Goal: Information Seeking & Learning: Understand process/instructions

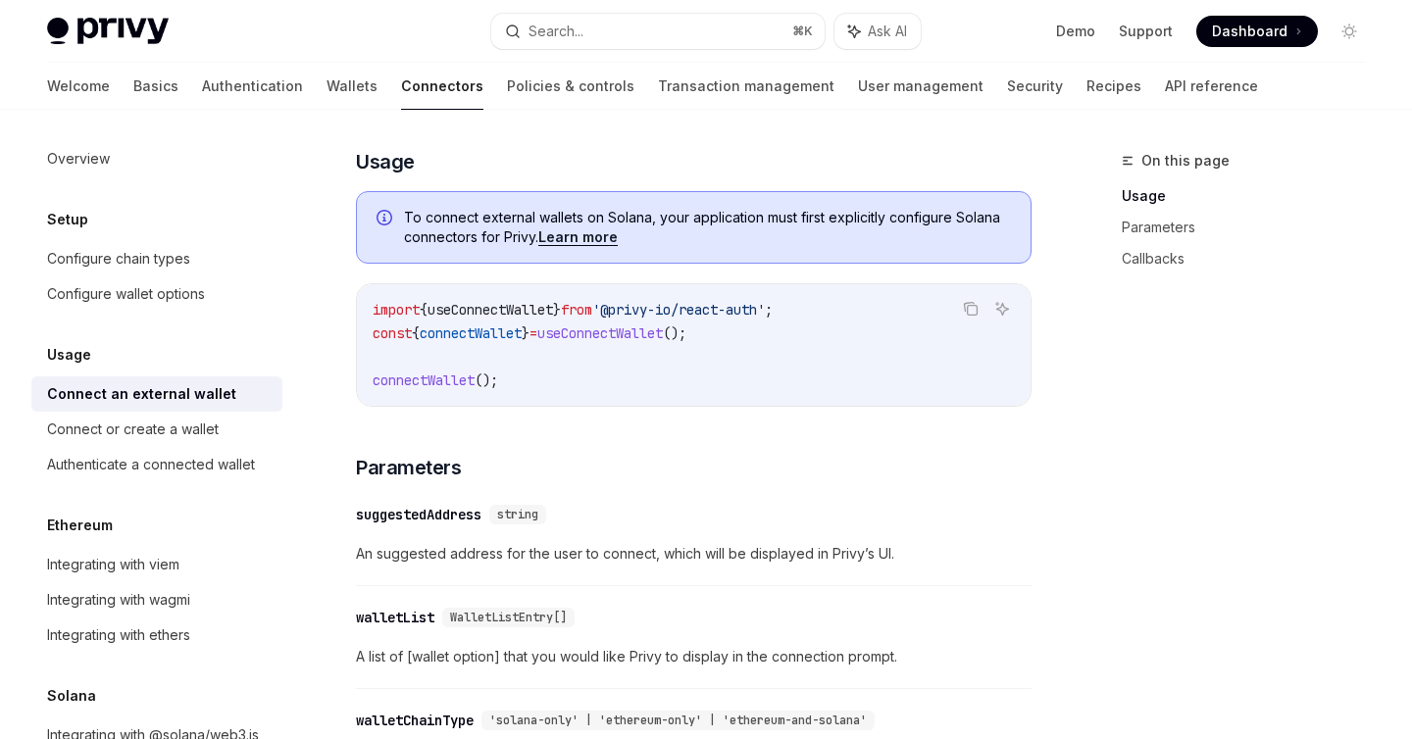
scroll to position [496, 0]
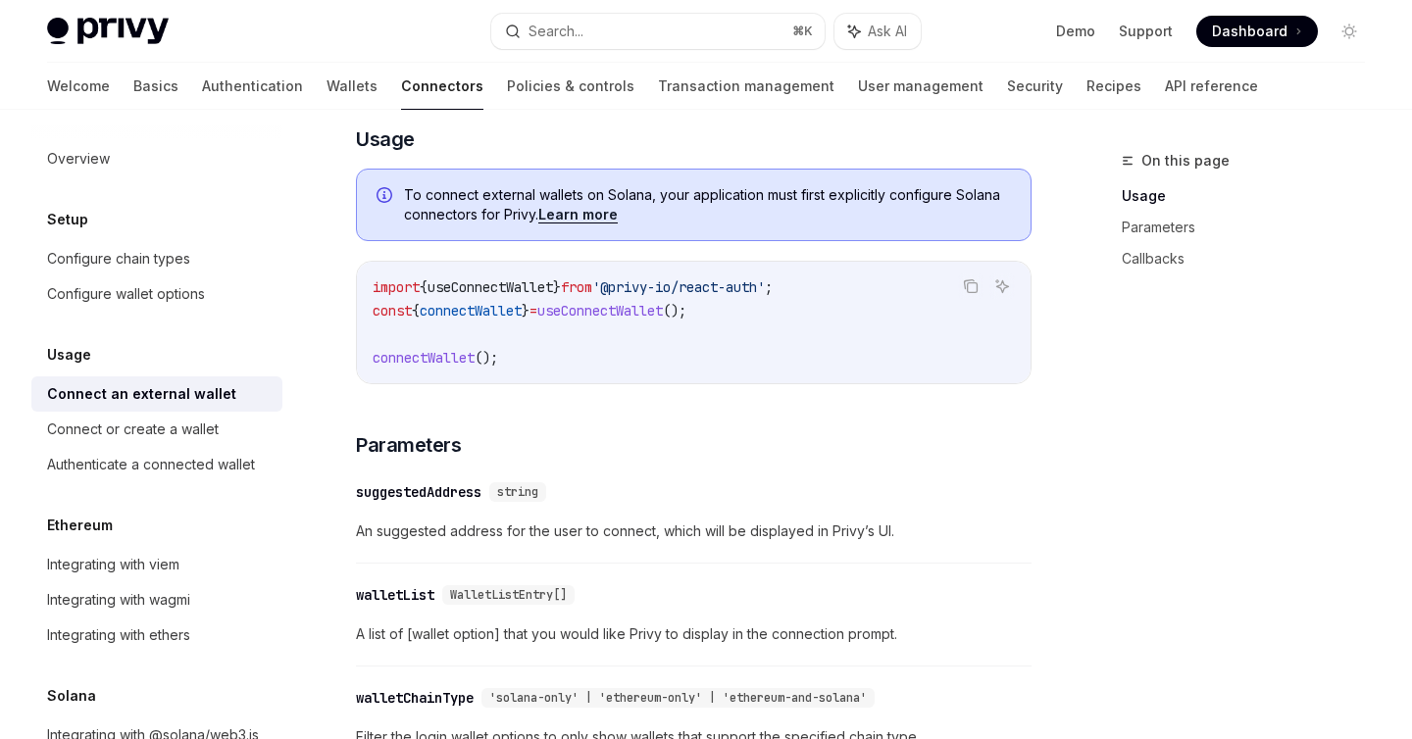
click at [423, 536] on span "An suggested address for the user to connect, which will be displayed in Privy’…" at bounding box center [694, 532] width 676 height 24
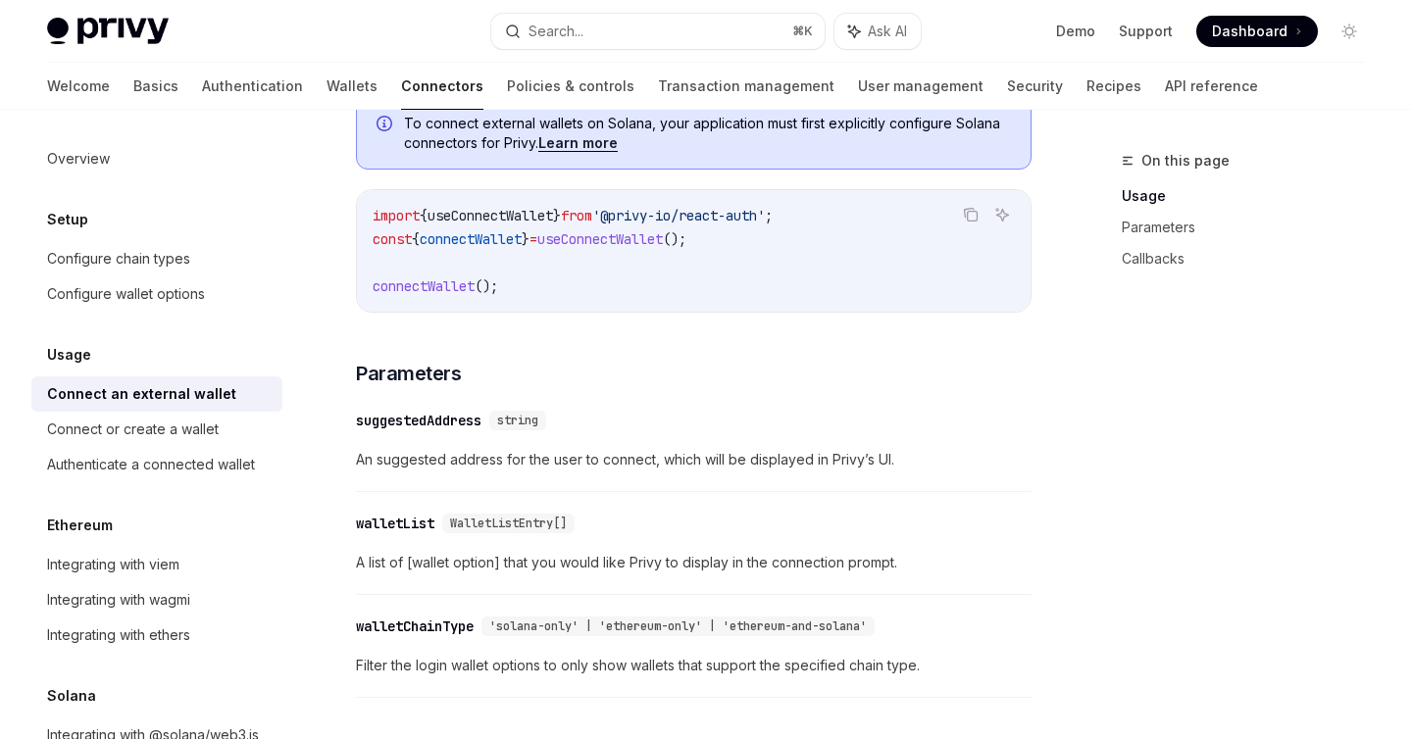
scroll to position [571, 0]
click at [429, 290] on span "connectWallet" at bounding box center [424, 284] width 102 height 18
copy span "connectWallet"
click at [42, 51] on div "Privy Docs home page Search... ⌘ K Ask AI Demo Support Dashboard Dashboard Sear…" at bounding box center [706, 31] width 1412 height 63
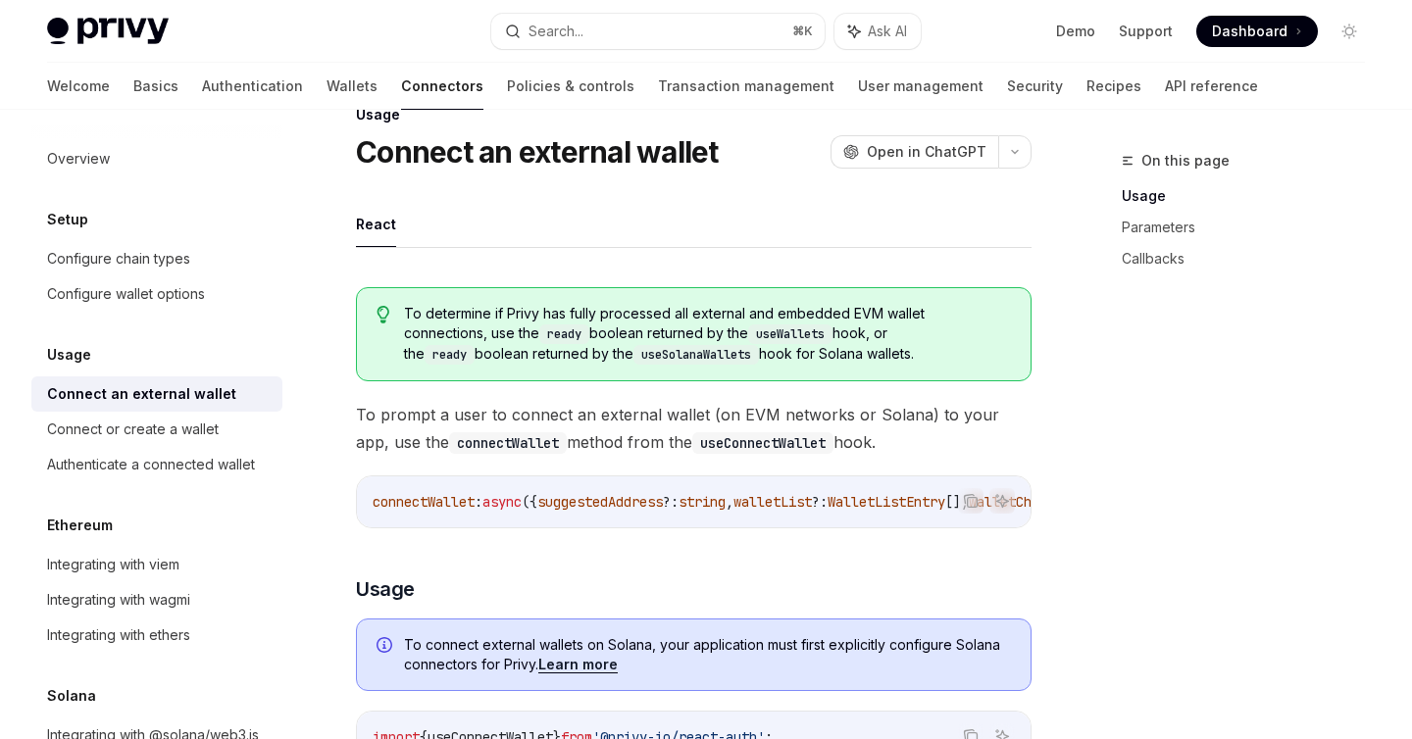
scroll to position [9, 0]
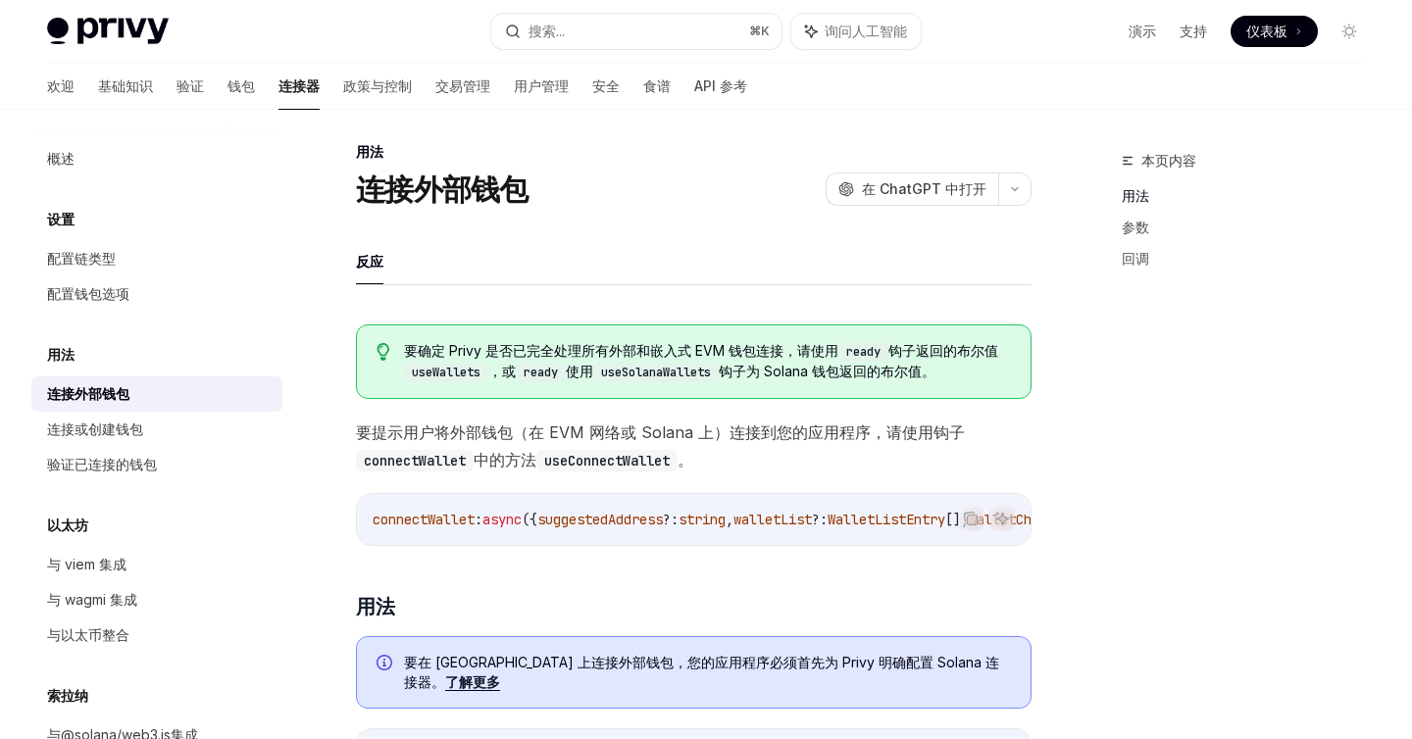
type textarea "*"
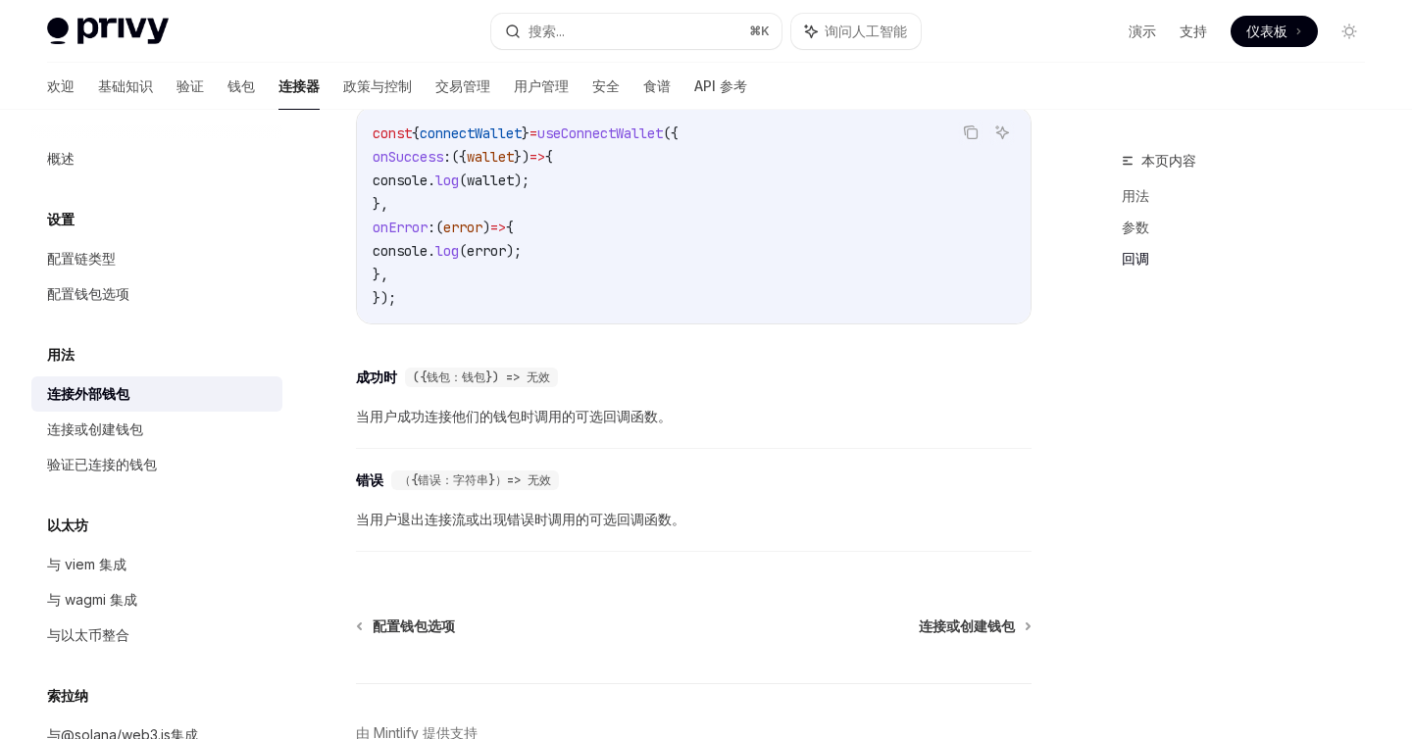
scroll to position [1275, 0]
click at [134, 469] on font "验证已连接的钱包" at bounding box center [102, 464] width 110 height 17
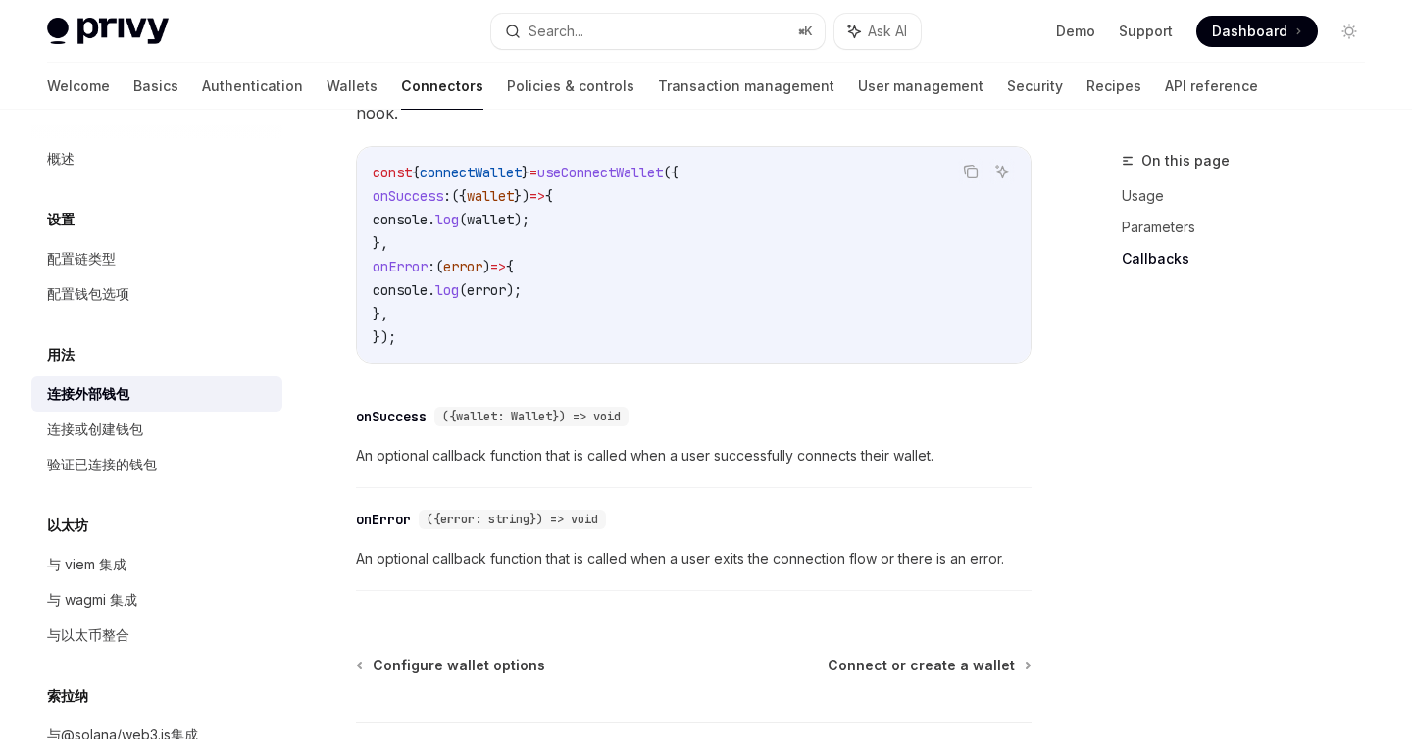
scroll to position [1275, 0]
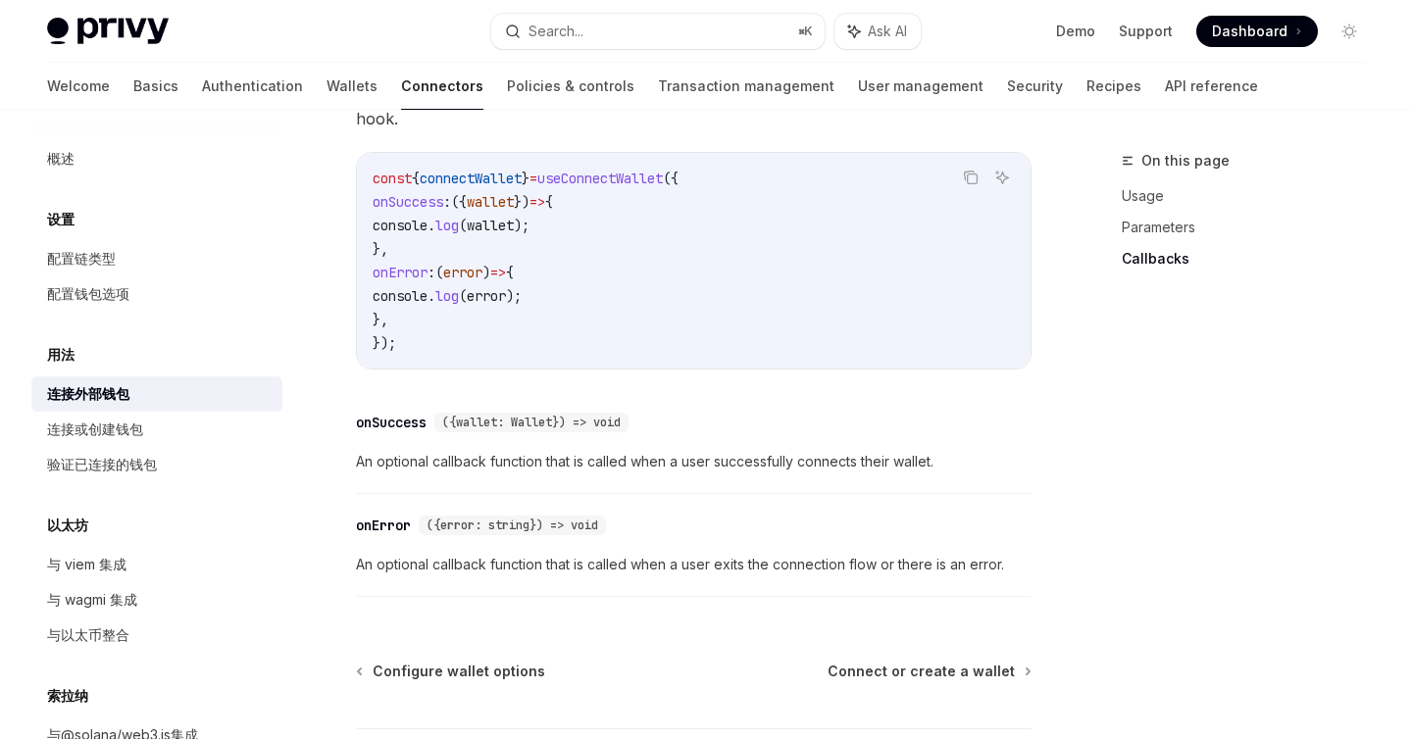
type textarea "*"
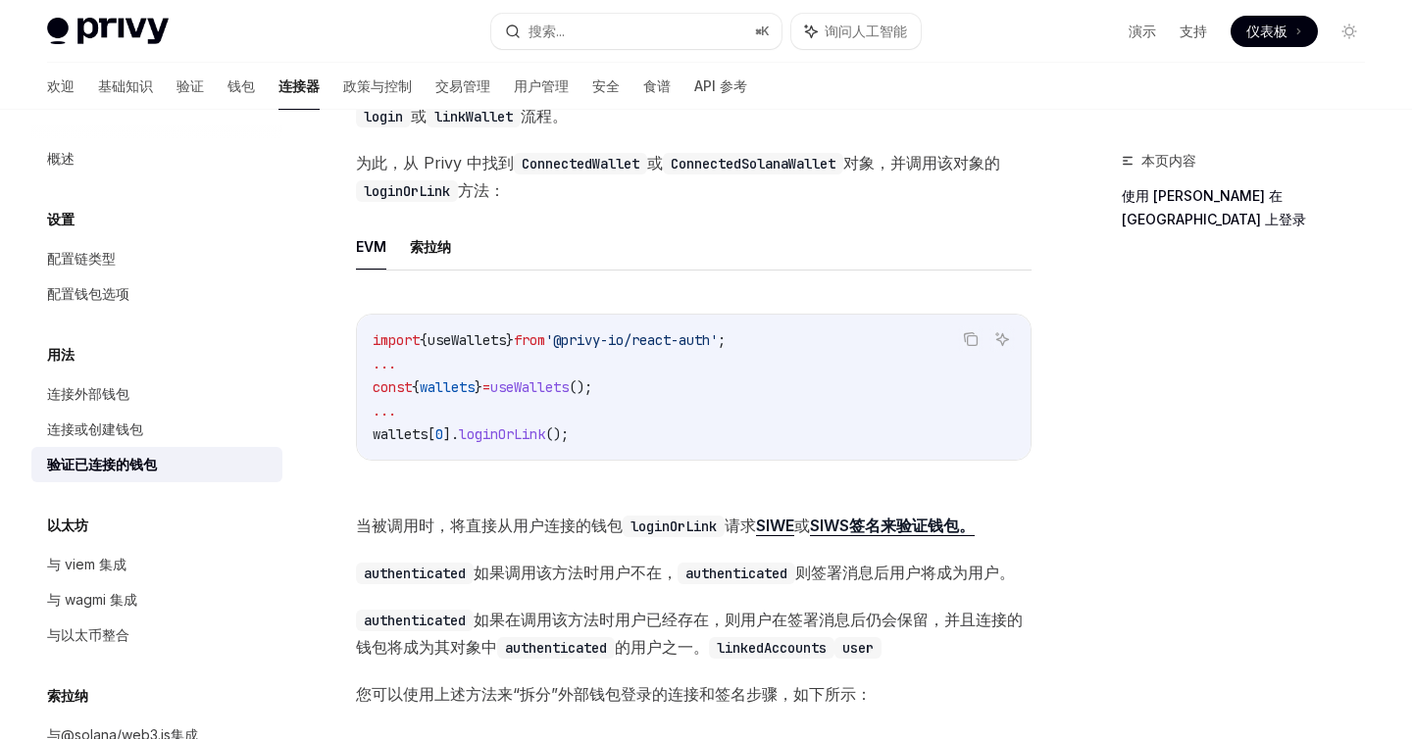
scroll to position [277, 0]
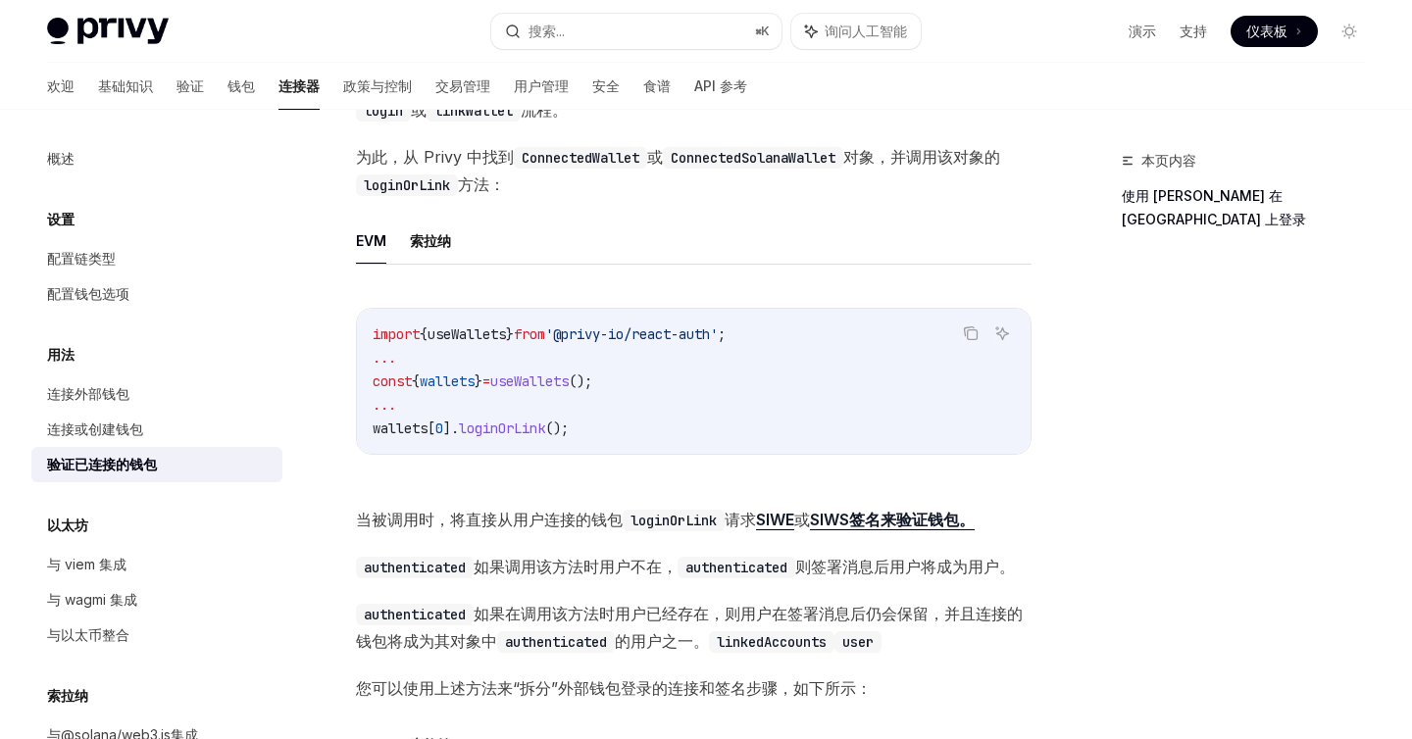
click at [492, 433] on span "loginOrLink" at bounding box center [502, 429] width 86 height 18
copy span "loginOrLink"
click at [430, 239] on font "索拉纳" at bounding box center [430, 240] width 41 height 17
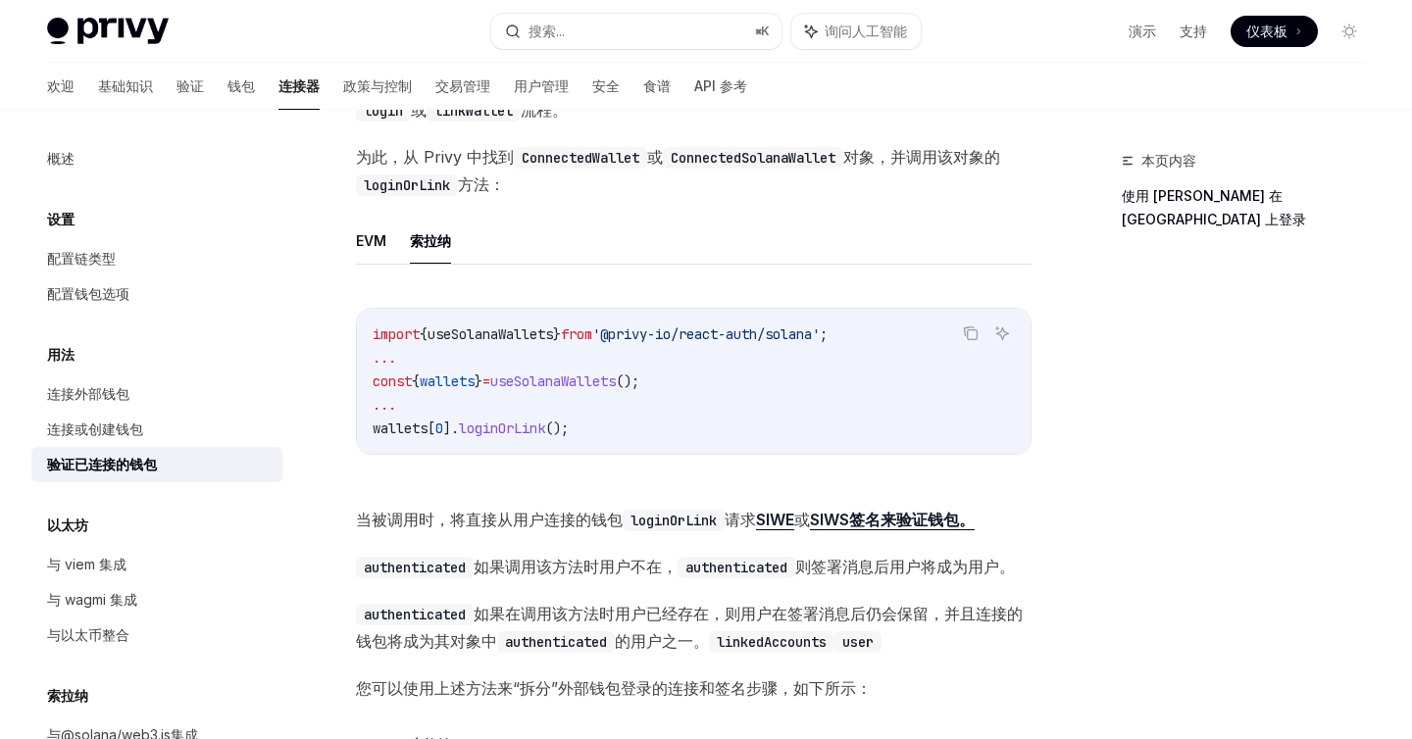
click at [521, 435] on span "loginOrLink" at bounding box center [502, 429] width 86 height 18
copy span "loginOrLink"
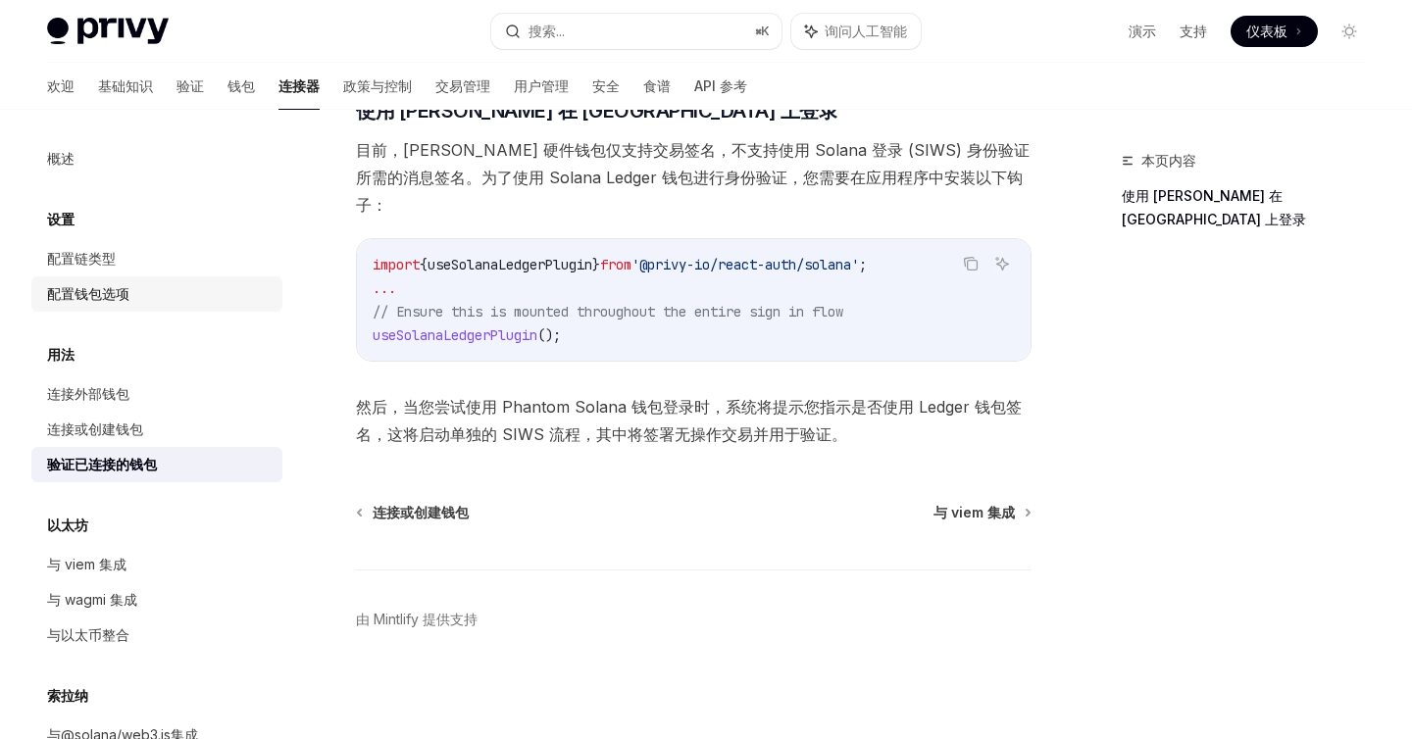
click at [96, 302] on font "配置钱包选项" at bounding box center [88, 293] width 82 height 17
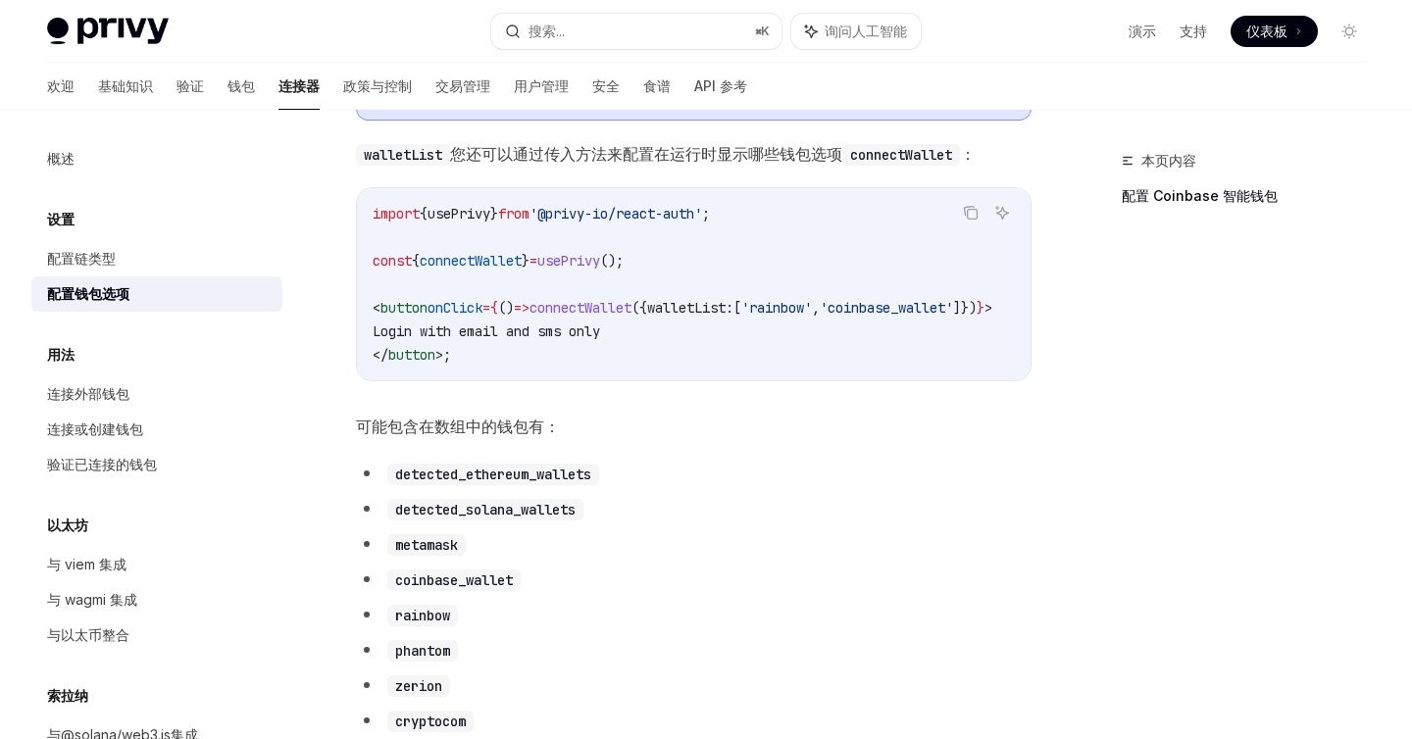
scroll to position [729, 0]
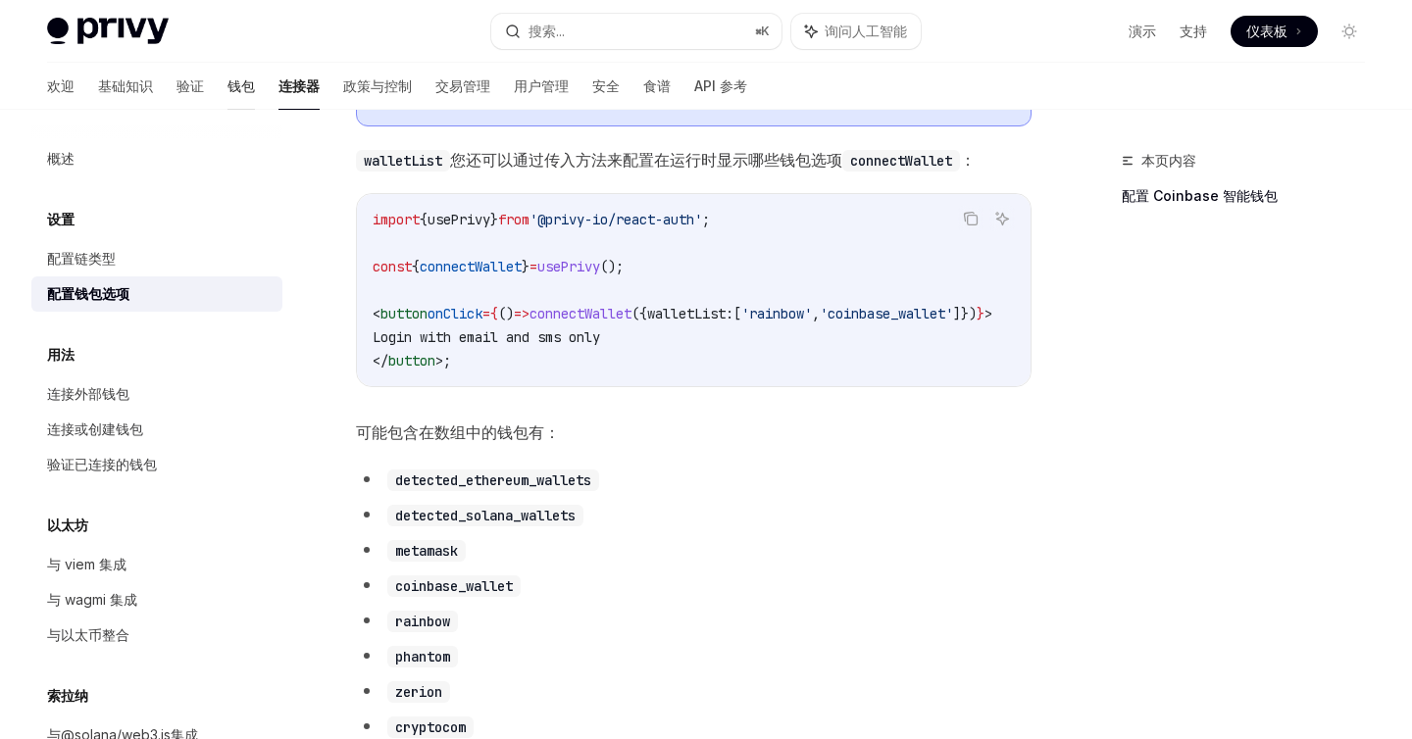
click at [228, 84] on font "钱包" at bounding box center [241, 85] width 27 height 17
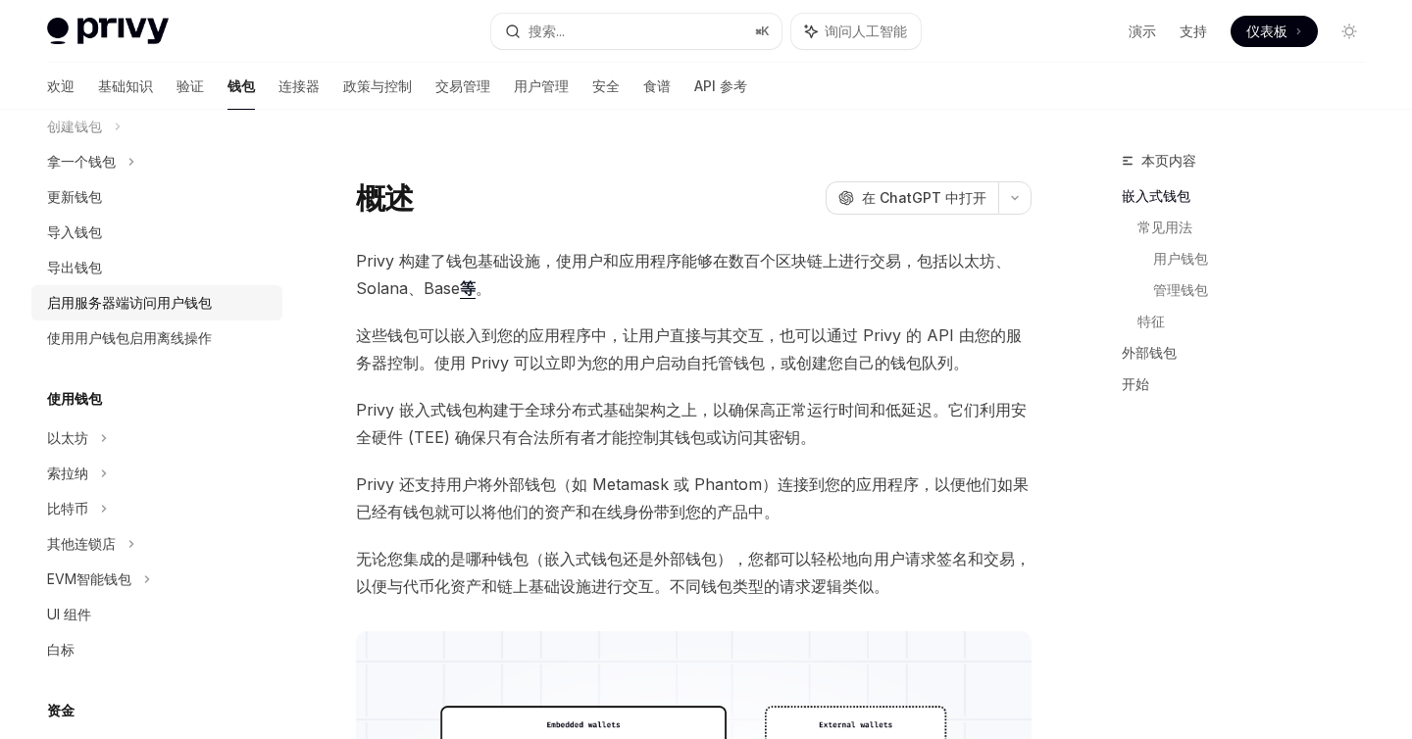
scroll to position [181, 0]
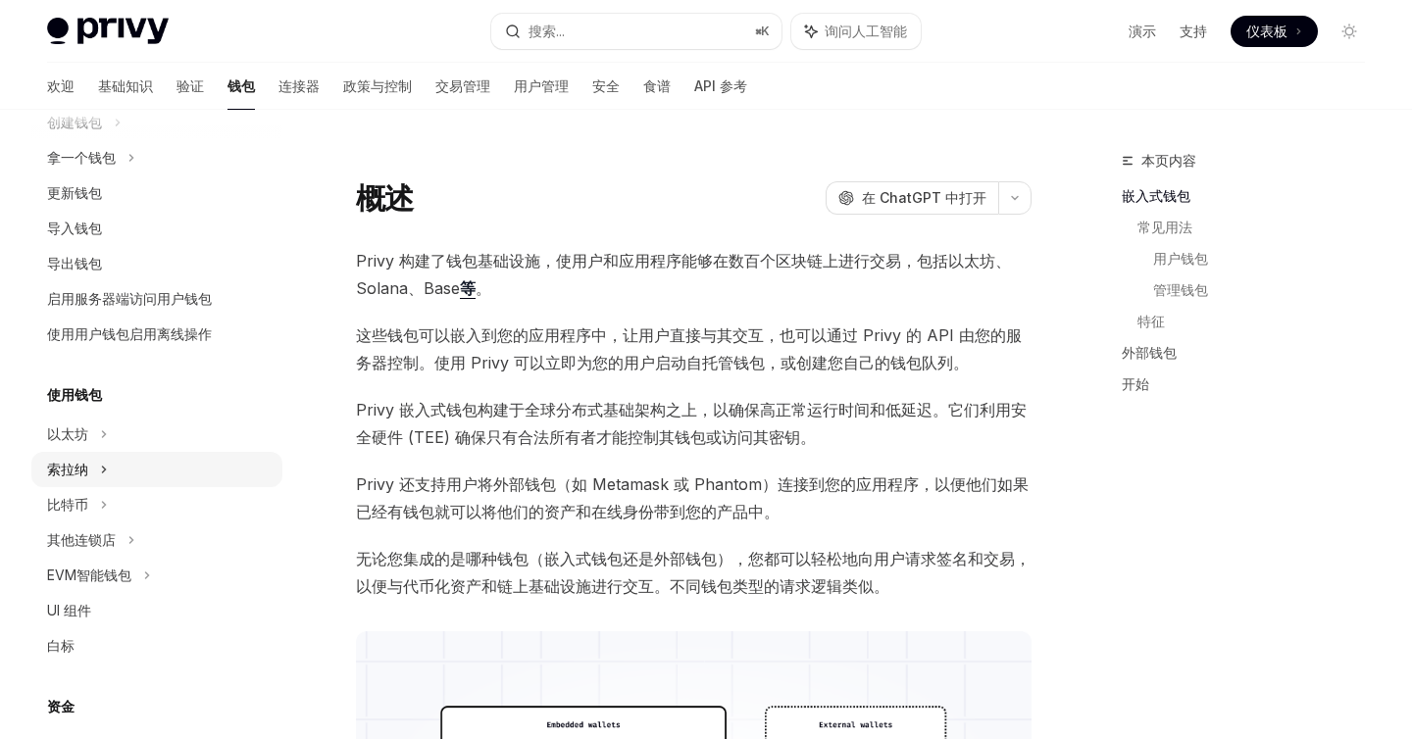
click at [112, 176] on div "索拉纳" at bounding box center [156, 157] width 251 height 35
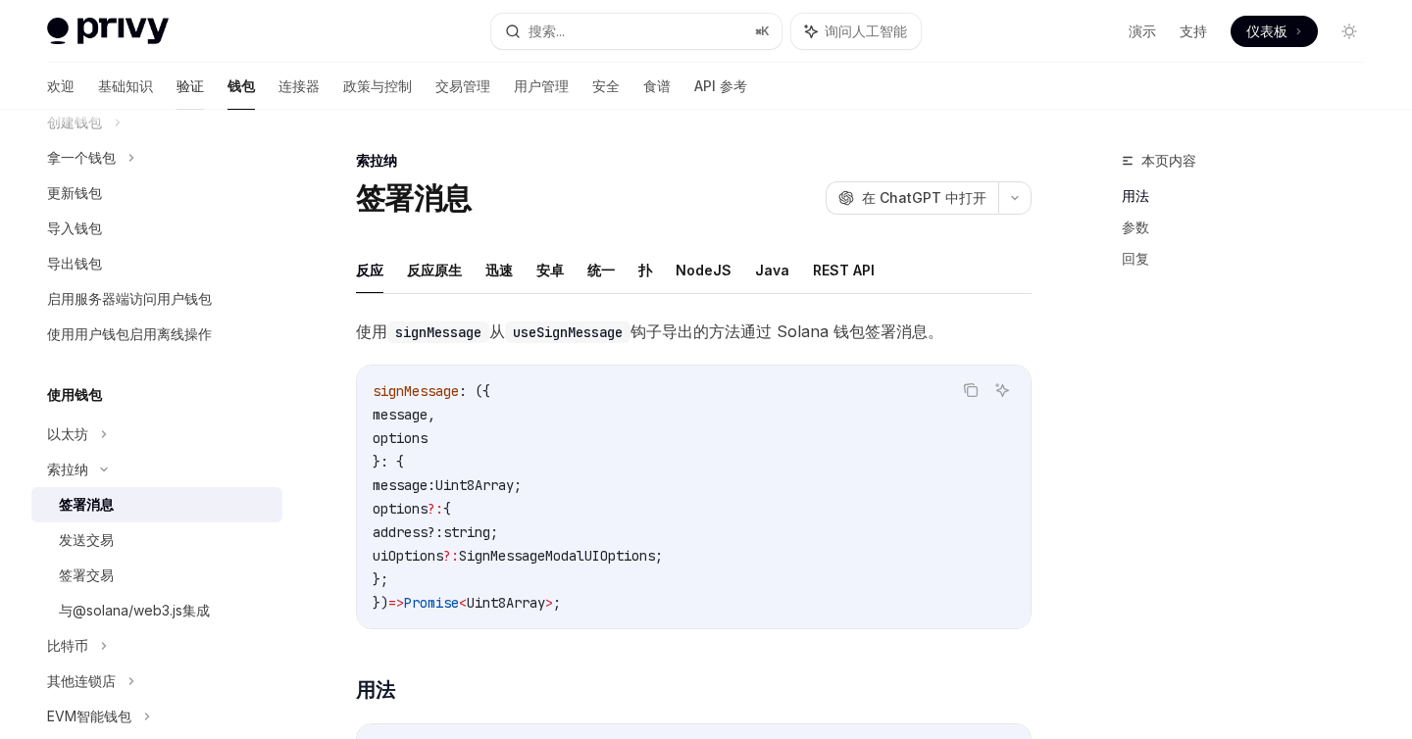
click at [177, 88] on font "验证" at bounding box center [190, 85] width 27 height 17
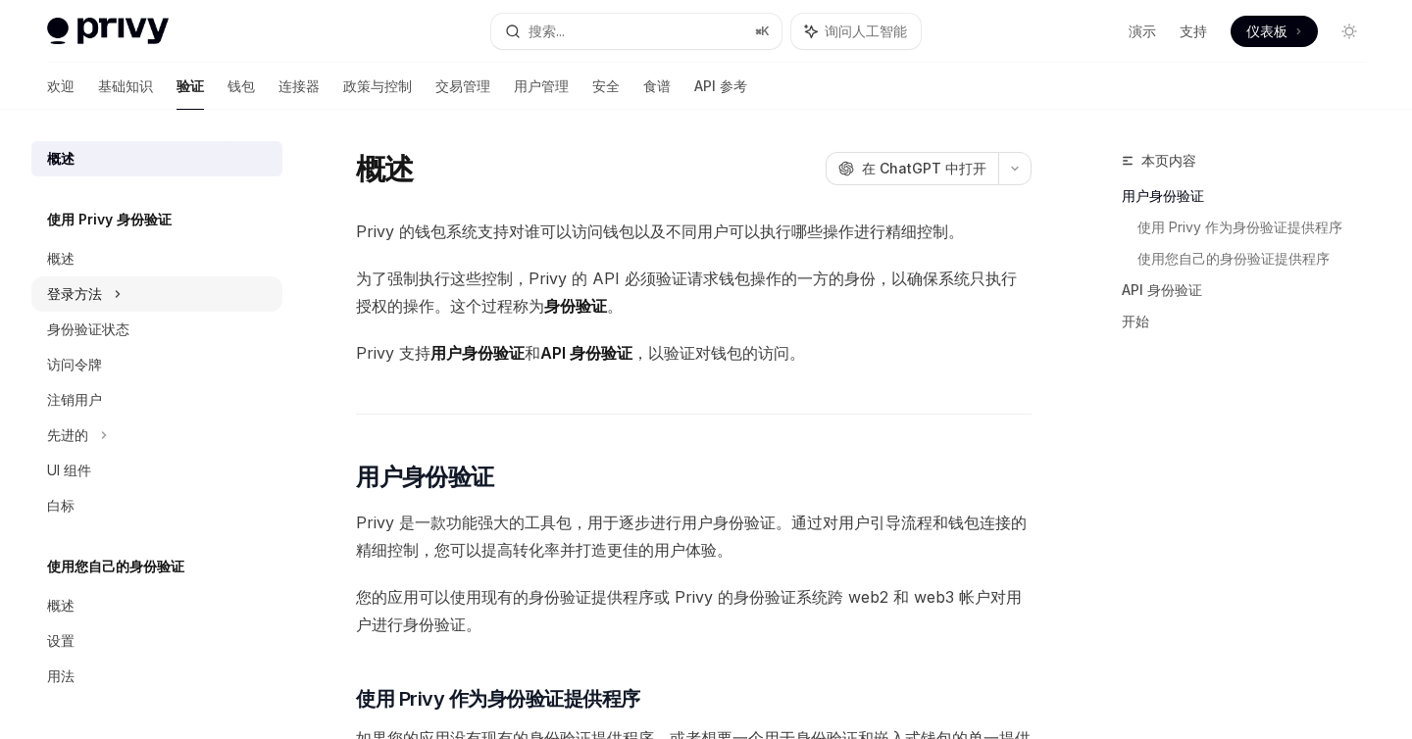
click at [163, 288] on div "登录方法" at bounding box center [156, 294] width 251 height 35
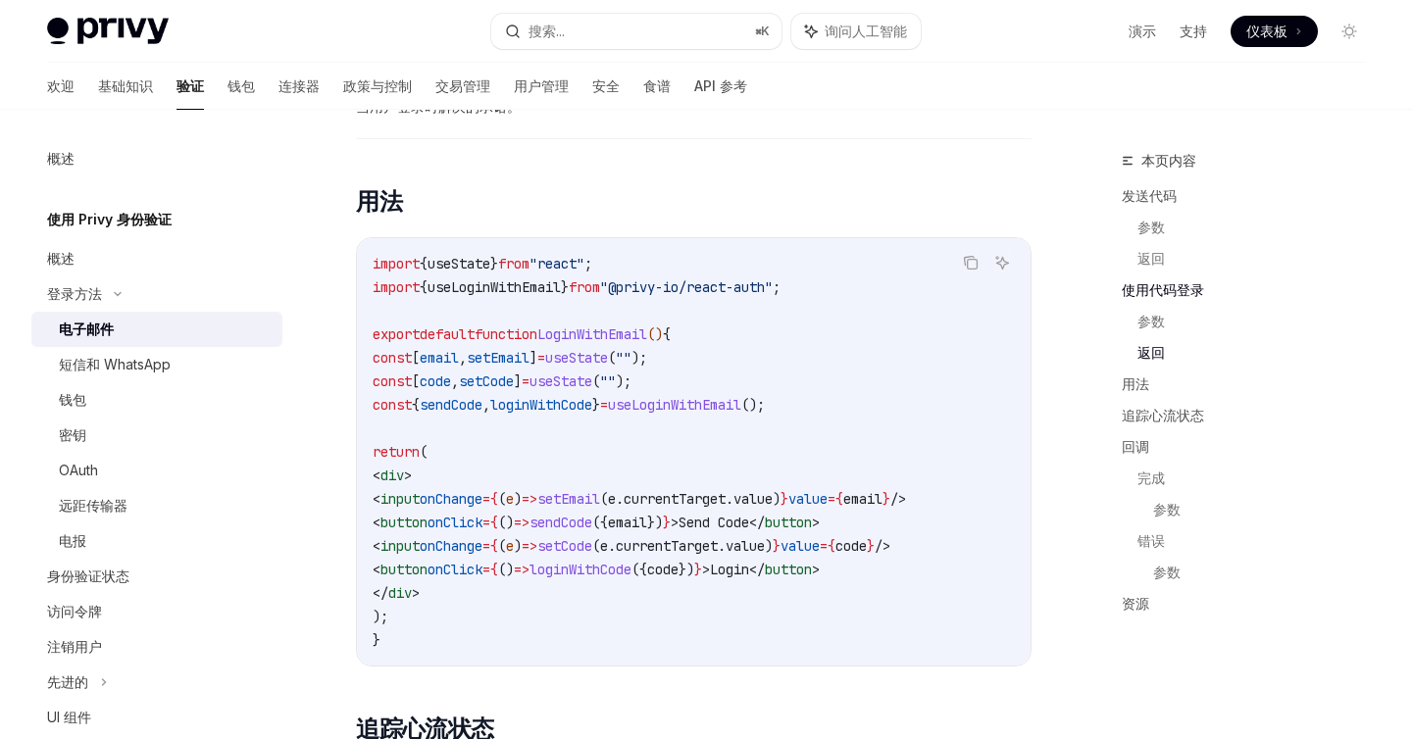
scroll to position [1611, 0]
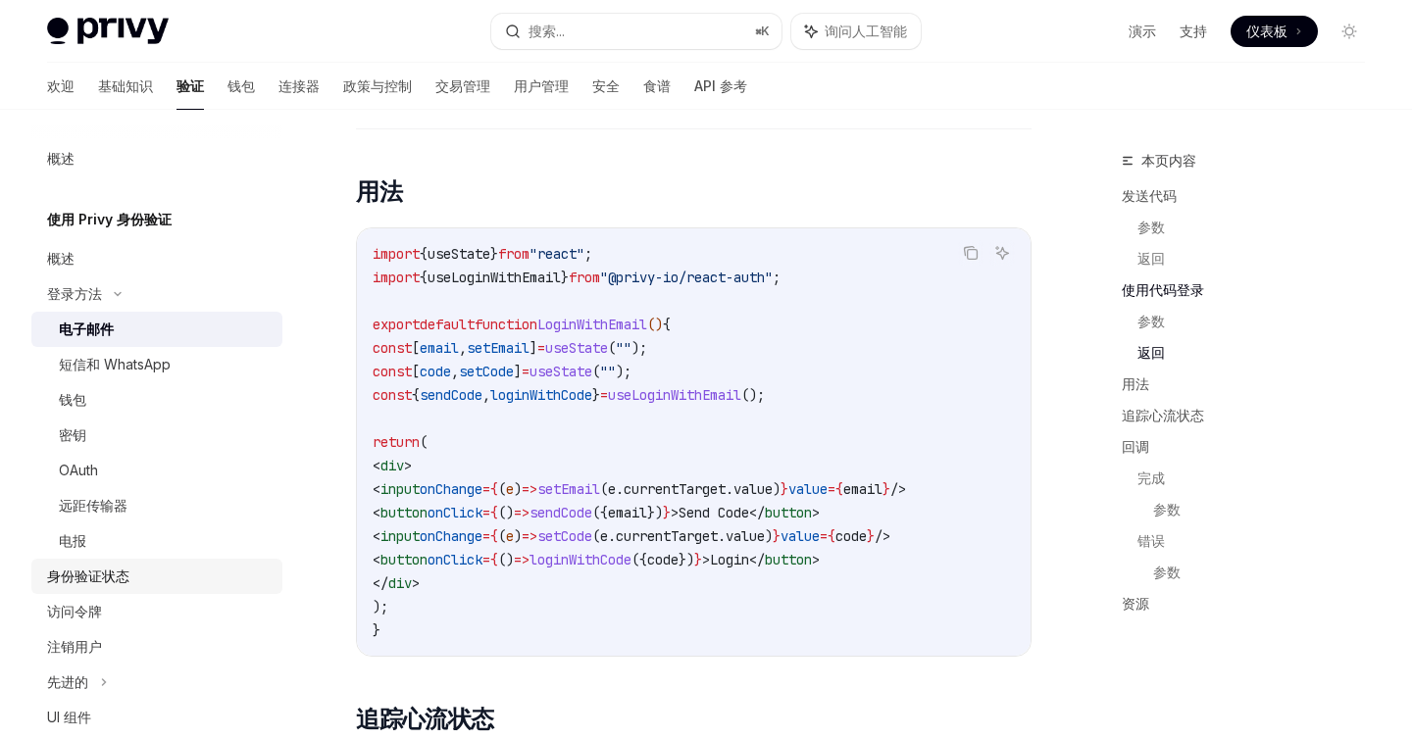
click at [120, 572] on font "身份验证状态" at bounding box center [88, 576] width 82 height 17
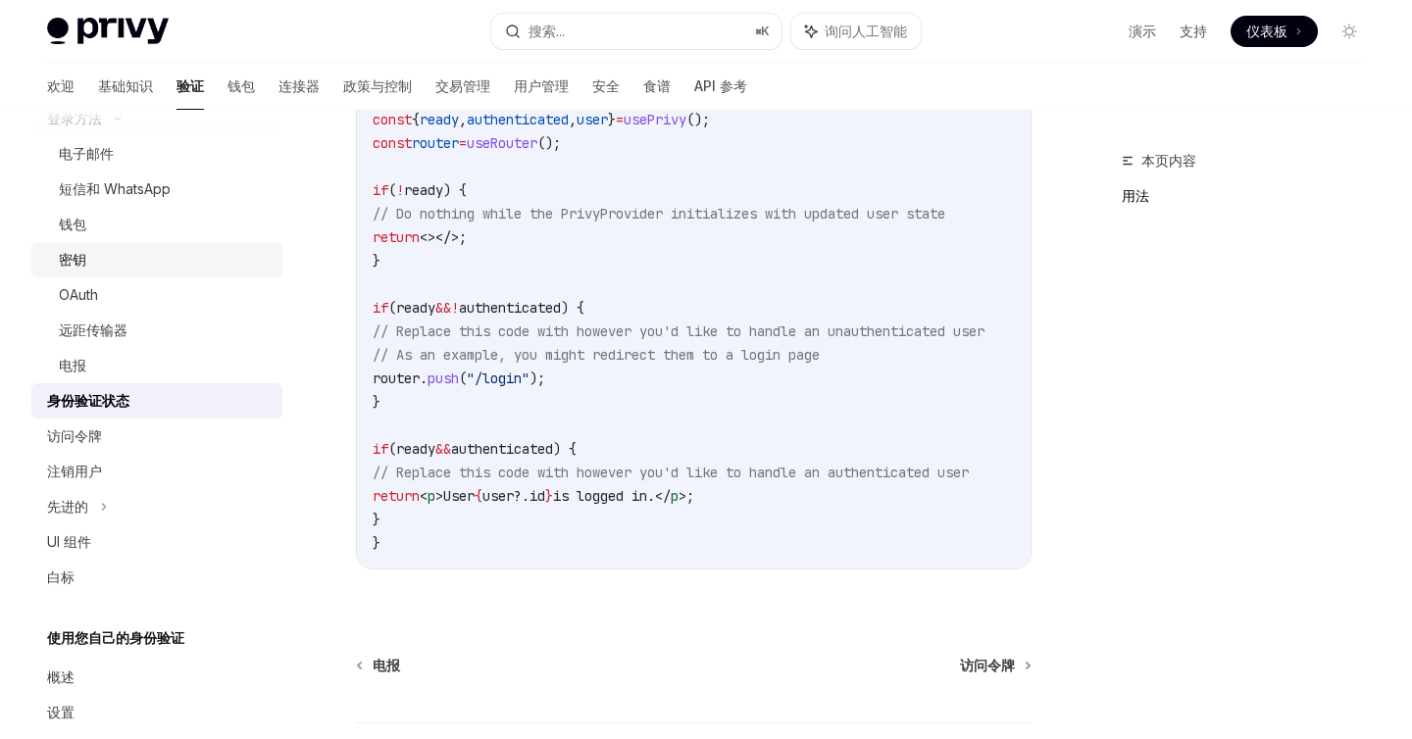
scroll to position [209, 0]
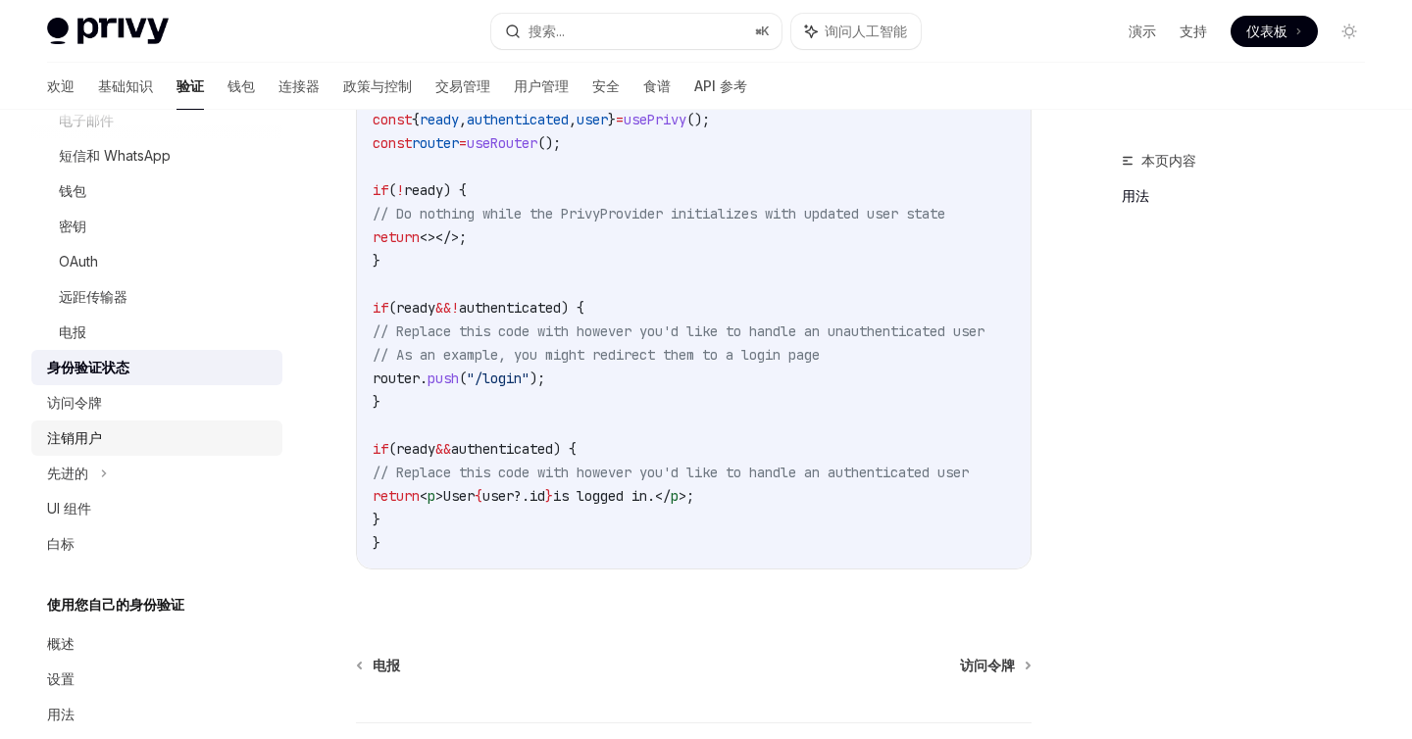
click at [117, 435] on div "注销用户" at bounding box center [159, 439] width 224 height 24
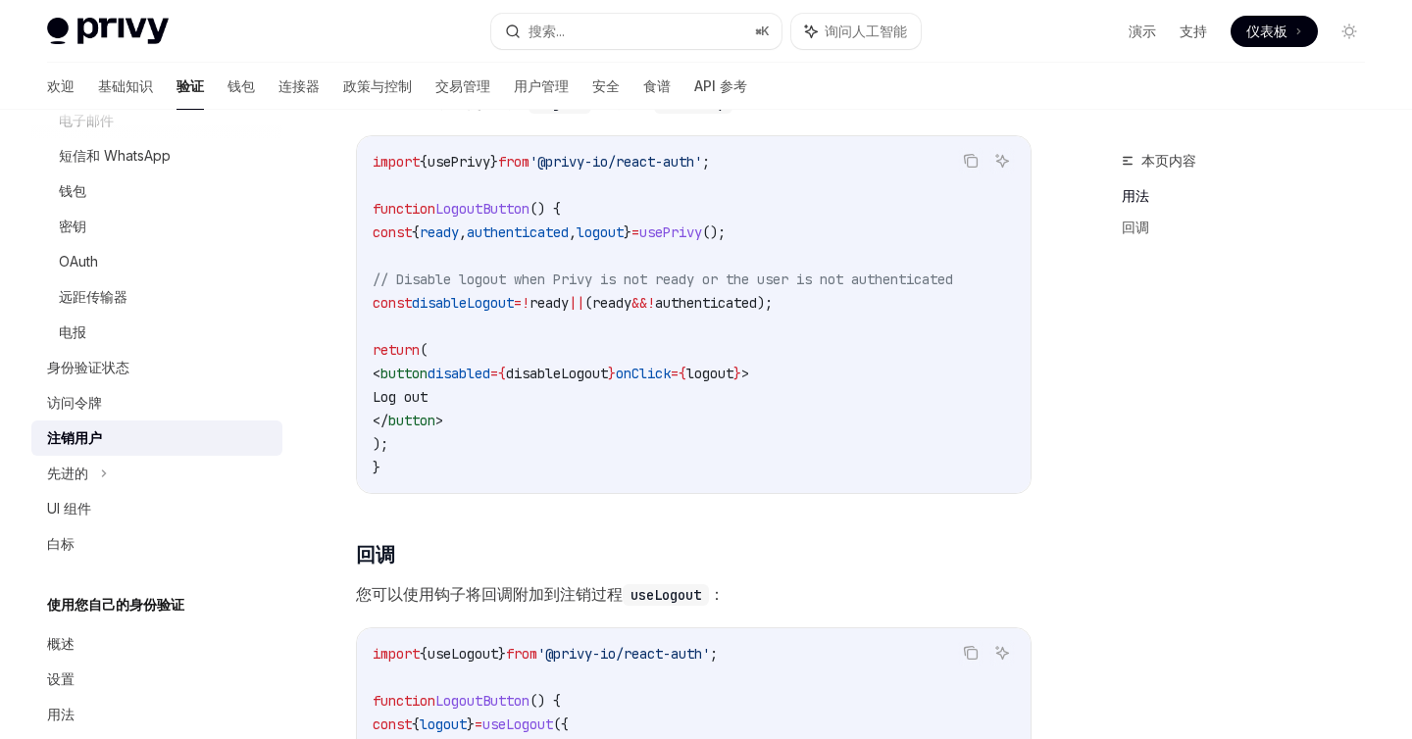
scroll to position [462, 0]
click at [78, 543] on div "白标" at bounding box center [159, 545] width 224 height 24
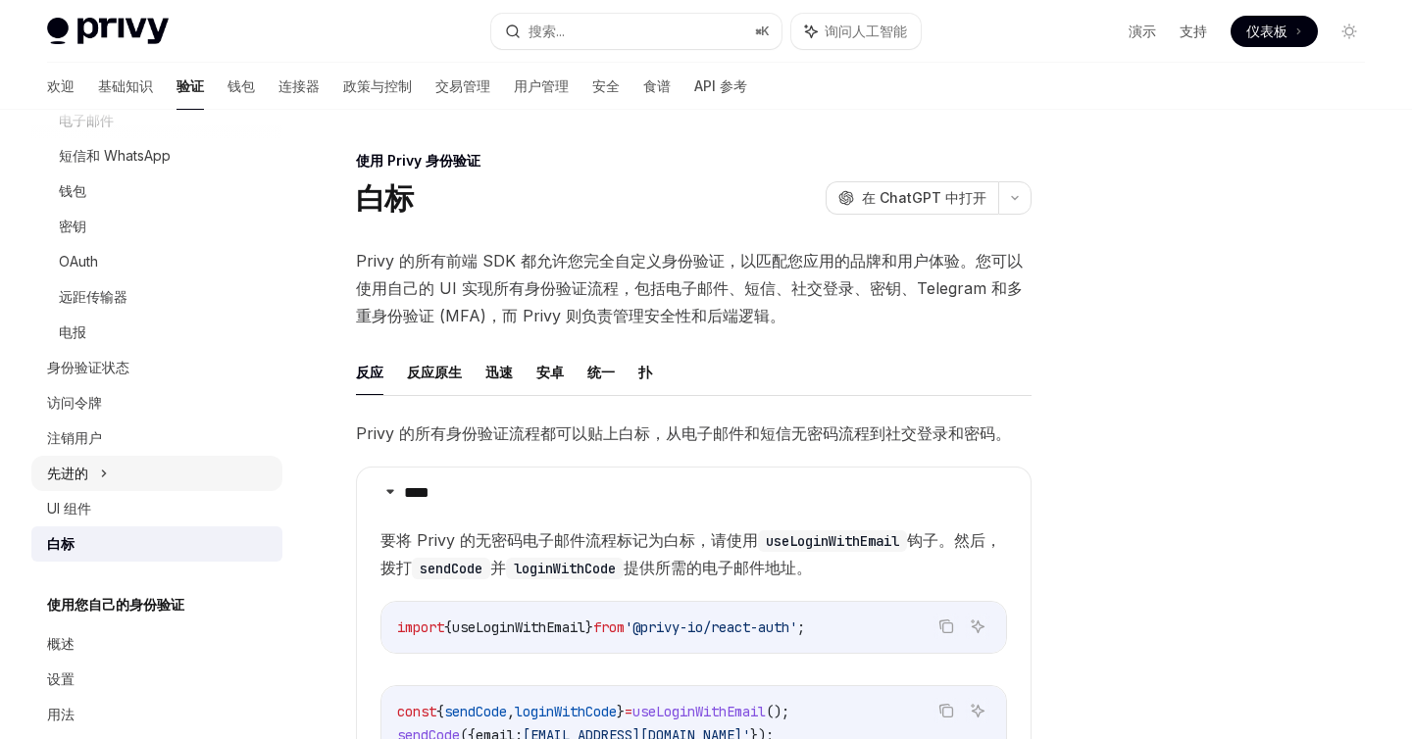
click at [92, 482] on div "先进的" at bounding box center [156, 473] width 251 height 35
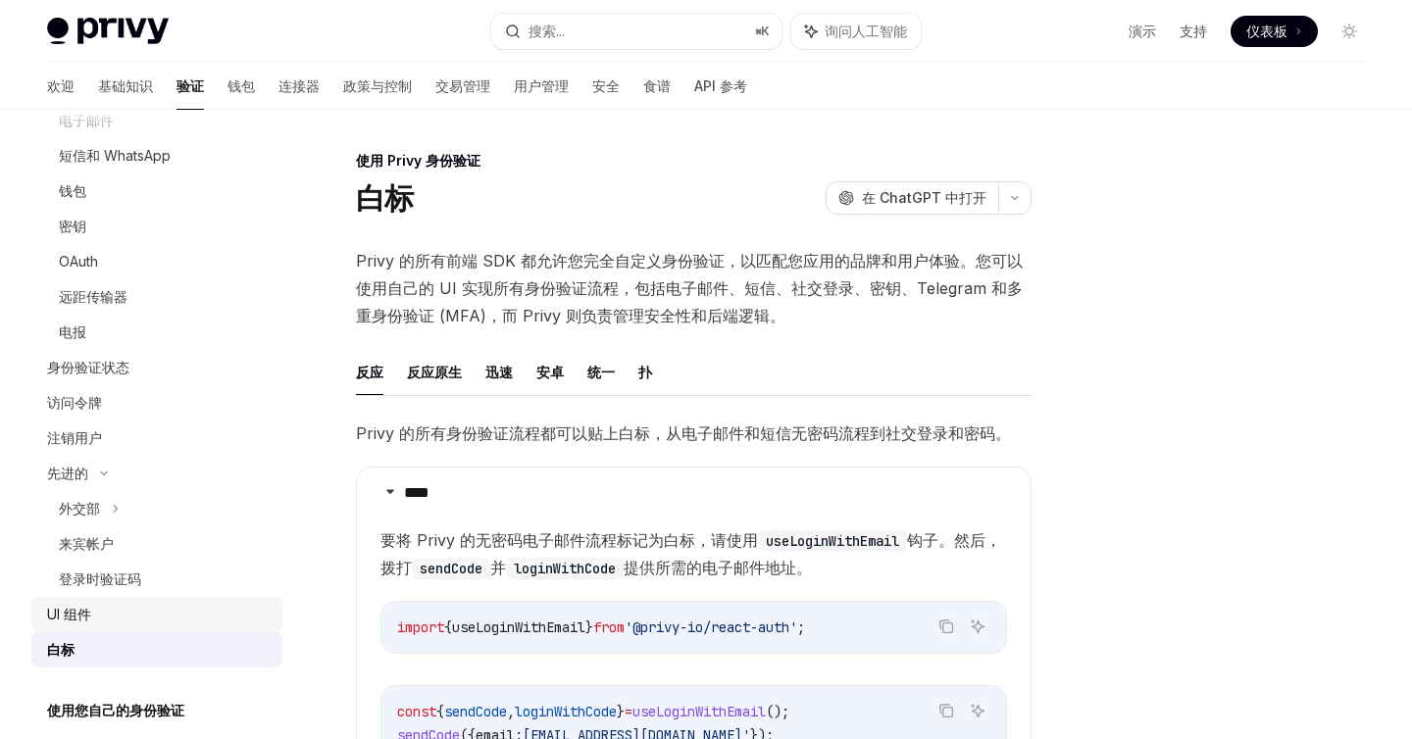
click at [106, 608] on div "UI 组件" at bounding box center [159, 615] width 224 height 24
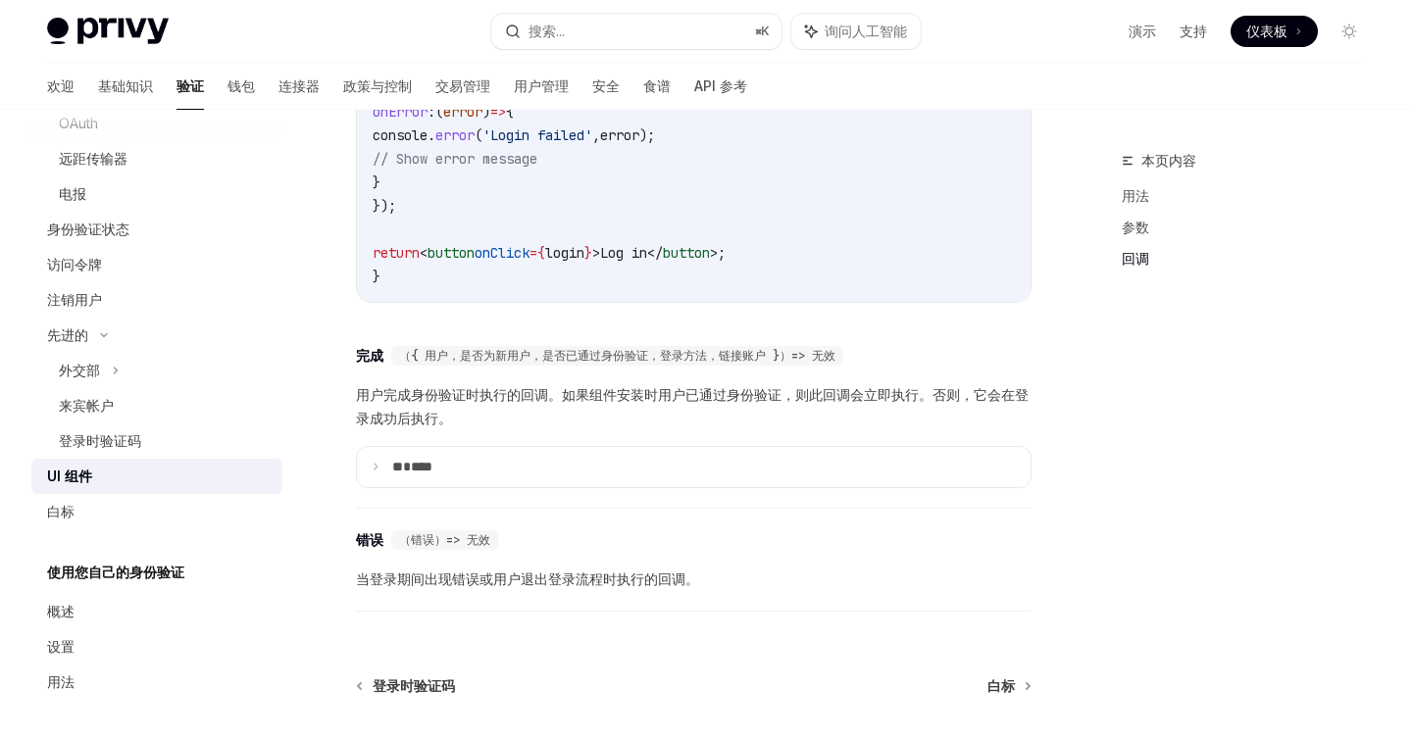
scroll to position [2874, 0]
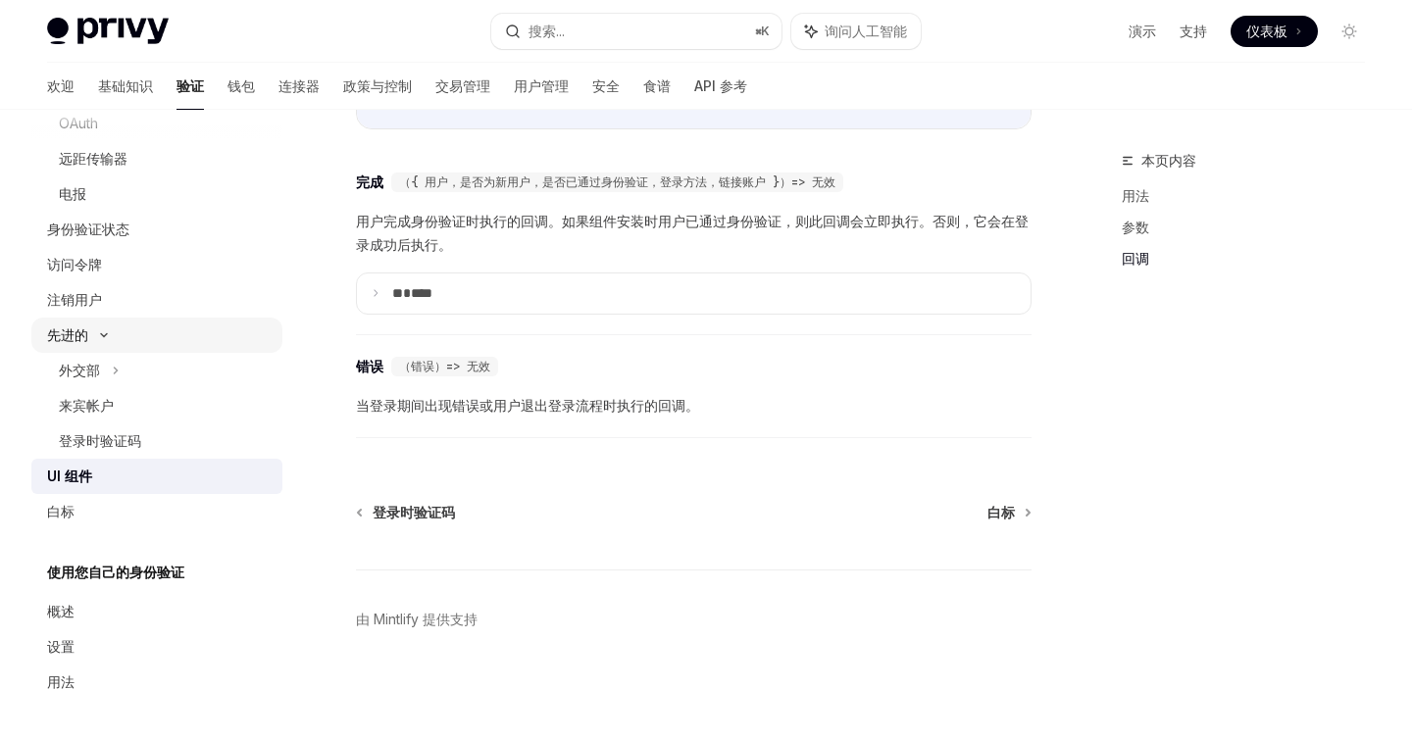
click at [86, 335] on font "先进的" at bounding box center [67, 335] width 41 height 17
click at [90, 411] on font "注销用户" at bounding box center [74, 405] width 55 height 17
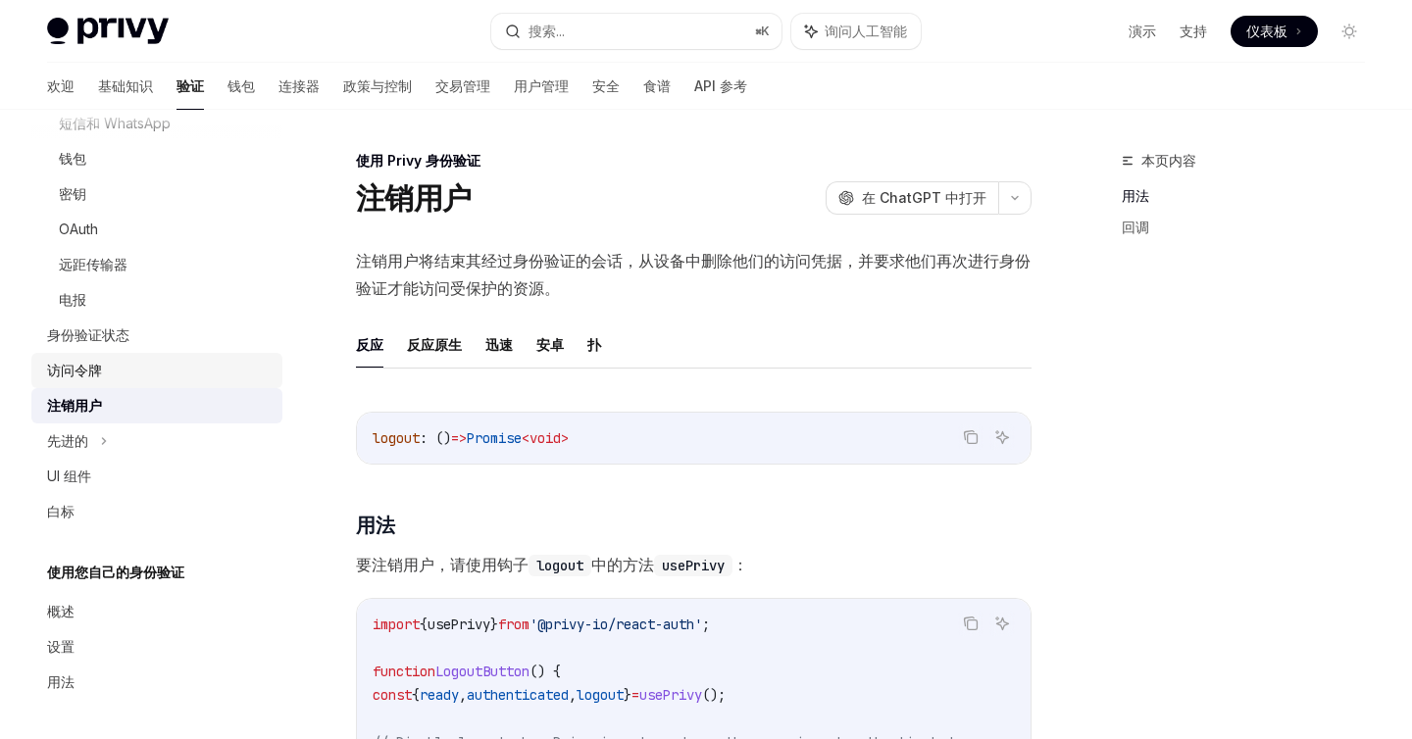
click at [113, 363] on div "访问令牌" at bounding box center [159, 371] width 224 height 24
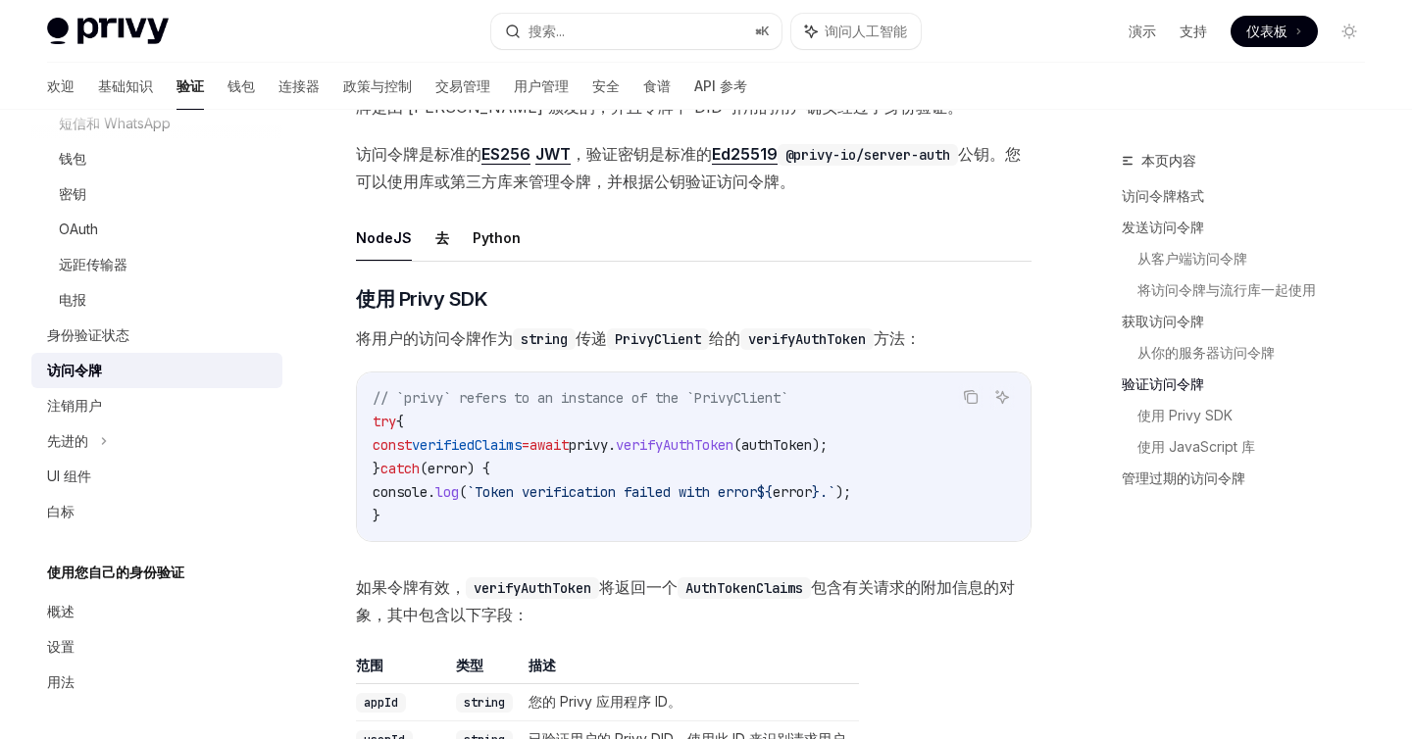
scroll to position [3036, 0]
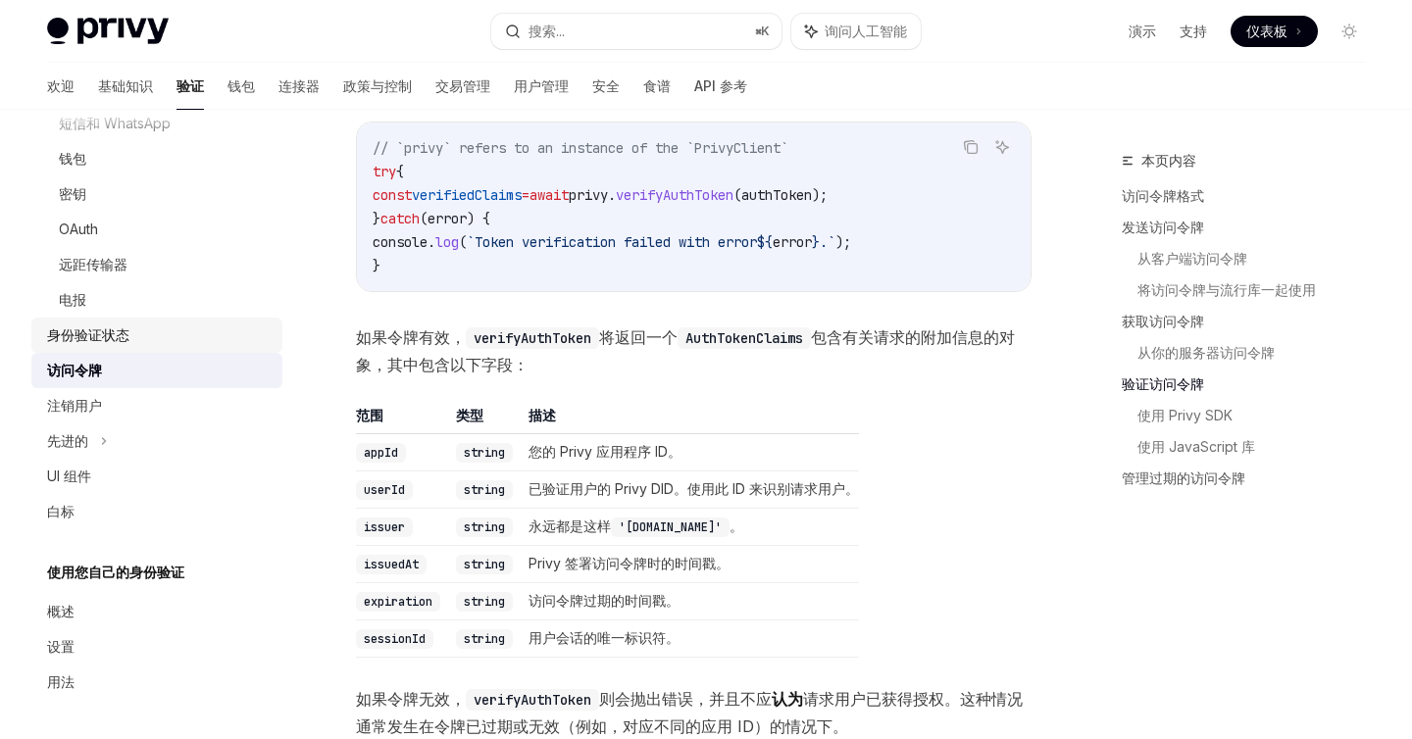
click at [88, 329] on font "身份验证状态" at bounding box center [88, 335] width 82 height 17
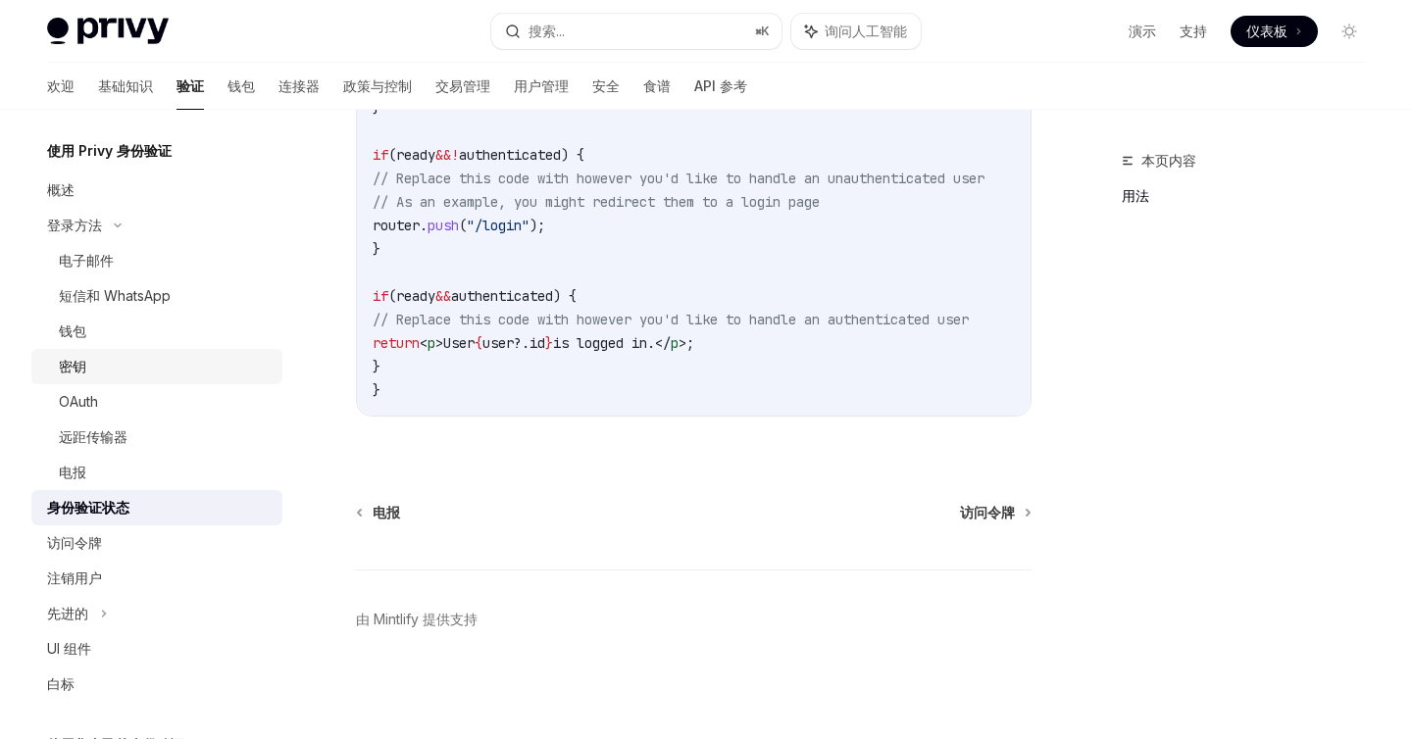
scroll to position [36, 0]
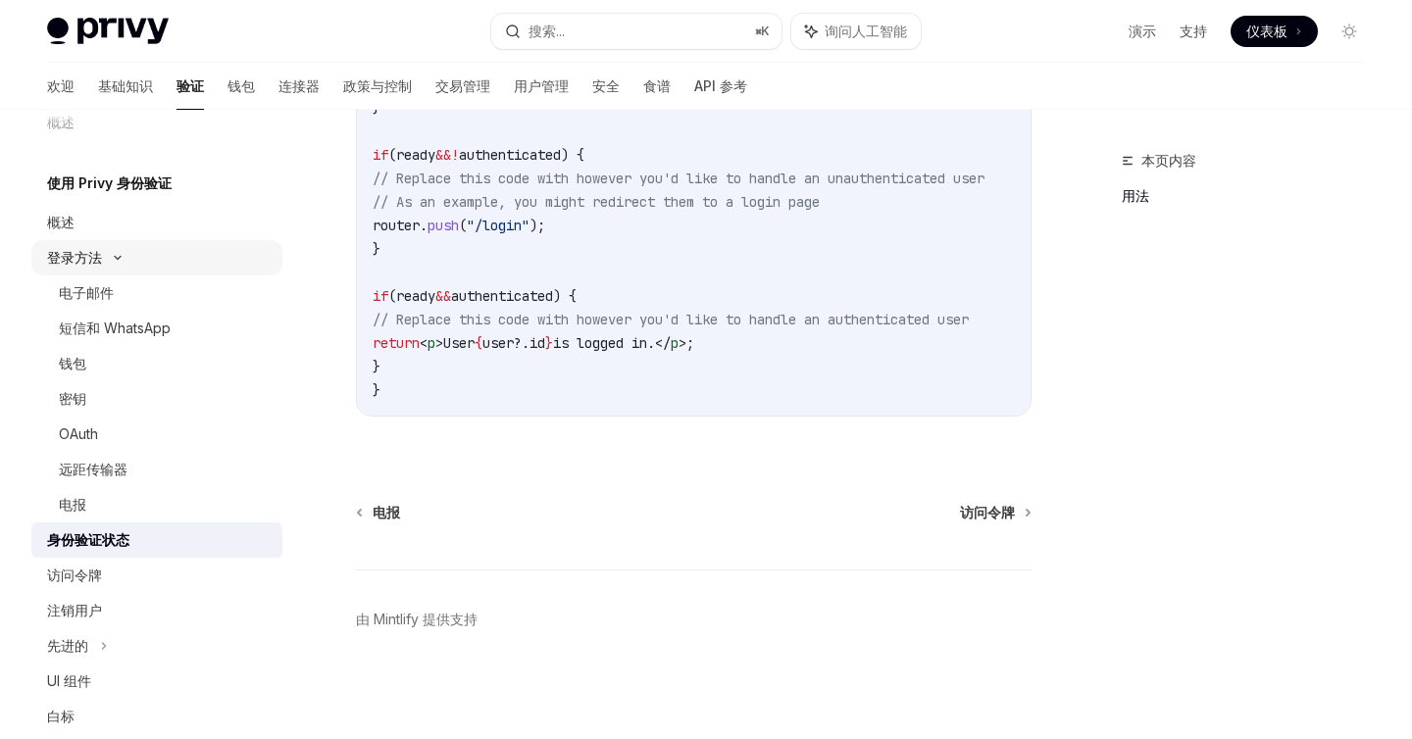
click at [117, 265] on div "登录方法" at bounding box center [156, 257] width 251 height 35
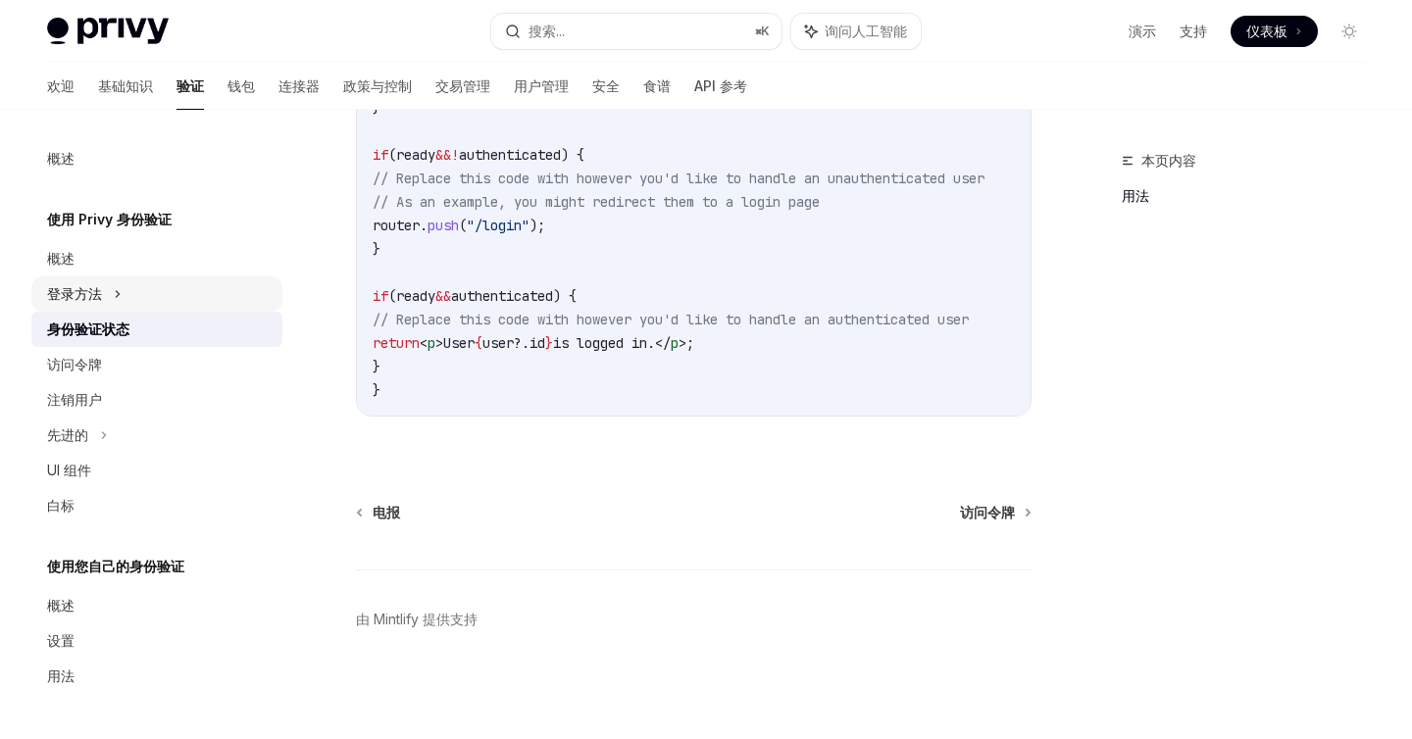
scroll to position [0, 0]
click at [76, 685] on div "用法" at bounding box center [159, 677] width 224 height 24
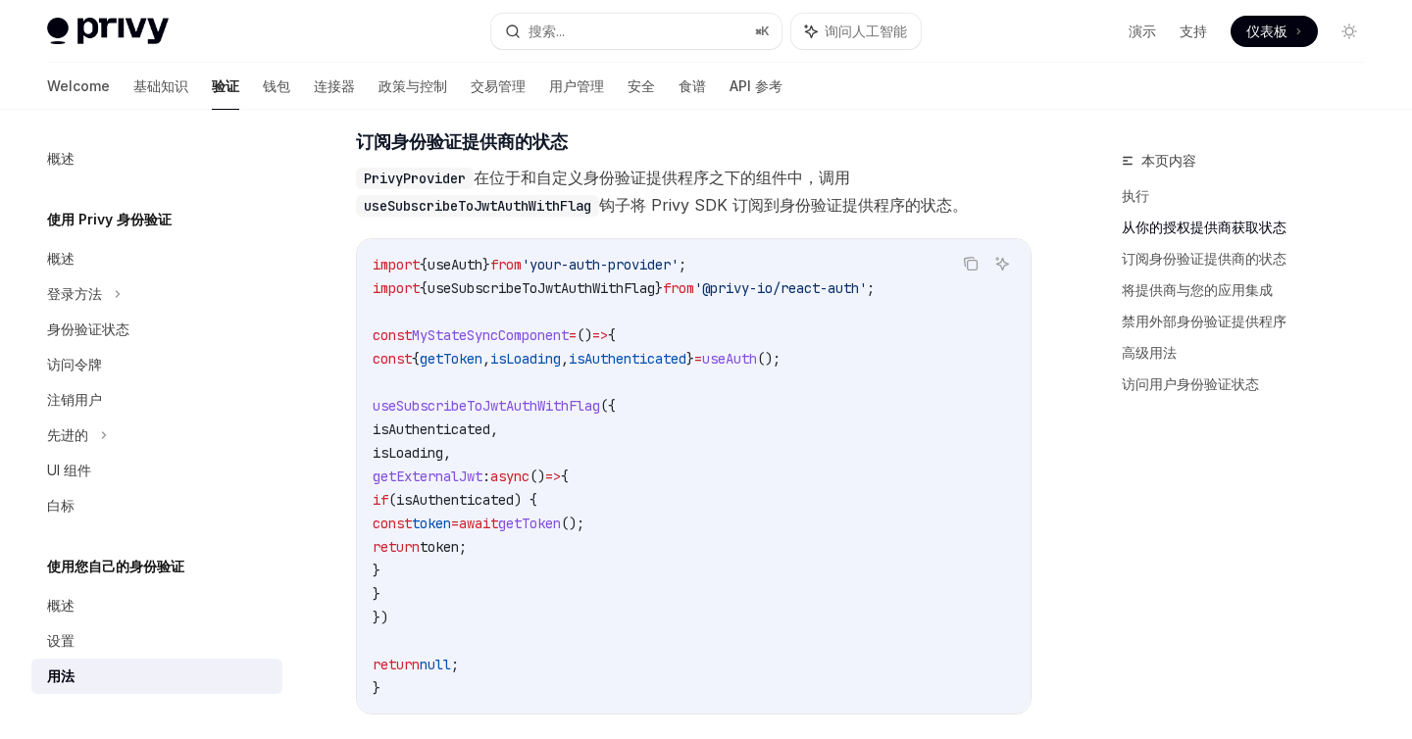
scroll to position [680, 0]
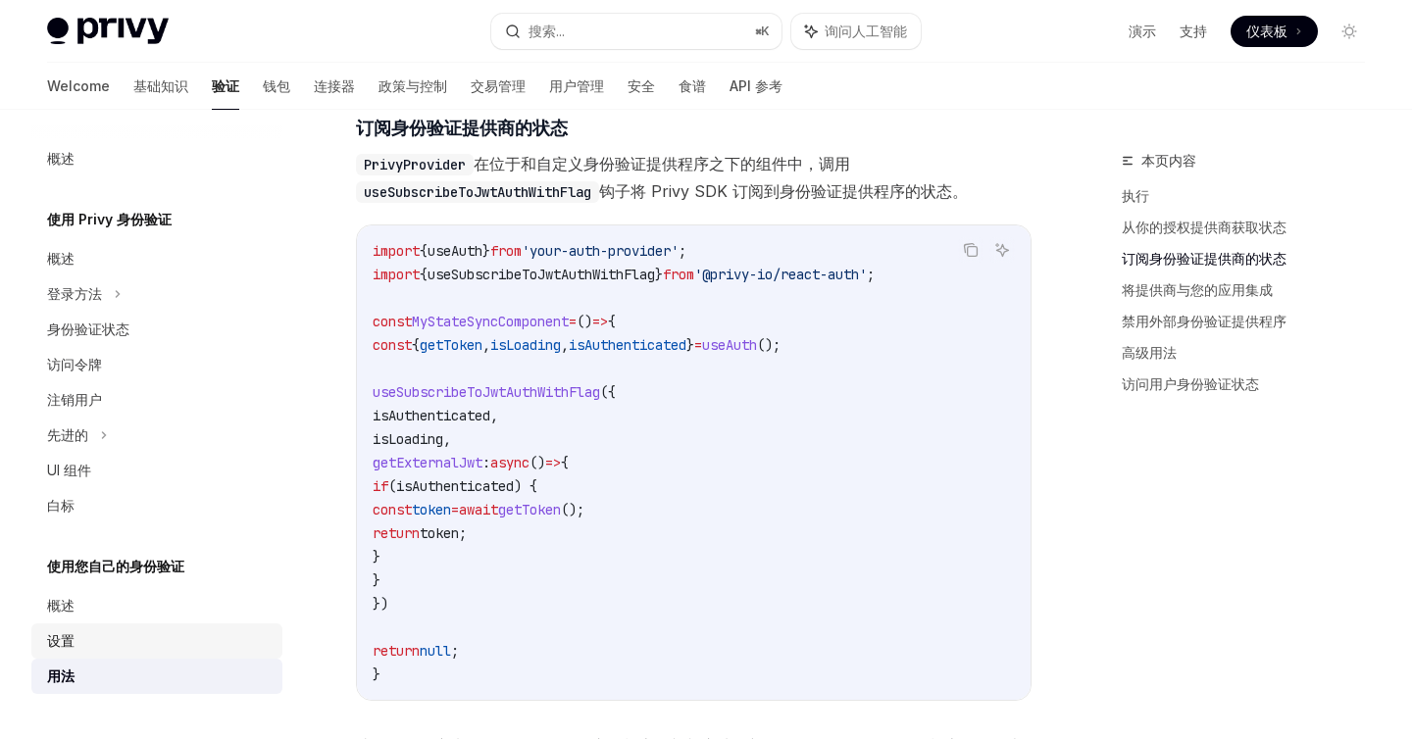
click at [57, 628] on link "设置" at bounding box center [156, 641] width 251 height 35
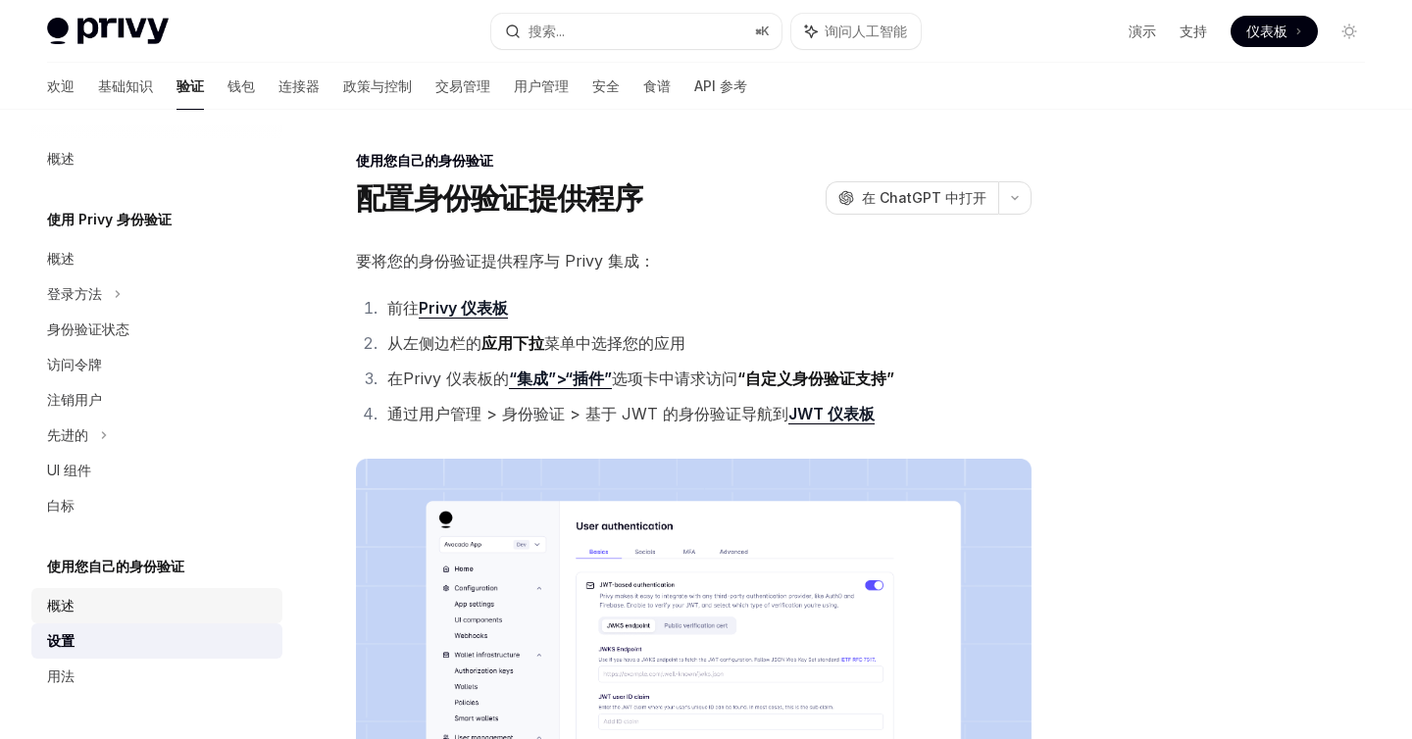
click at [83, 603] on div "概述" at bounding box center [159, 606] width 224 height 24
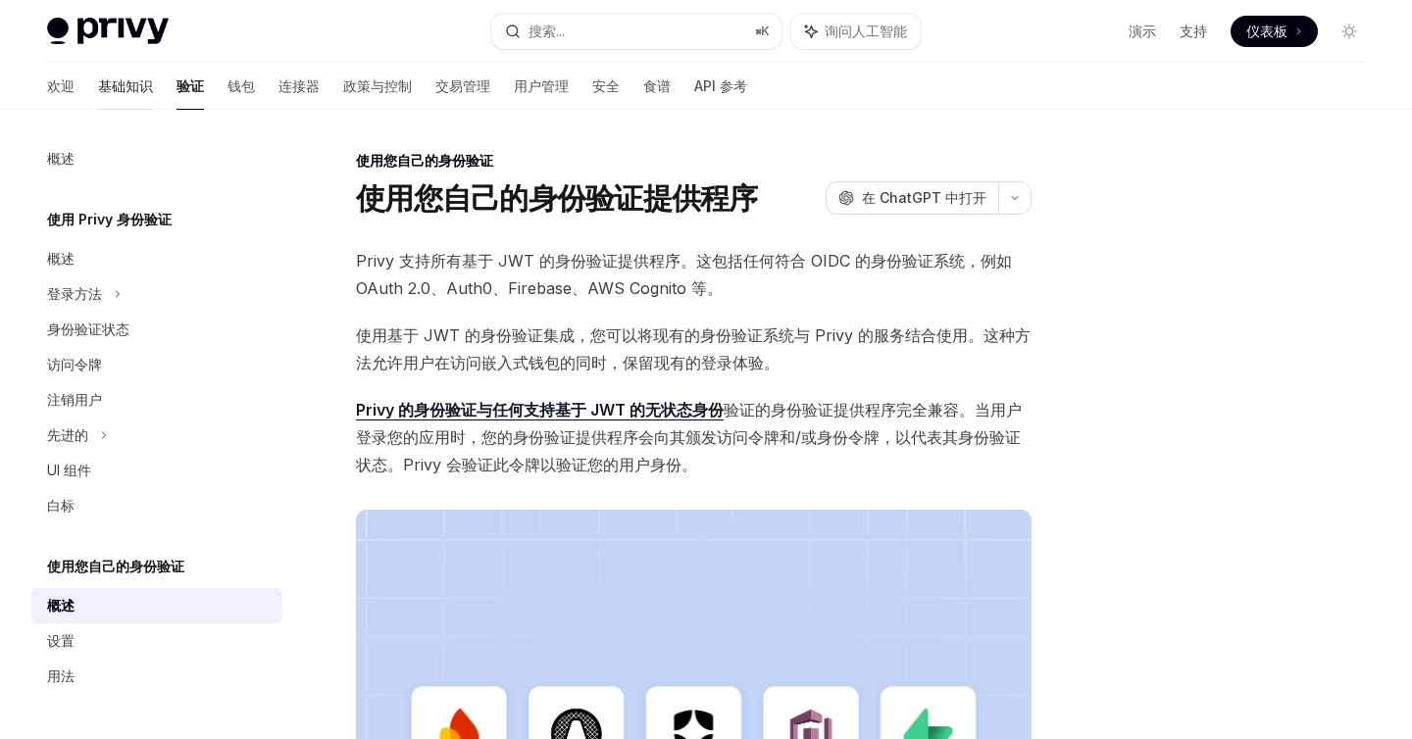
click at [98, 80] on font "基础知识" at bounding box center [125, 85] width 55 height 17
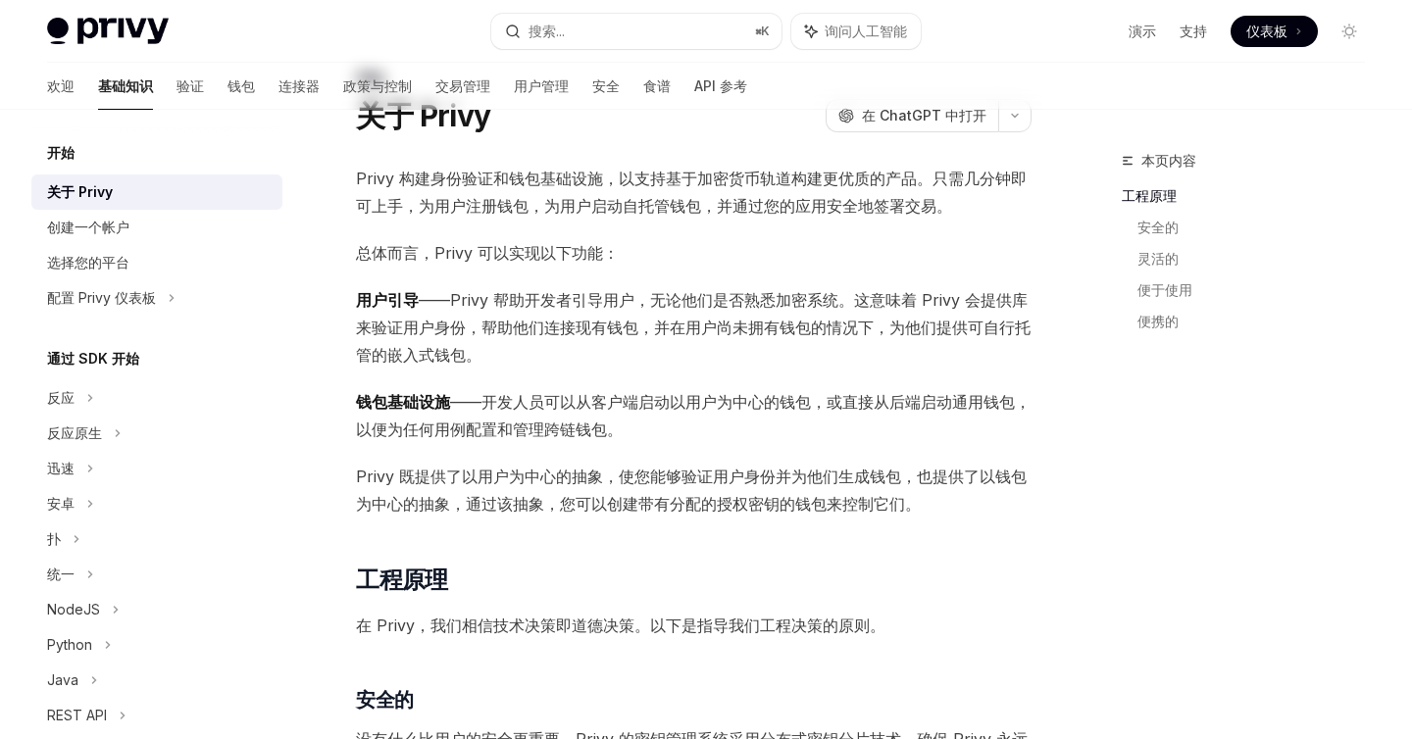
scroll to position [127, 0]
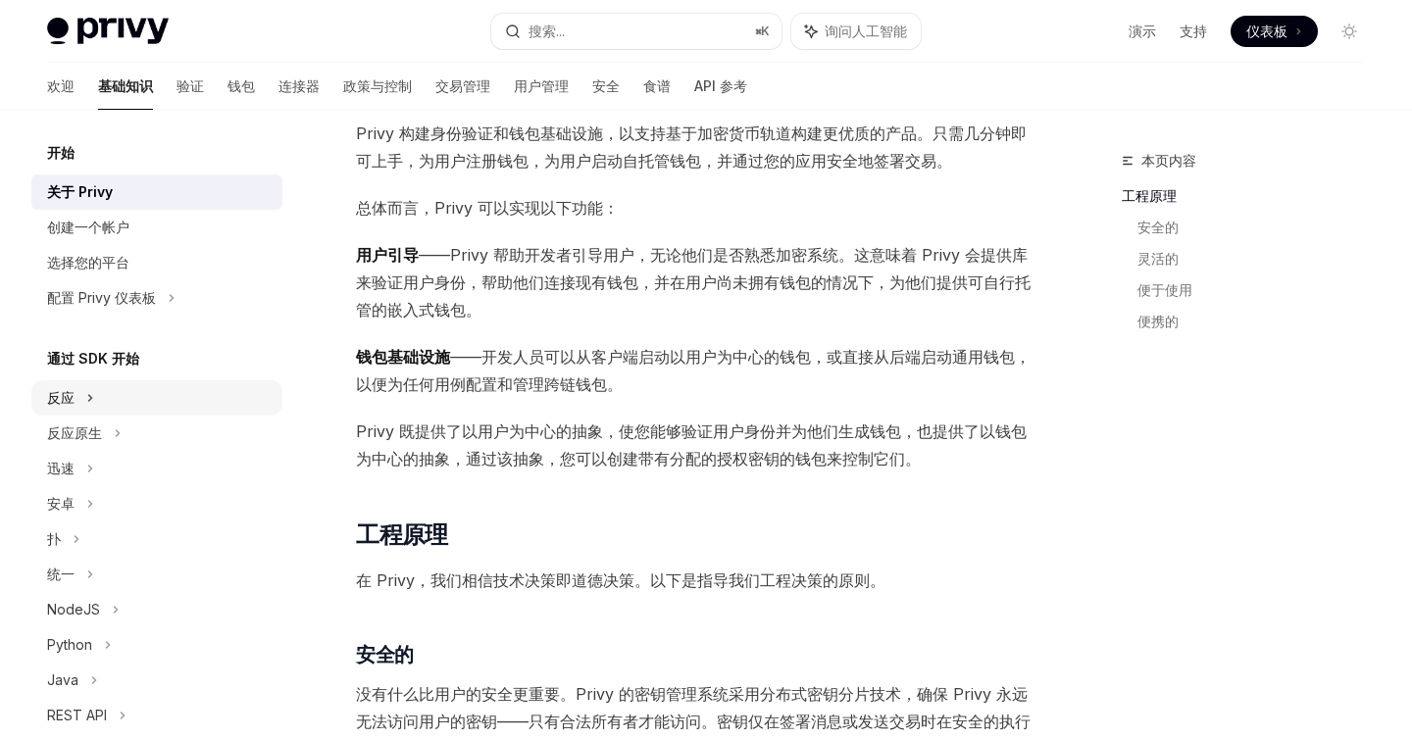
click at [65, 398] on font "反应" at bounding box center [60, 397] width 27 height 17
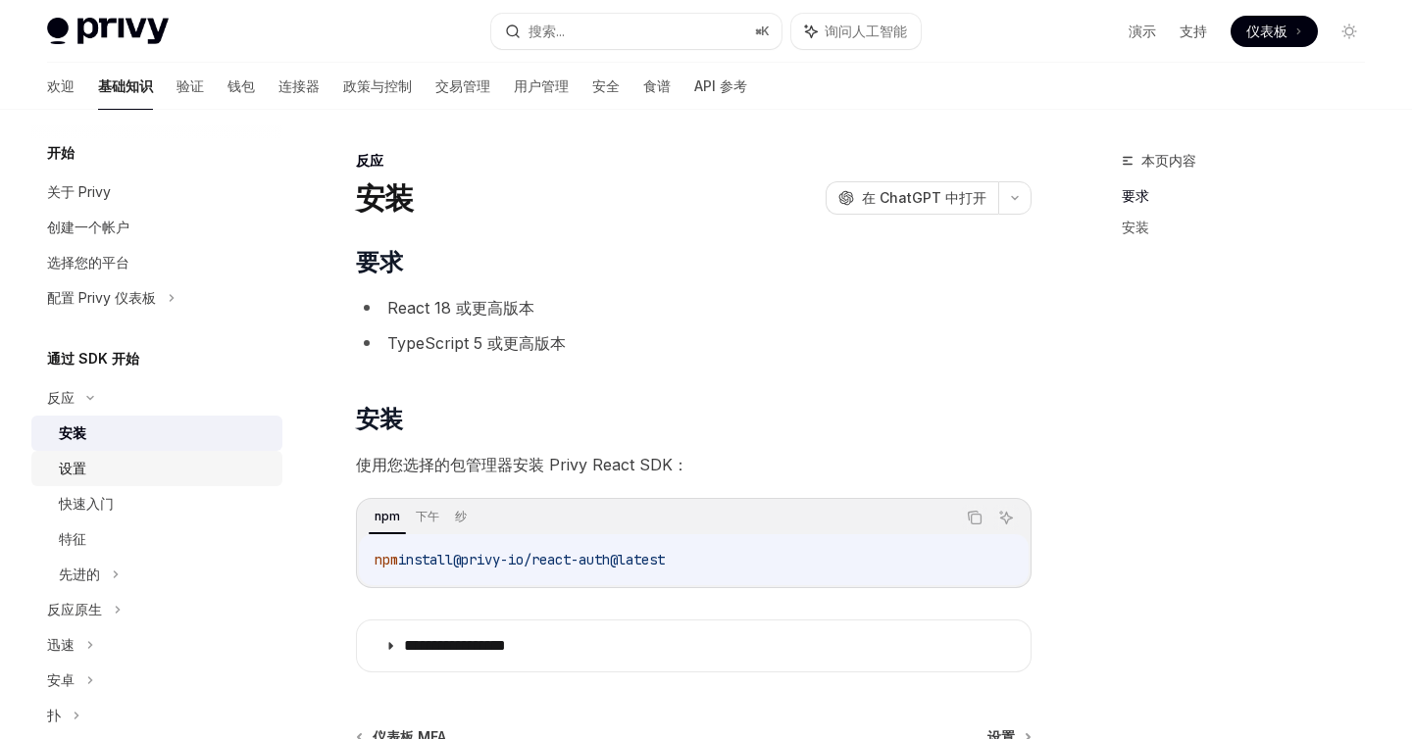
click at [101, 474] on div "设置" at bounding box center [165, 469] width 212 height 24
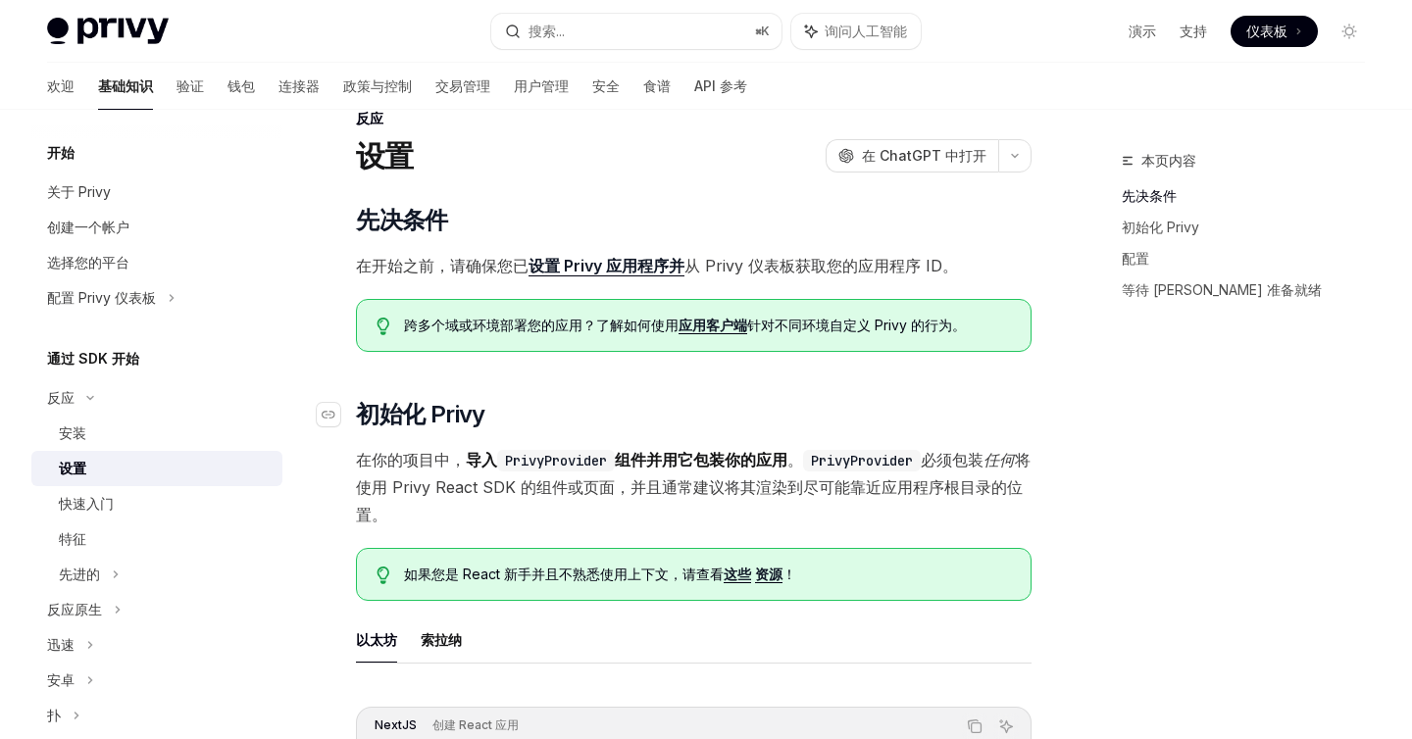
scroll to position [44, 0]
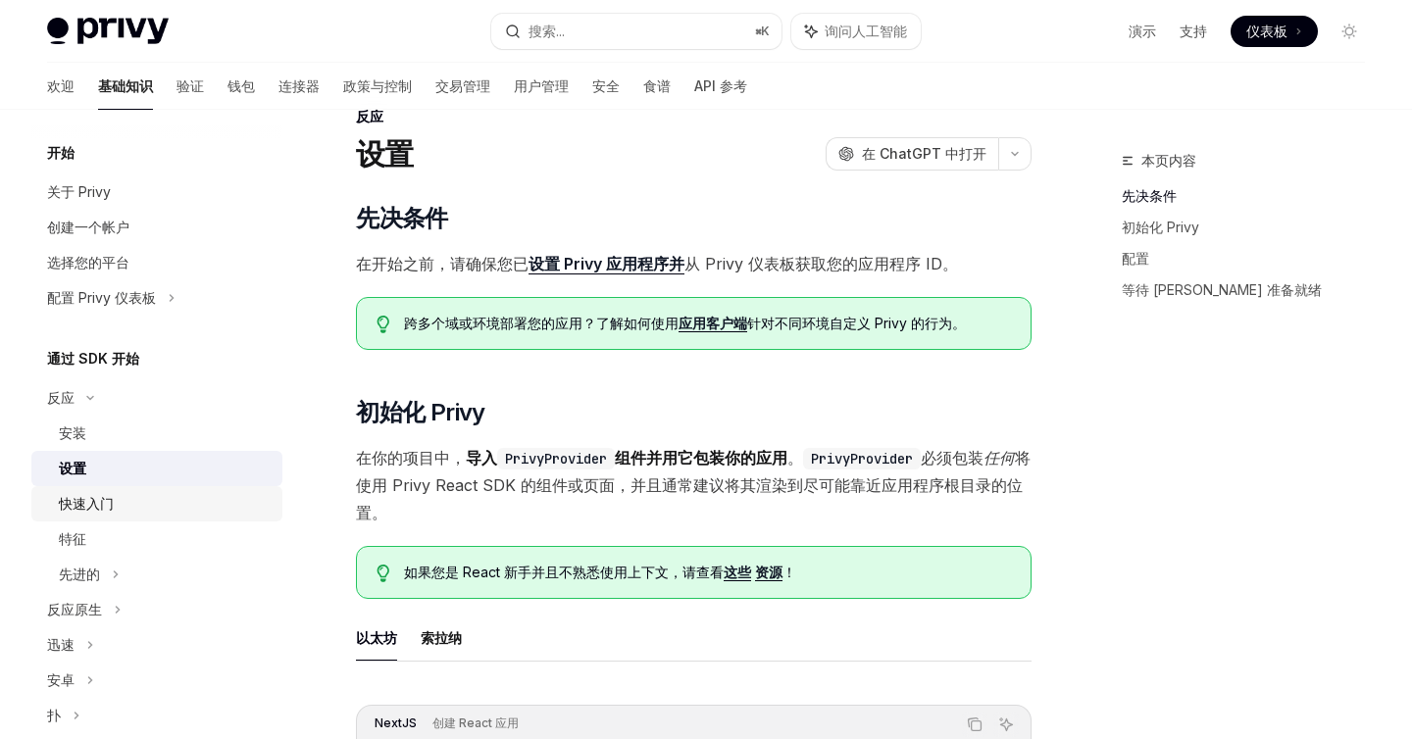
click at [98, 509] on font "快速入门" at bounding box center [86, 503] width 55 height 17
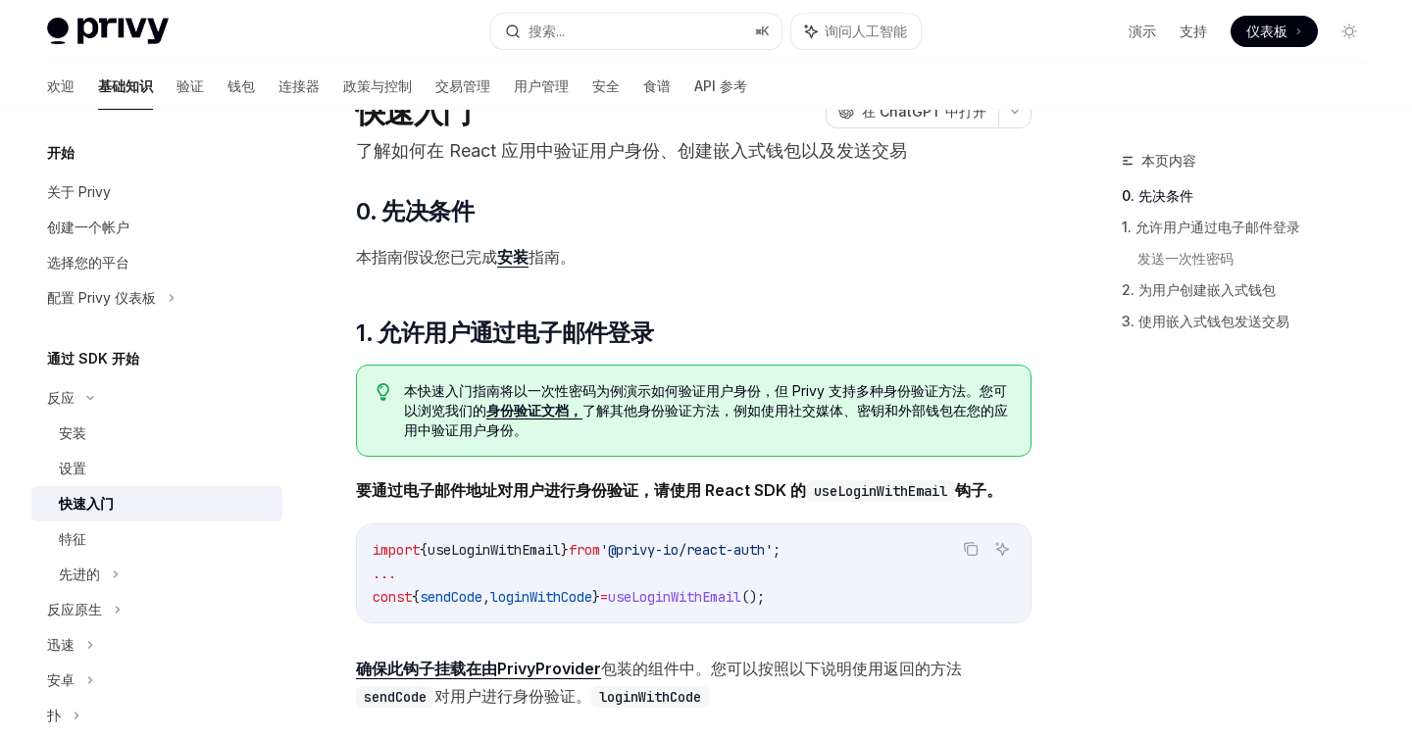
scroll to position [120, 0]
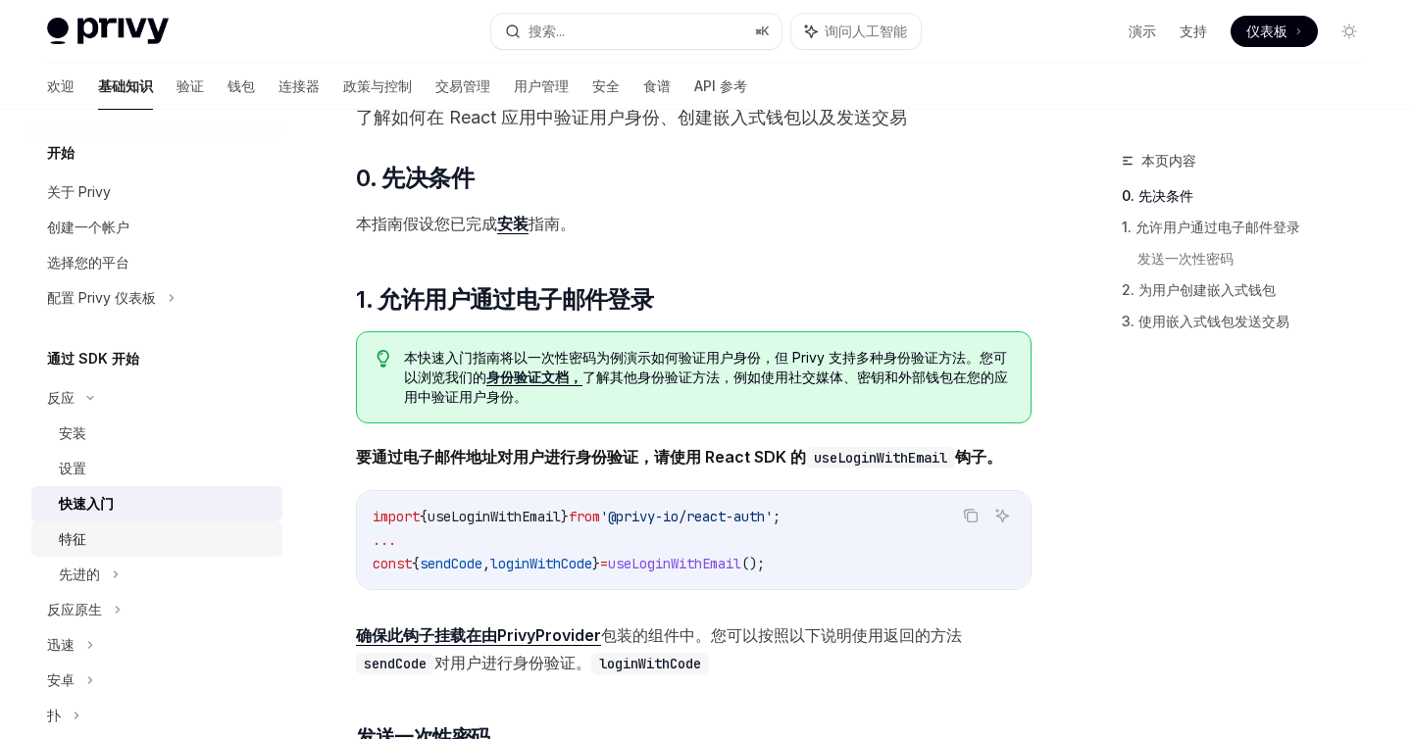
click at [112, 538] on div "特征" at bounding box center [165, 540] width 212 height 24
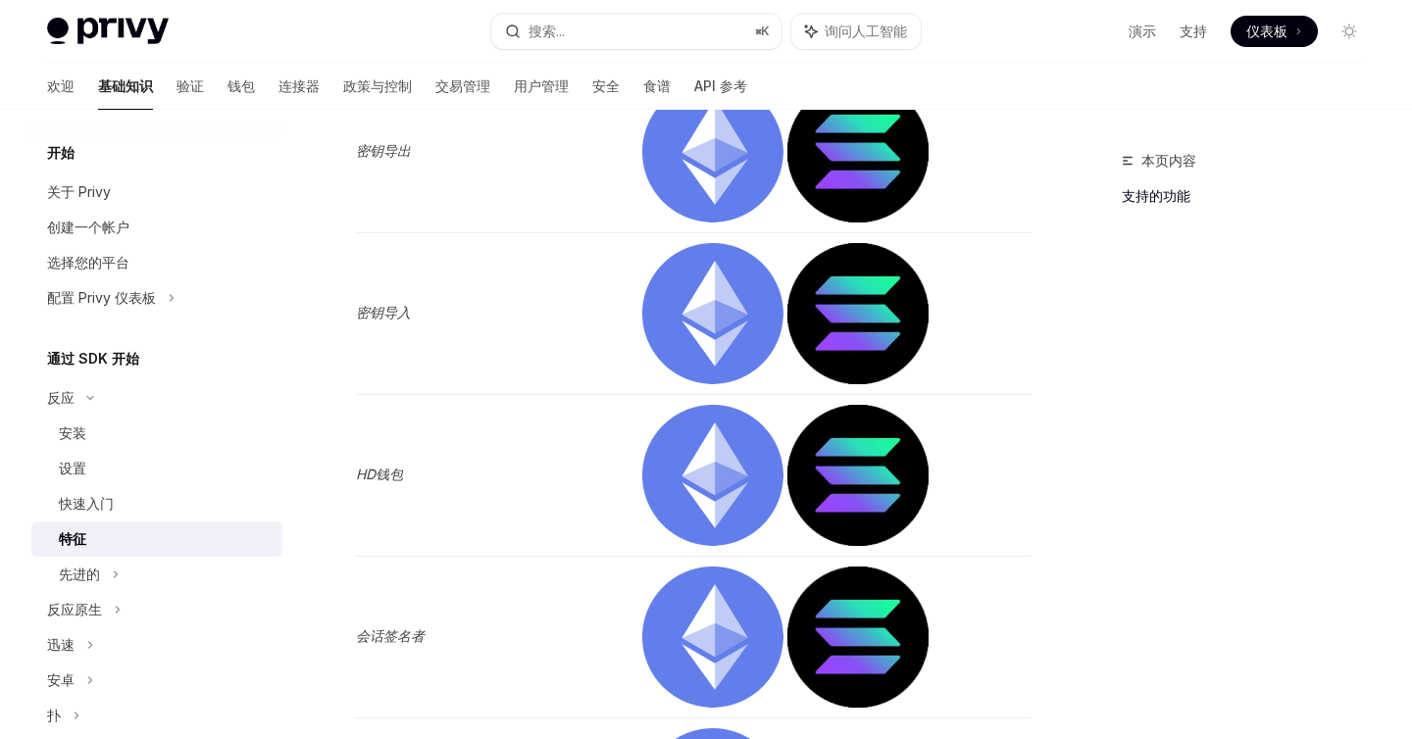
scroll to position [2643, 0]
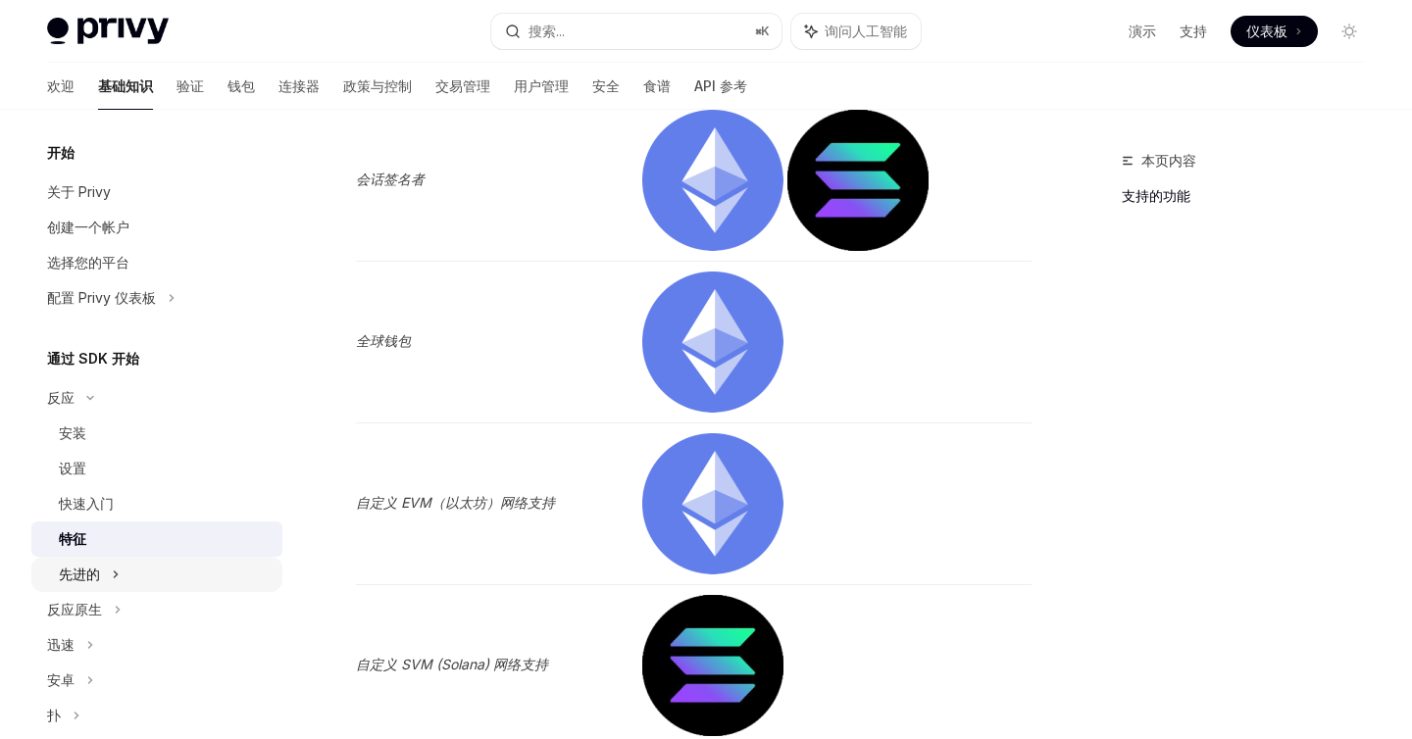
click at [70, 579] on font "先进的" at bounding box center [79, 574] width 41 height 17
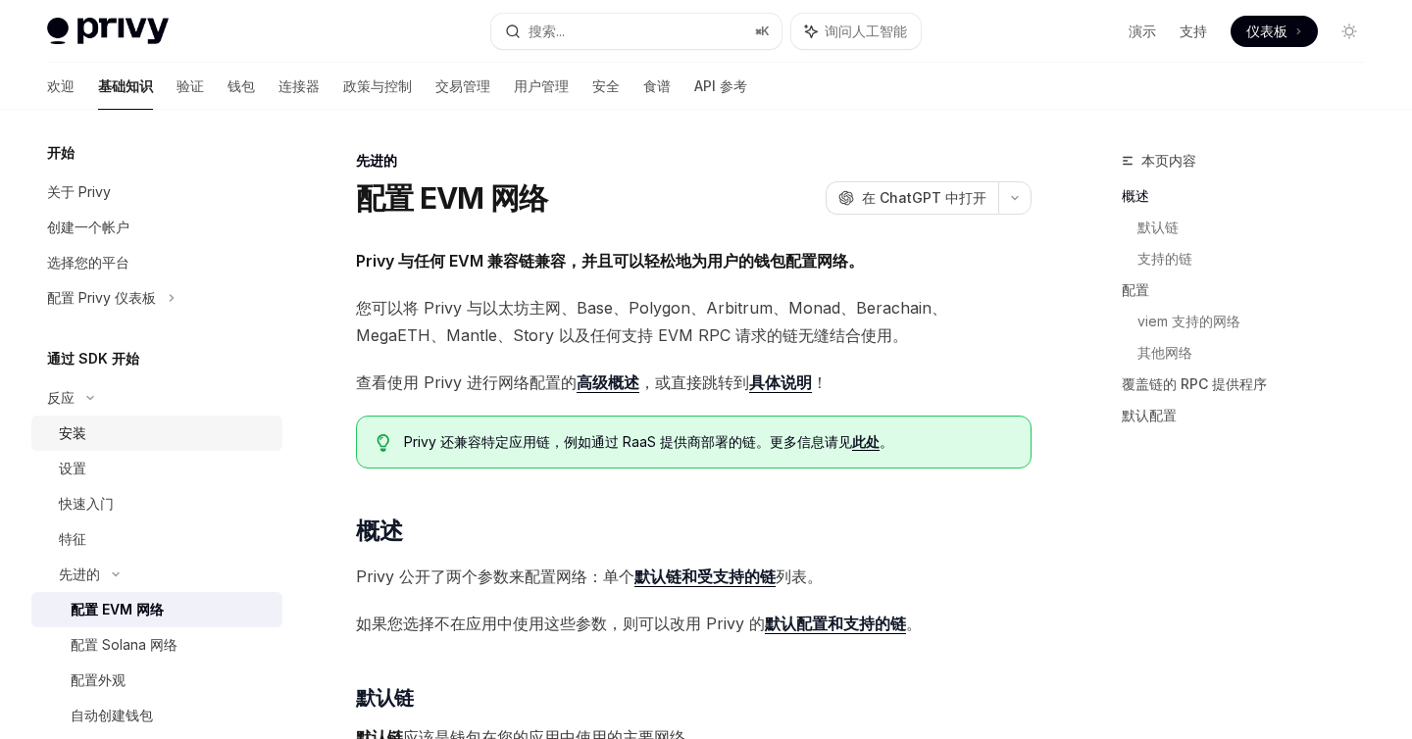
click at [76, 423] on div "安装" at bounding box center [72, 434] width 27 height 24
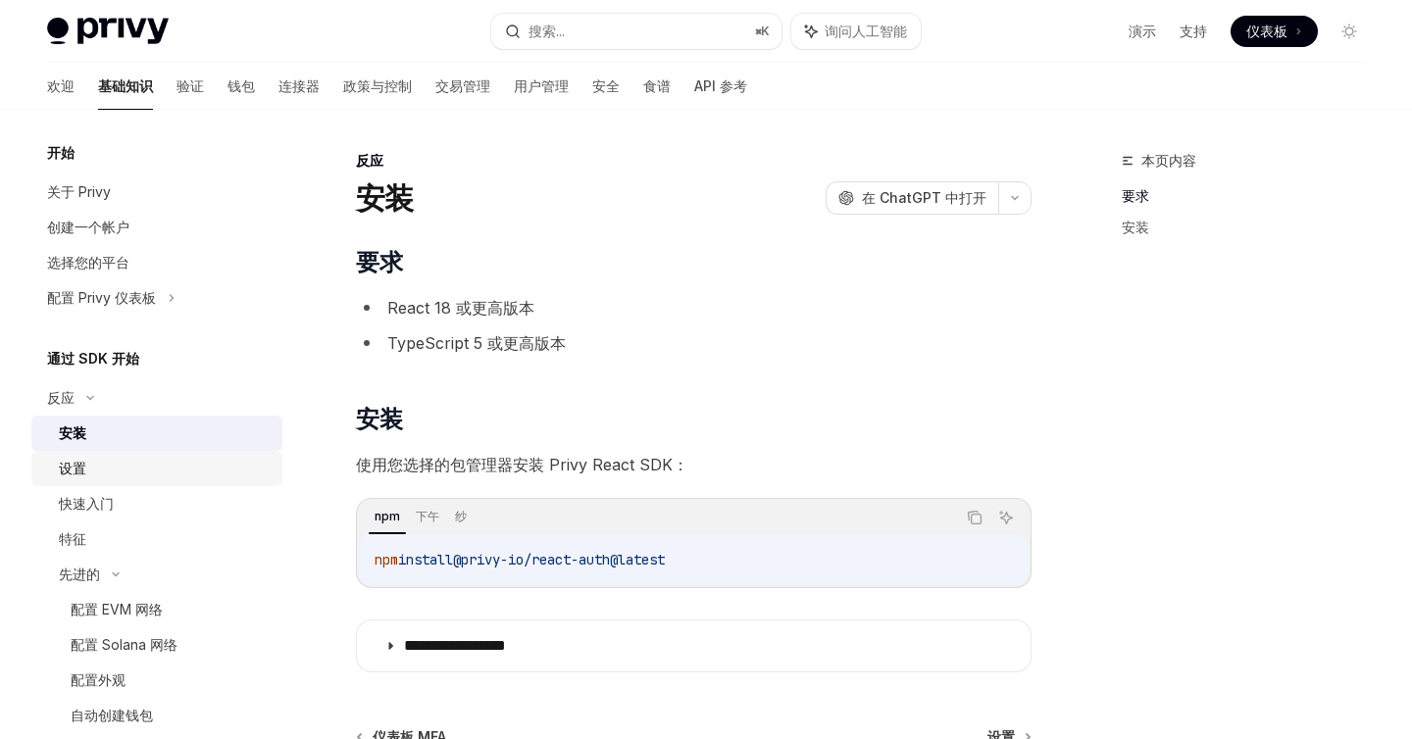
click at [116, 460] on div "设置" at bounding box center [165, 469] width 212 height 24
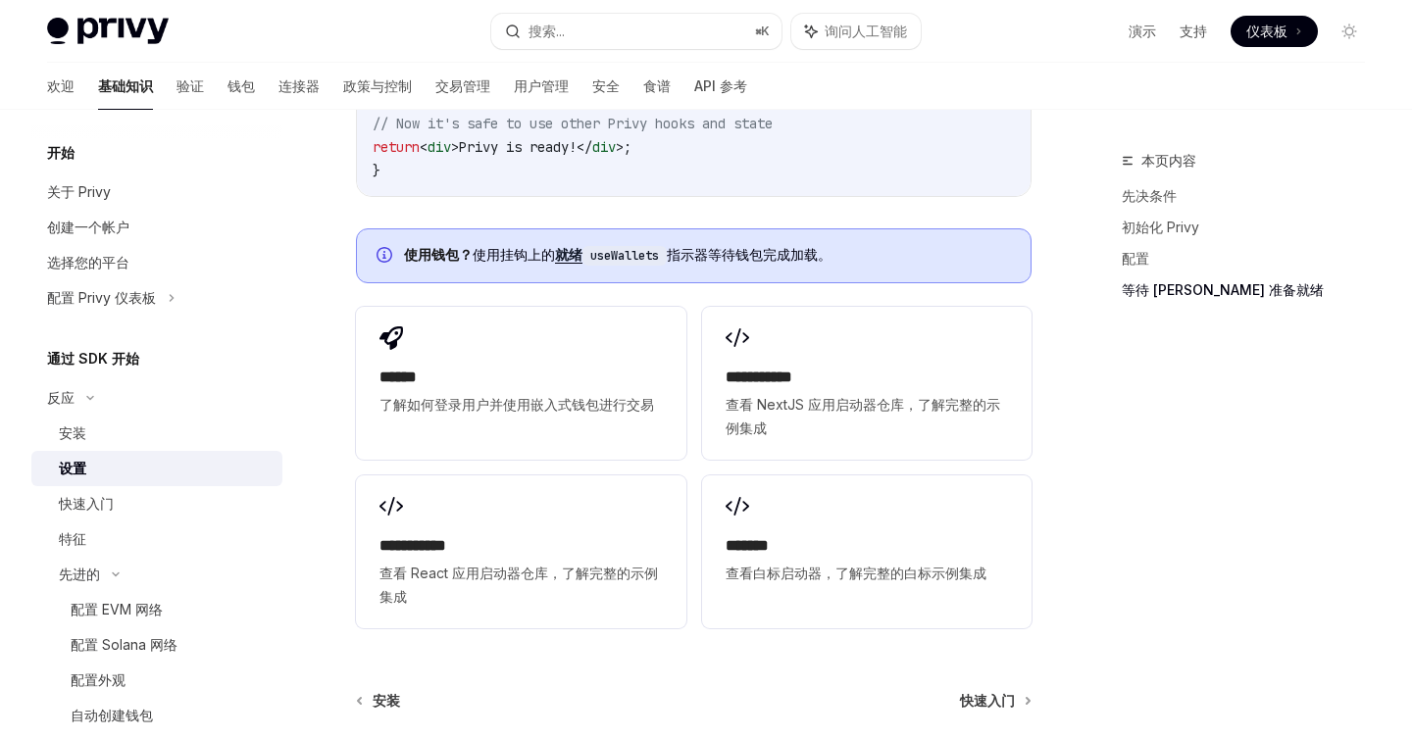
scroll to position [2431, 0]
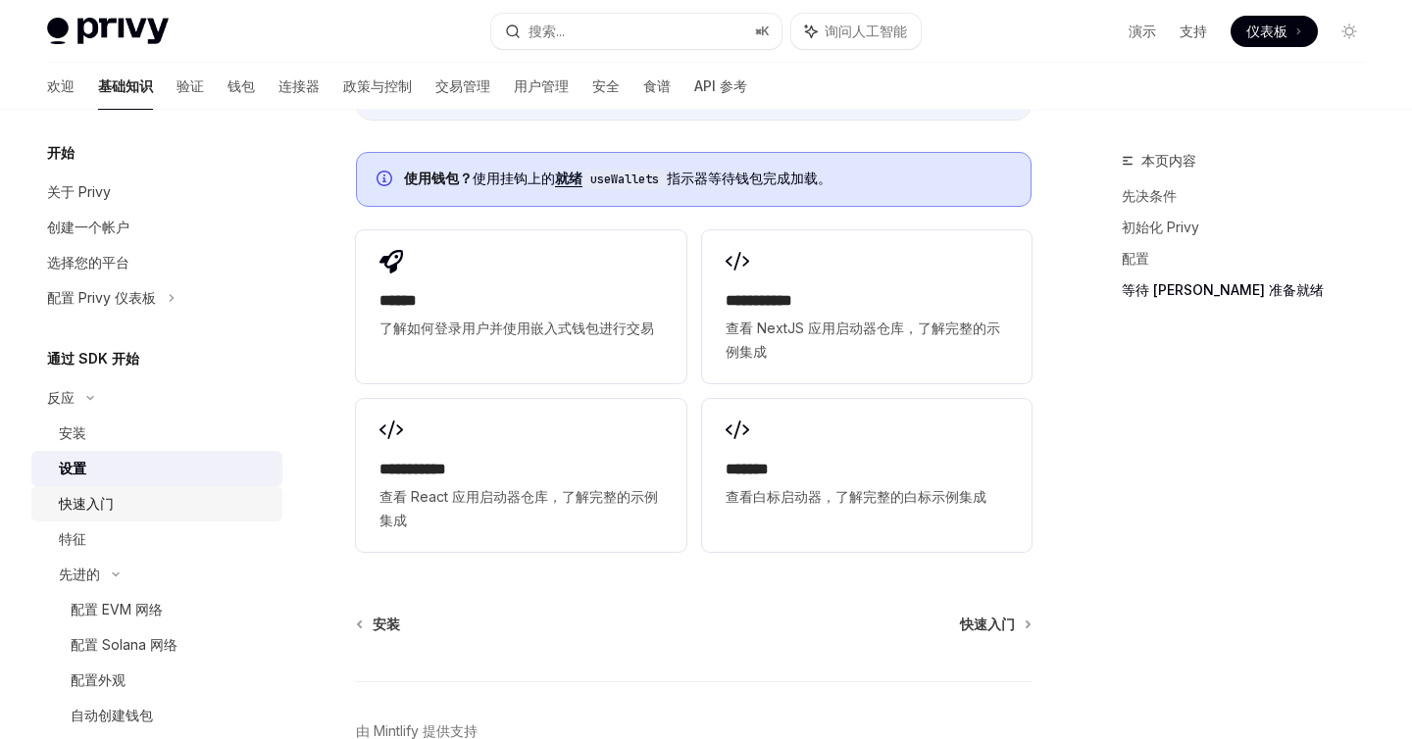
click at [132, 515] on div "快速入门" at bounding box center [165, 504] width 212 height 24
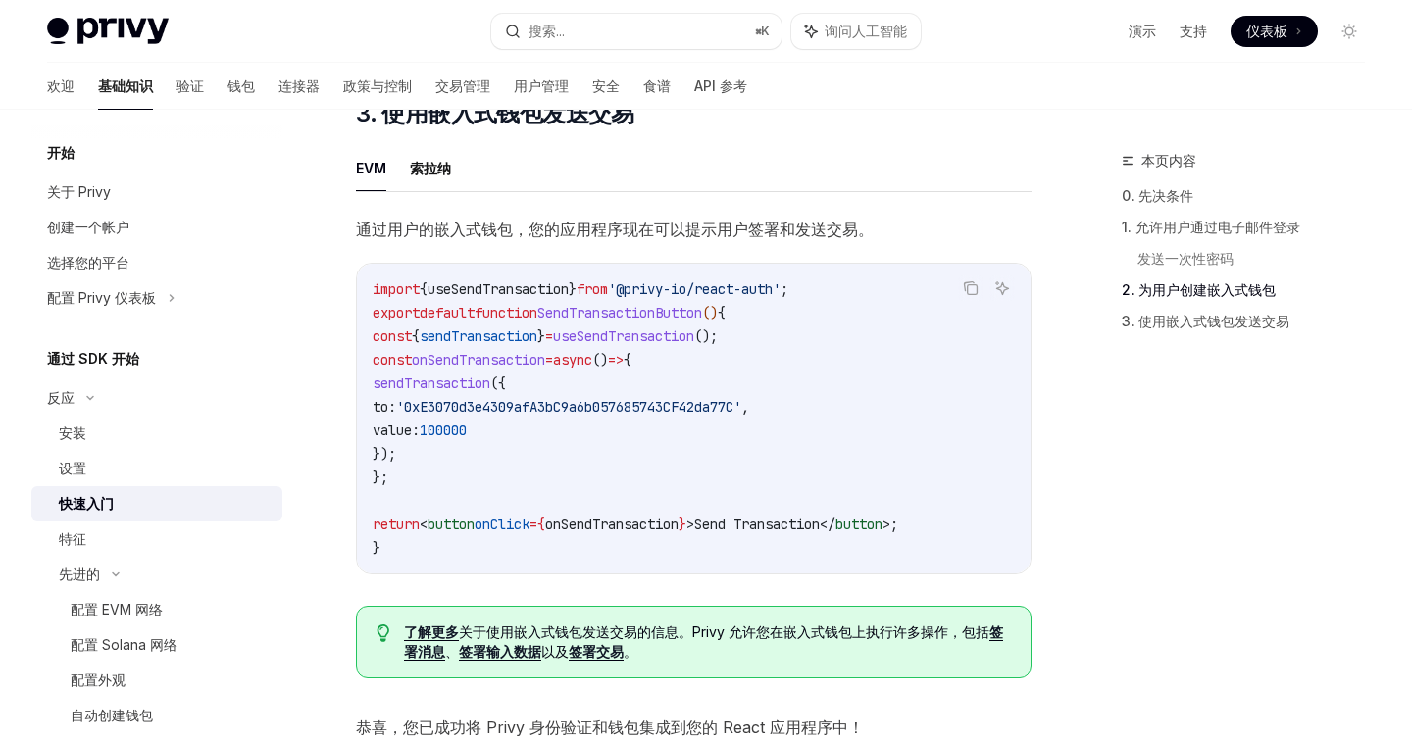
scroll to position [1626, 0]
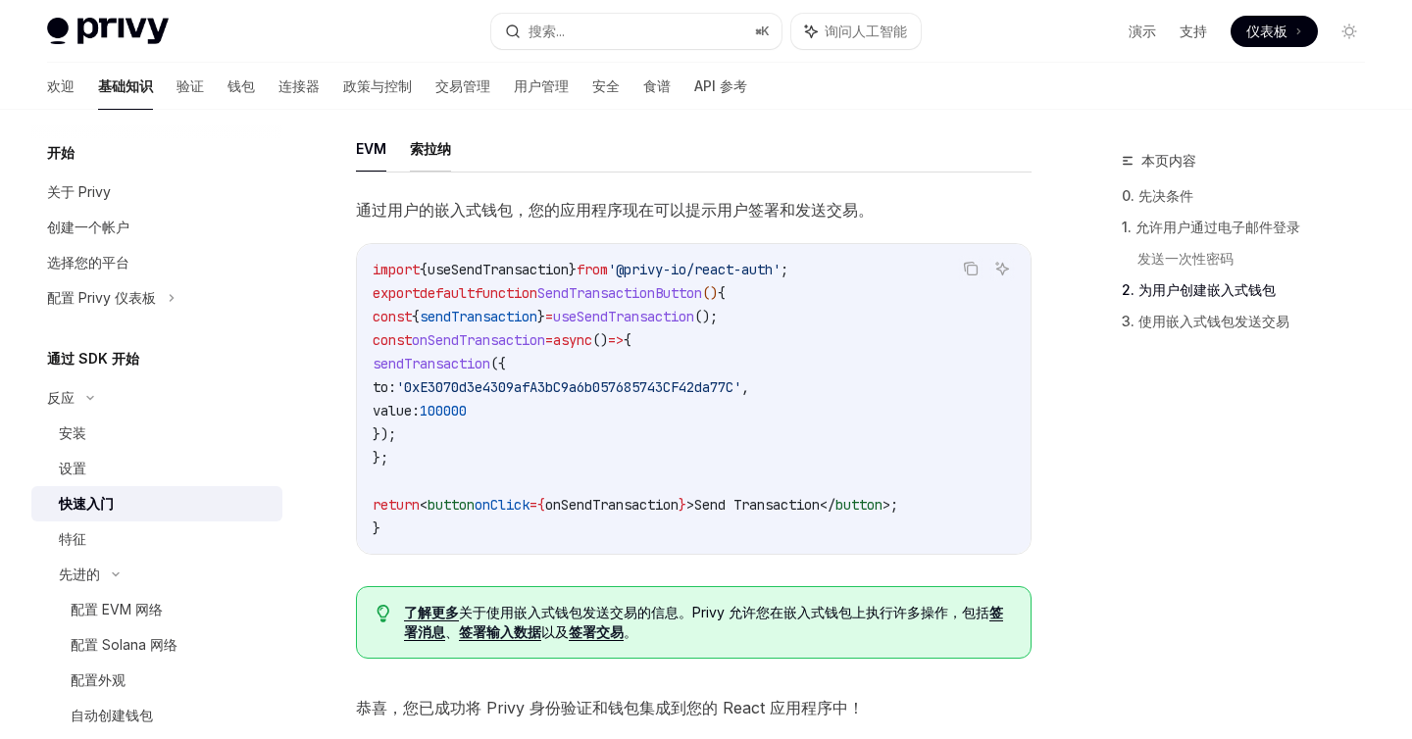
click at [431, 150] on font "索拉纳" at bounding box center [430, 148] width 41 height 17
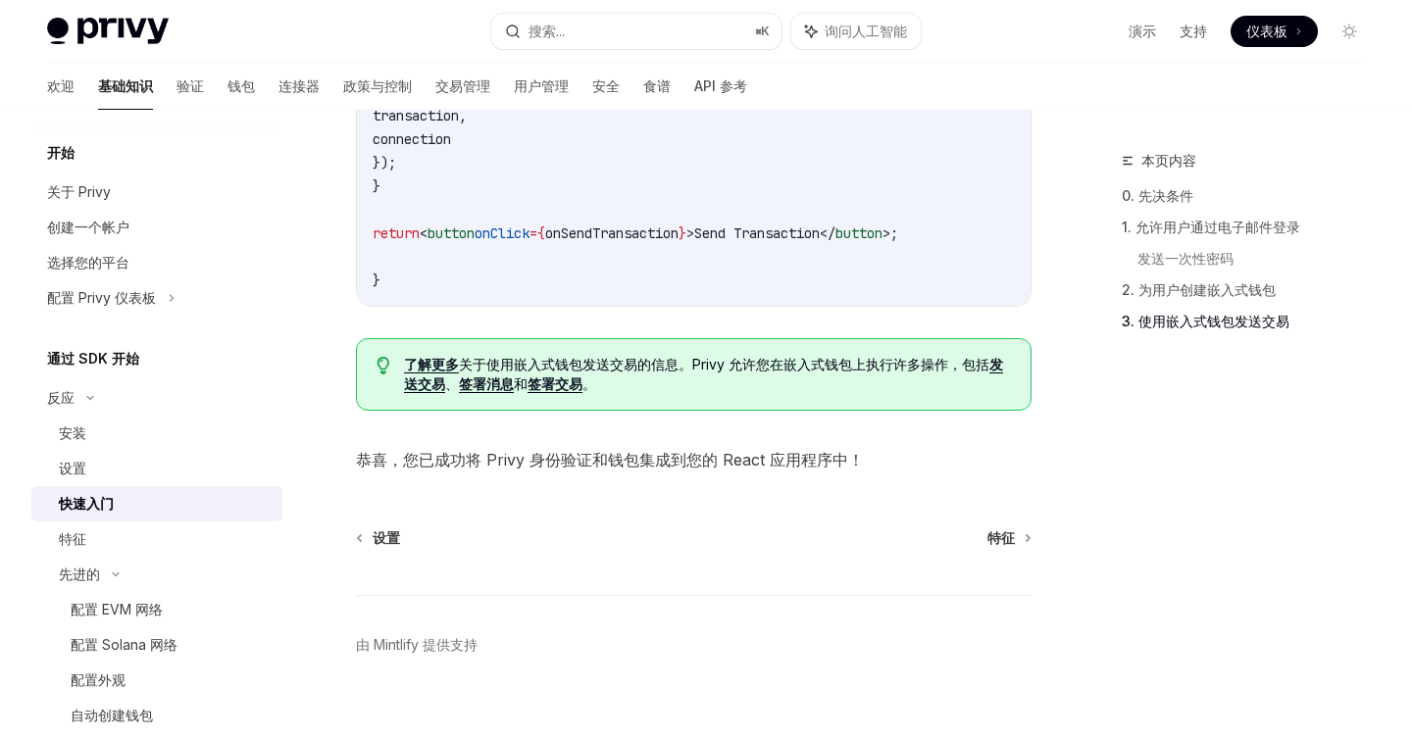
scroll to position [2245, 0]
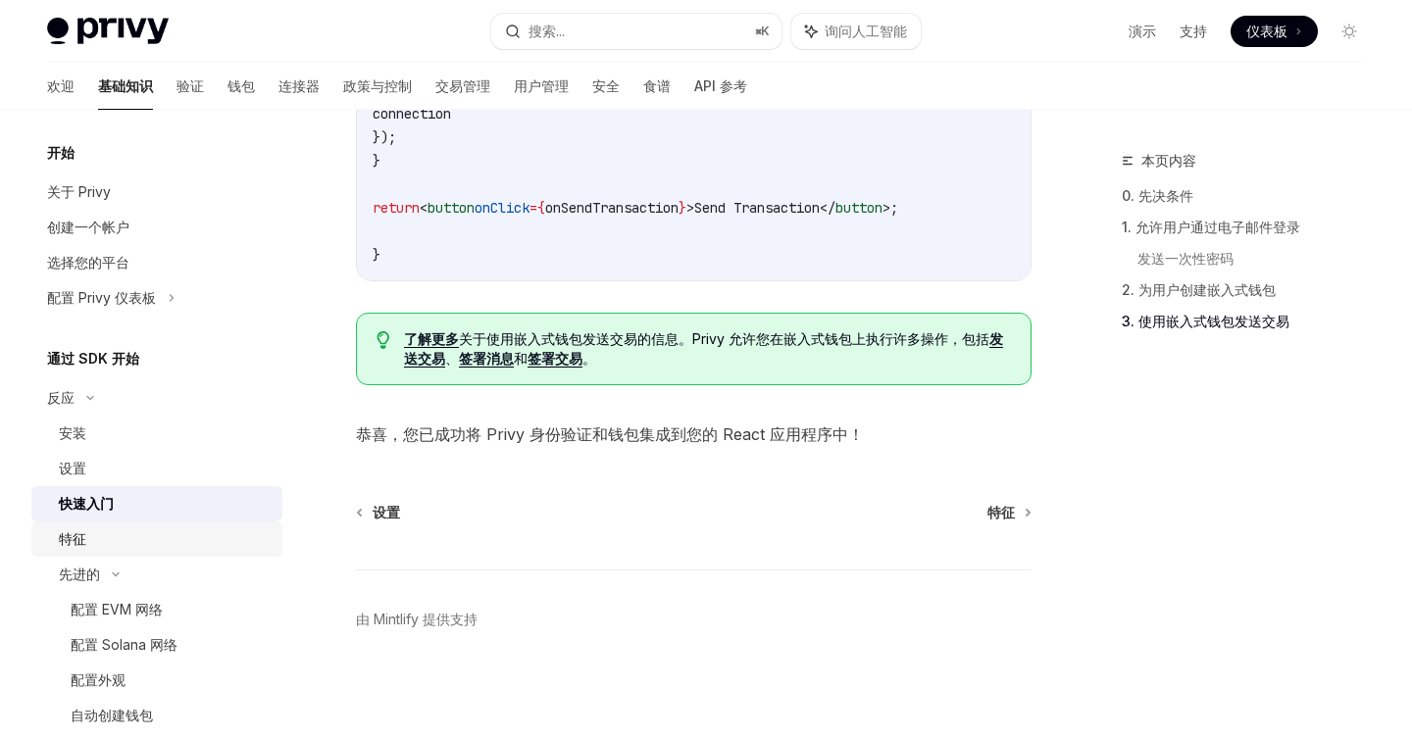
click at [92, 535] on div "特征" at bounding box center [165, 540] width 212 height 24
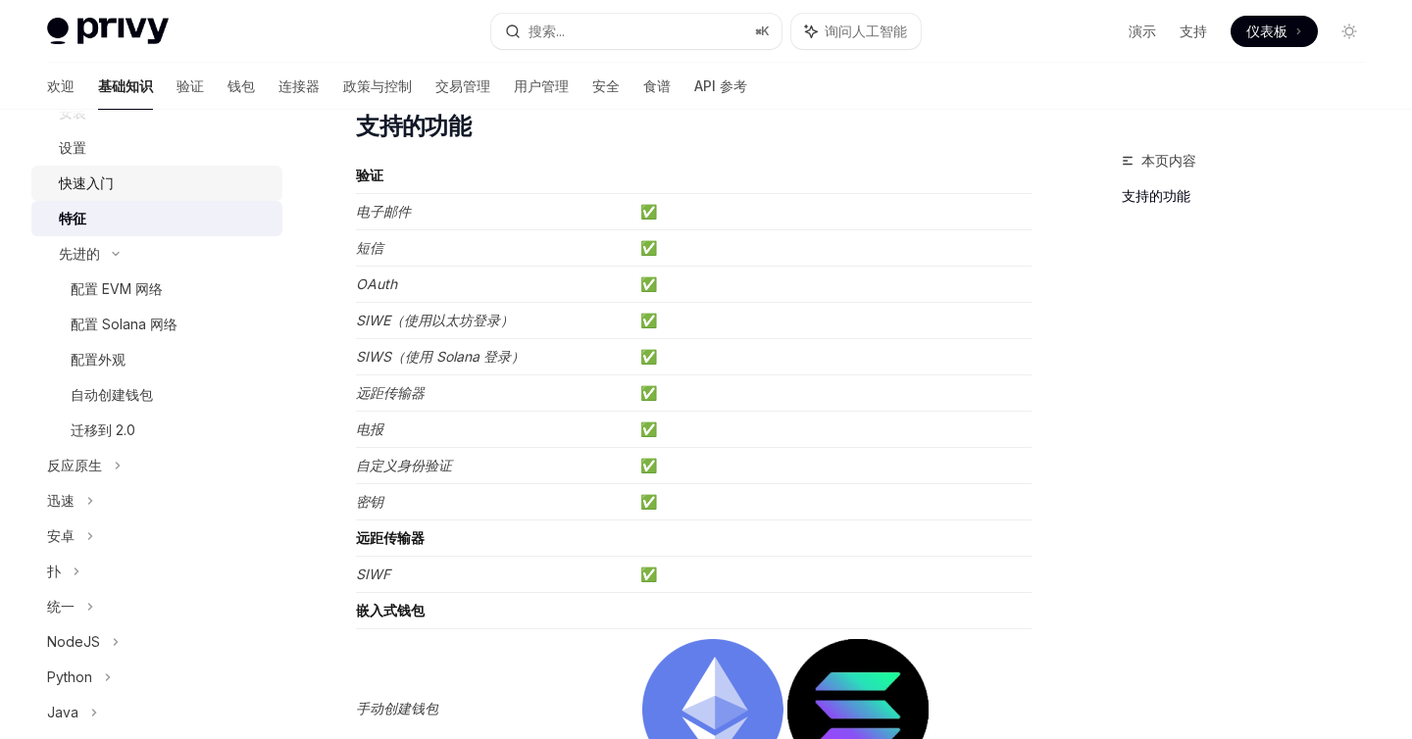
scroll to position [391, 0]
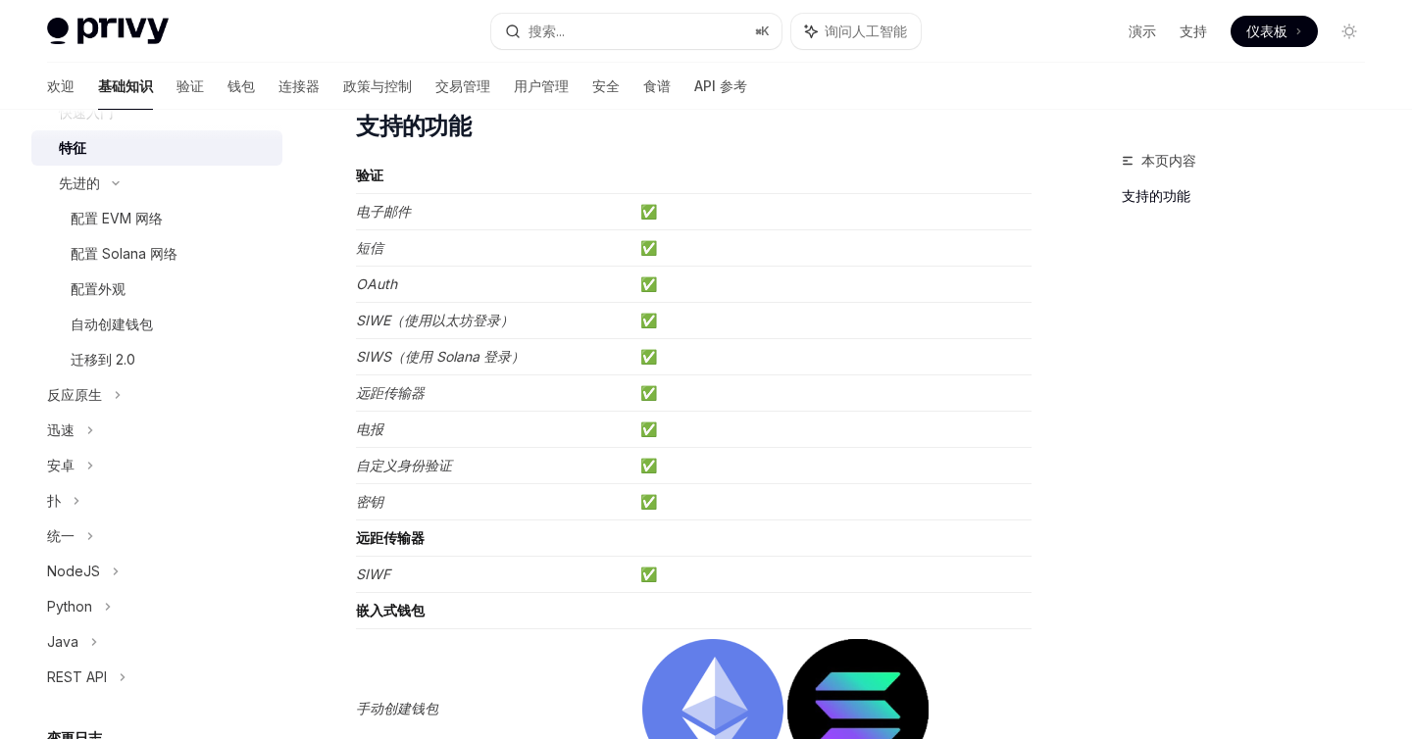
click at [154, 78] on div "欢迎 基础知识 验证 钱包 连接器 政策与控制 交易管理 用户管理 安全 食谱 API 参考" at bounding box center [397, 86] width 700 height 47
click at [177, 78] on font "验证" at bounding box center [190, 85] width 27 height 17
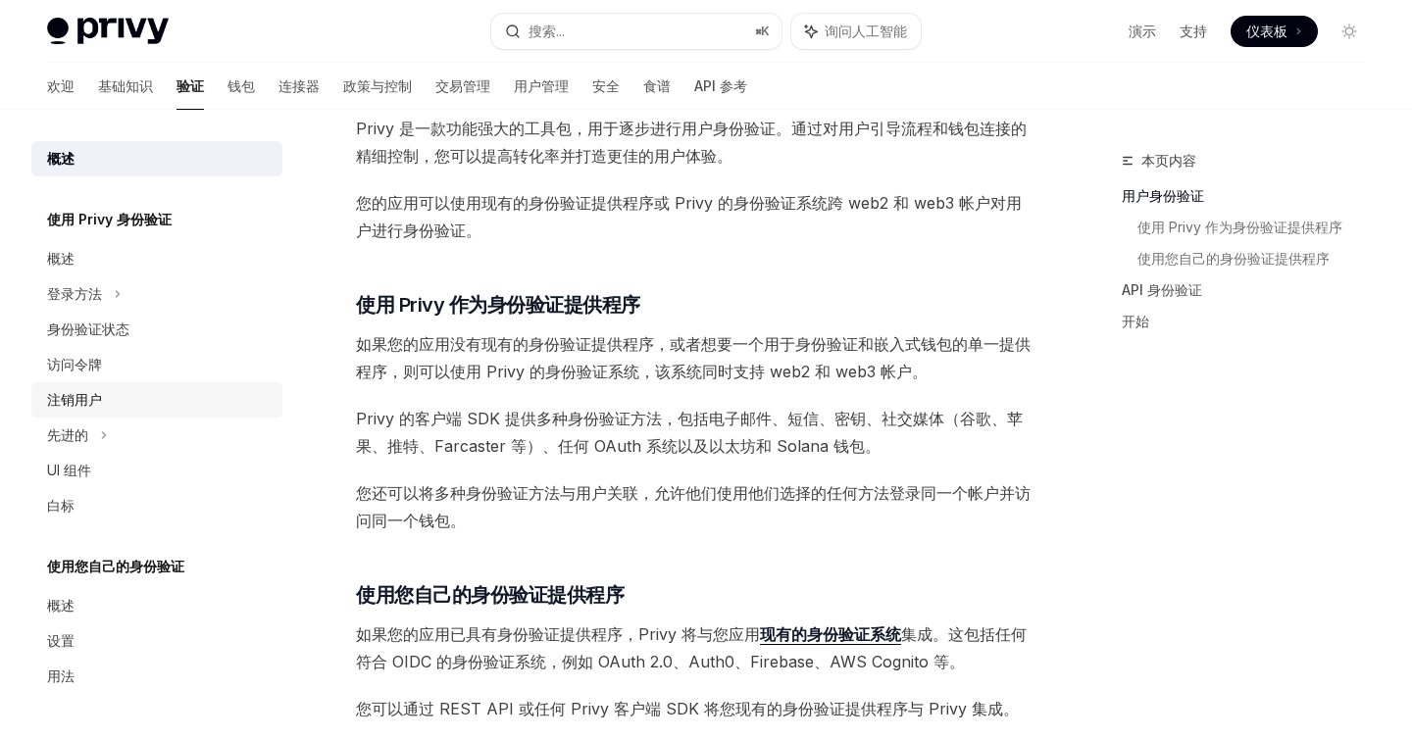
scroll to position [464, 0]
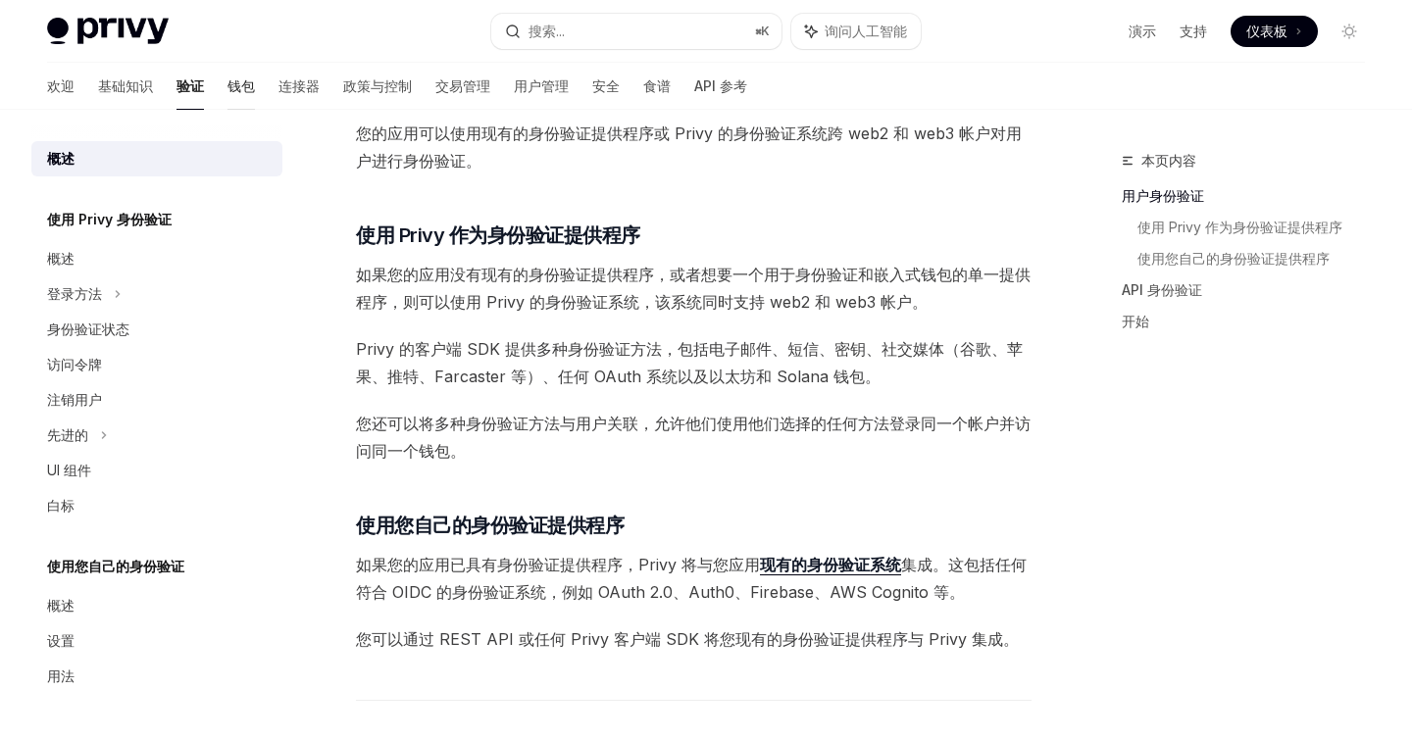
click at [228, 98] on link "钱包" at bounding box center [241, 86] width 27 height 47
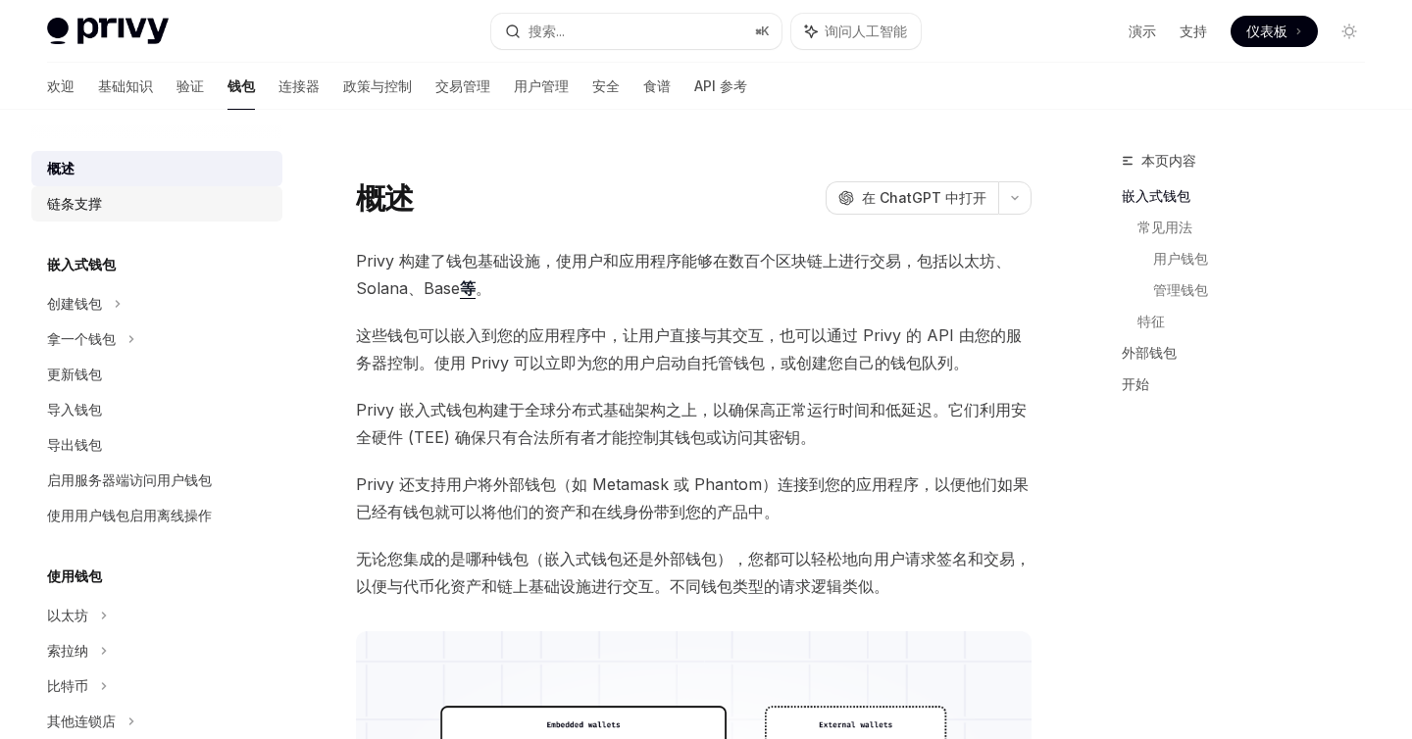
click at [106, 201] on div "链条支撑" at bounding box center [159, 204] width 224 height 24
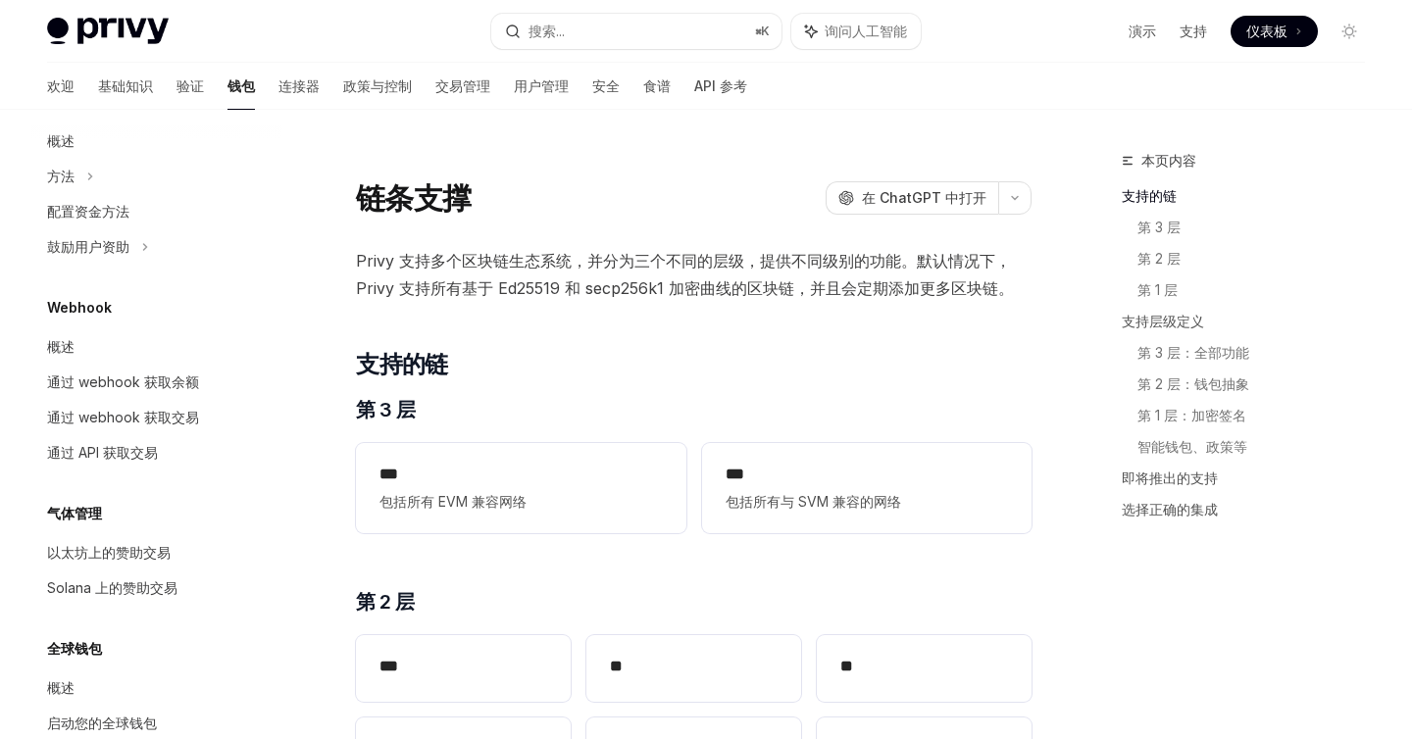
scroll to position [863, 0]
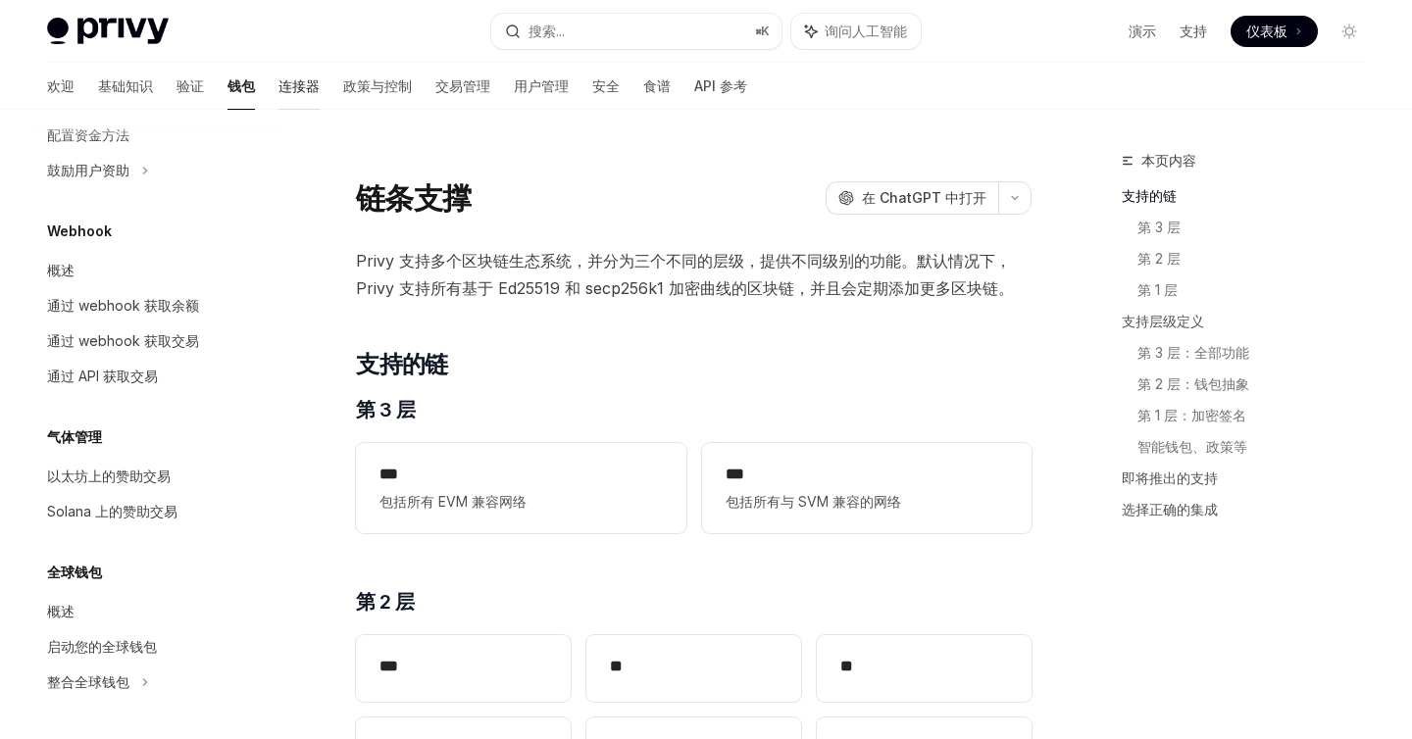
click at [279, 87] on font "连接器" at bounding box center [299, 85] width 41 height 17
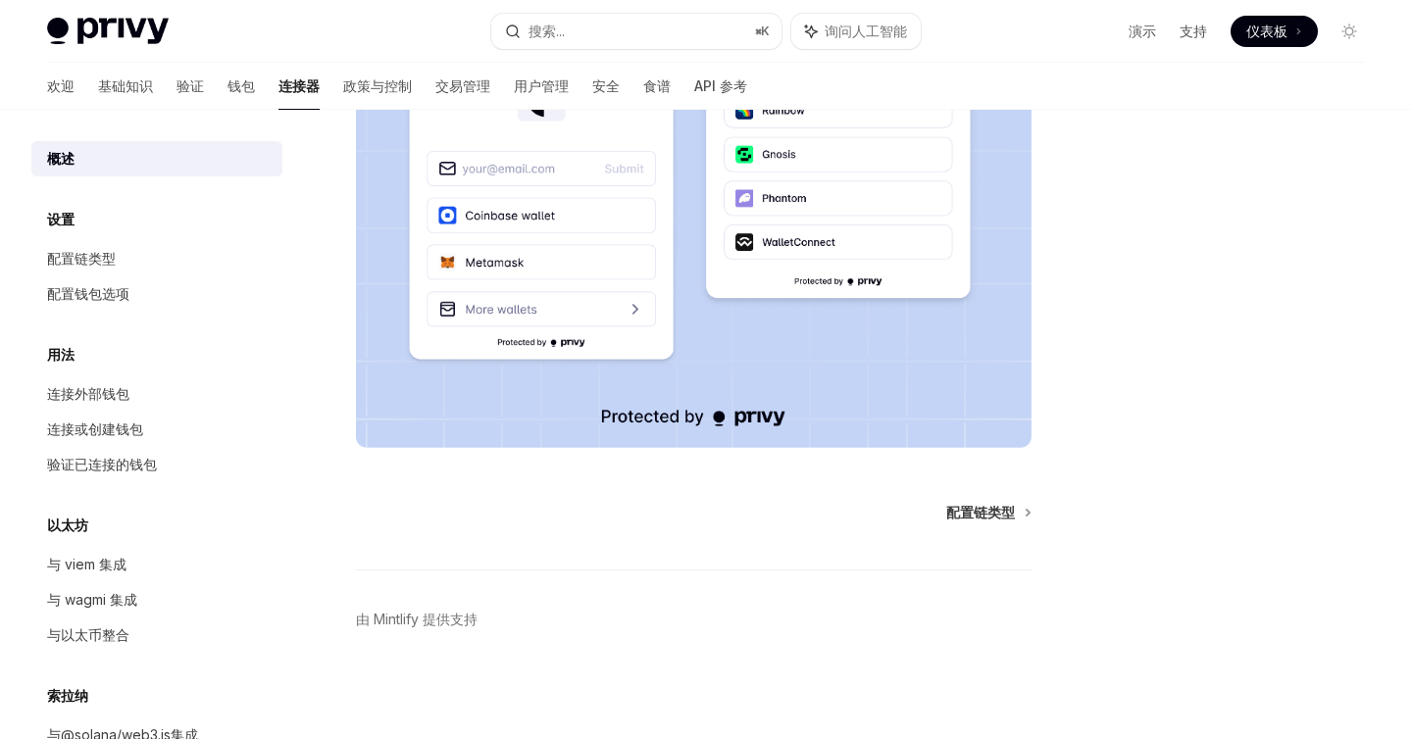
scroll to position [440, 0]
click at [126, 261] on div "配置链类型" at bounding box center [159, 259] width 224 height 24
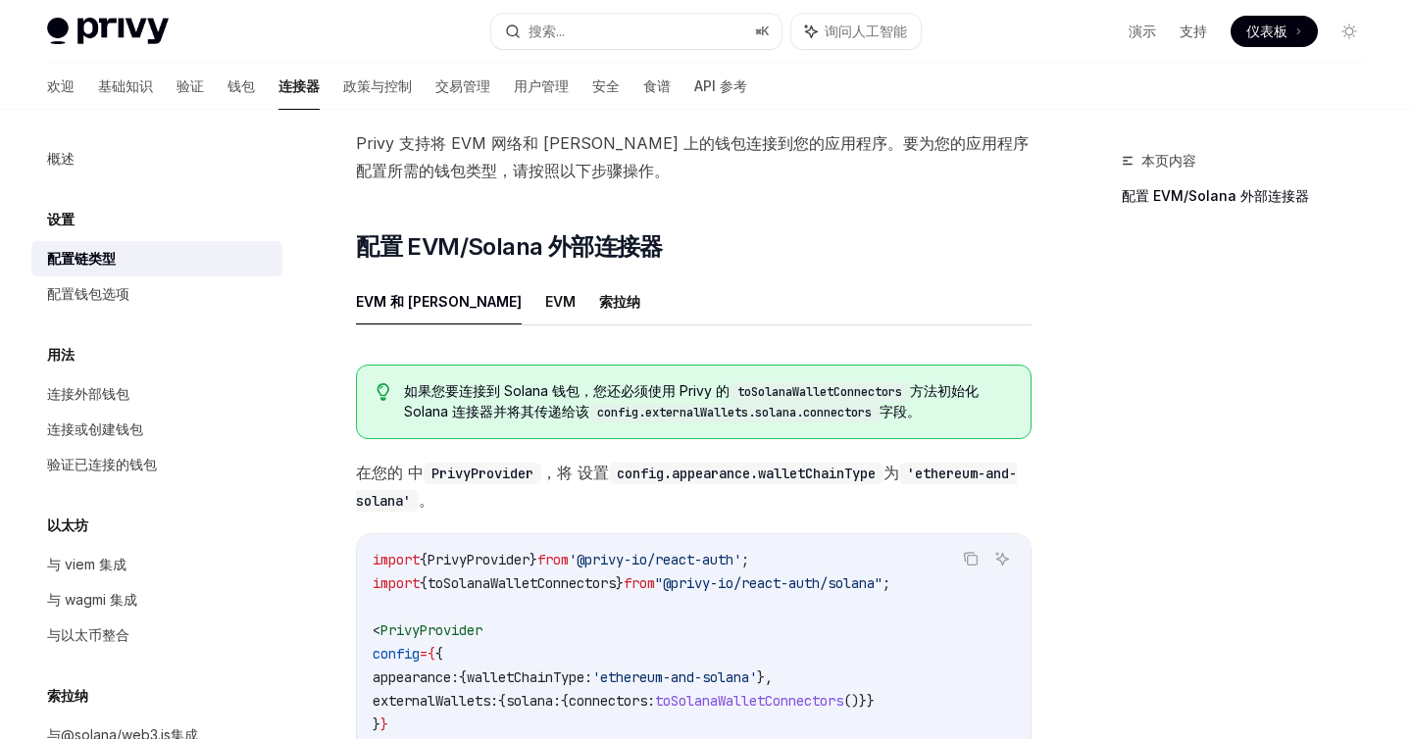
scroll to position [171, 0]
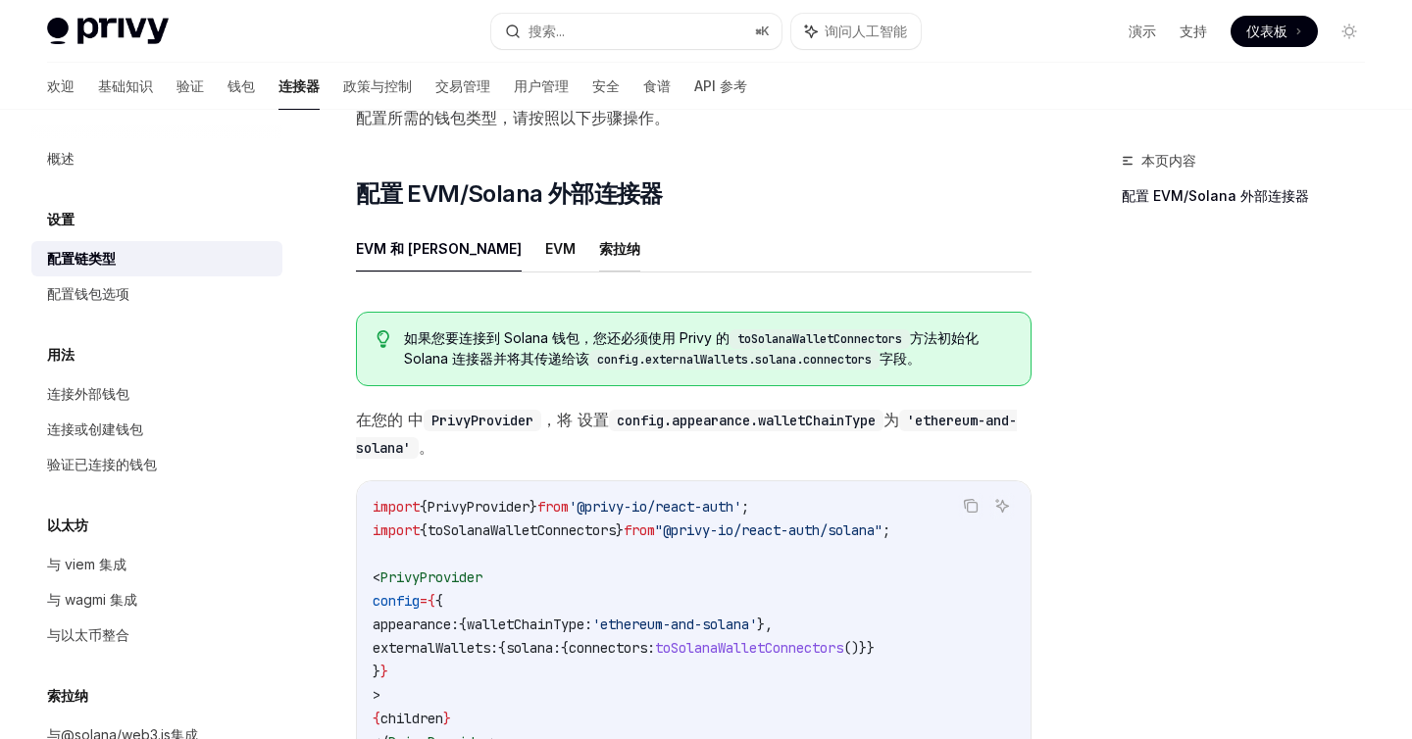
click at [599, 243] on font "索拉纳" at bounding box center [619, 248] width 41 height 17
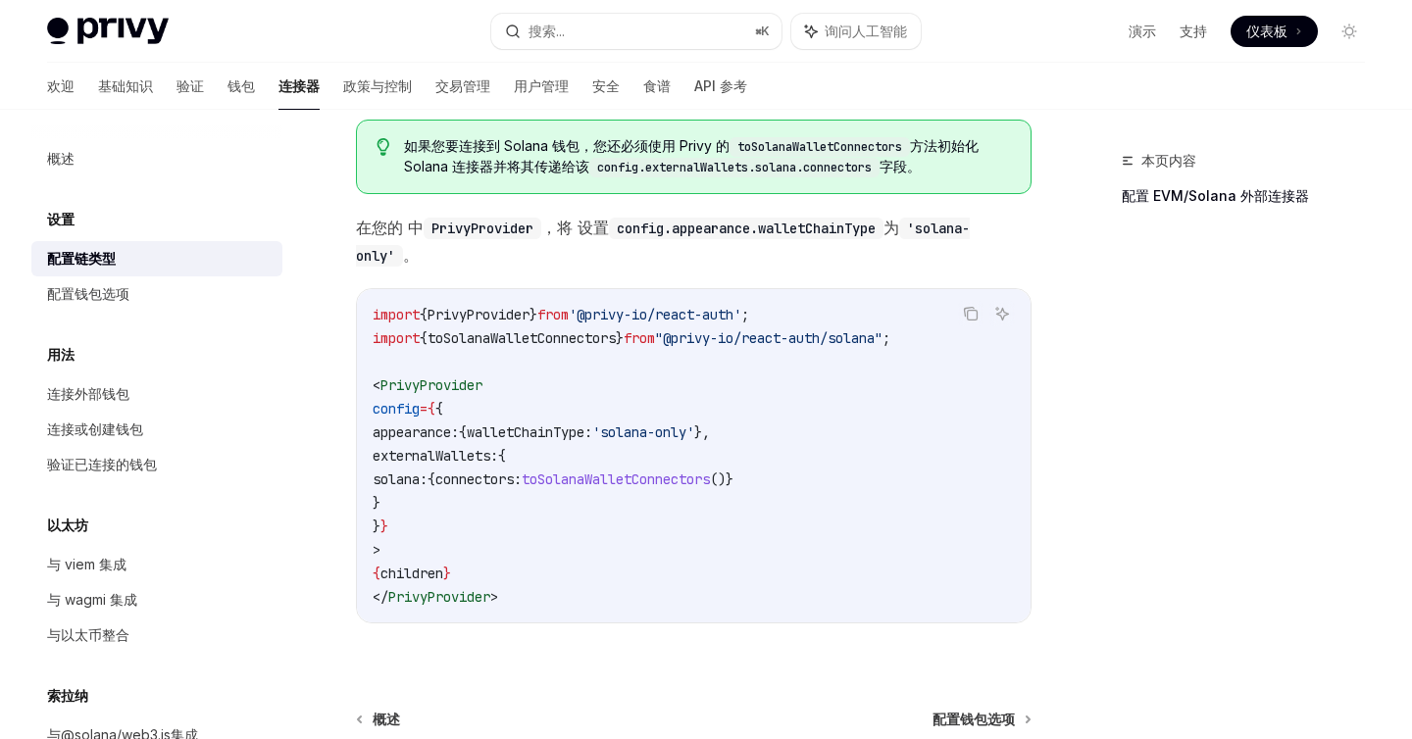
scroll to position [569, 0]
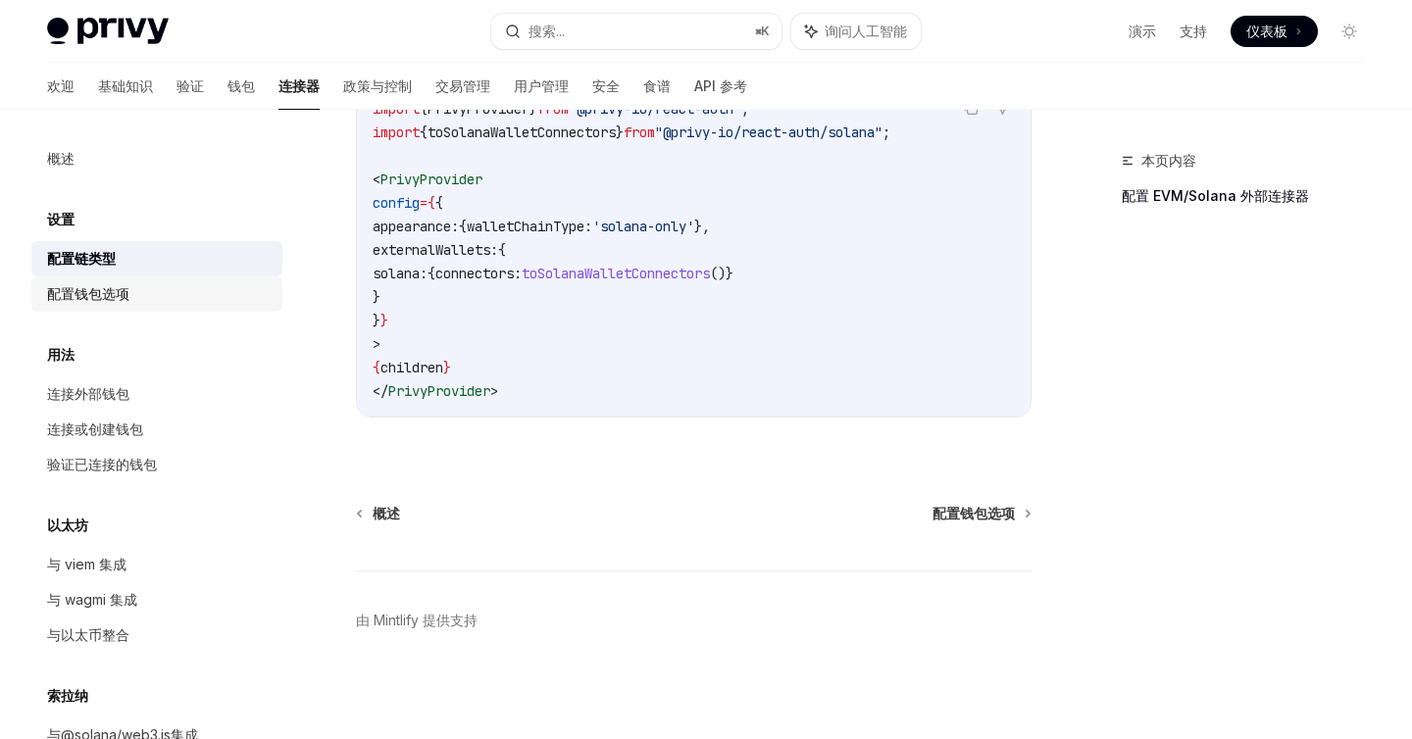
click at [95, 288] on font "配置钱包选项" at bounding box center [88, 293] width 82 height 17
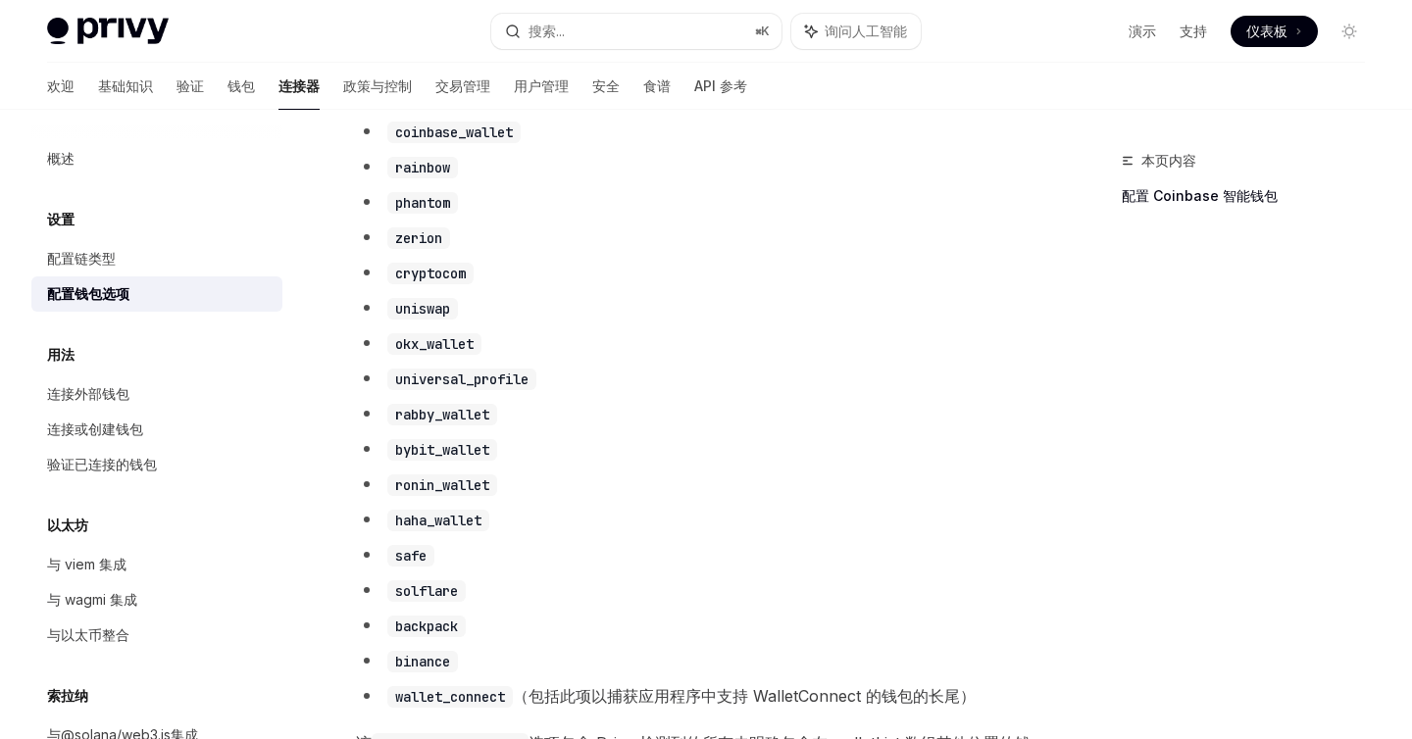
scroll to position [1204, 0]
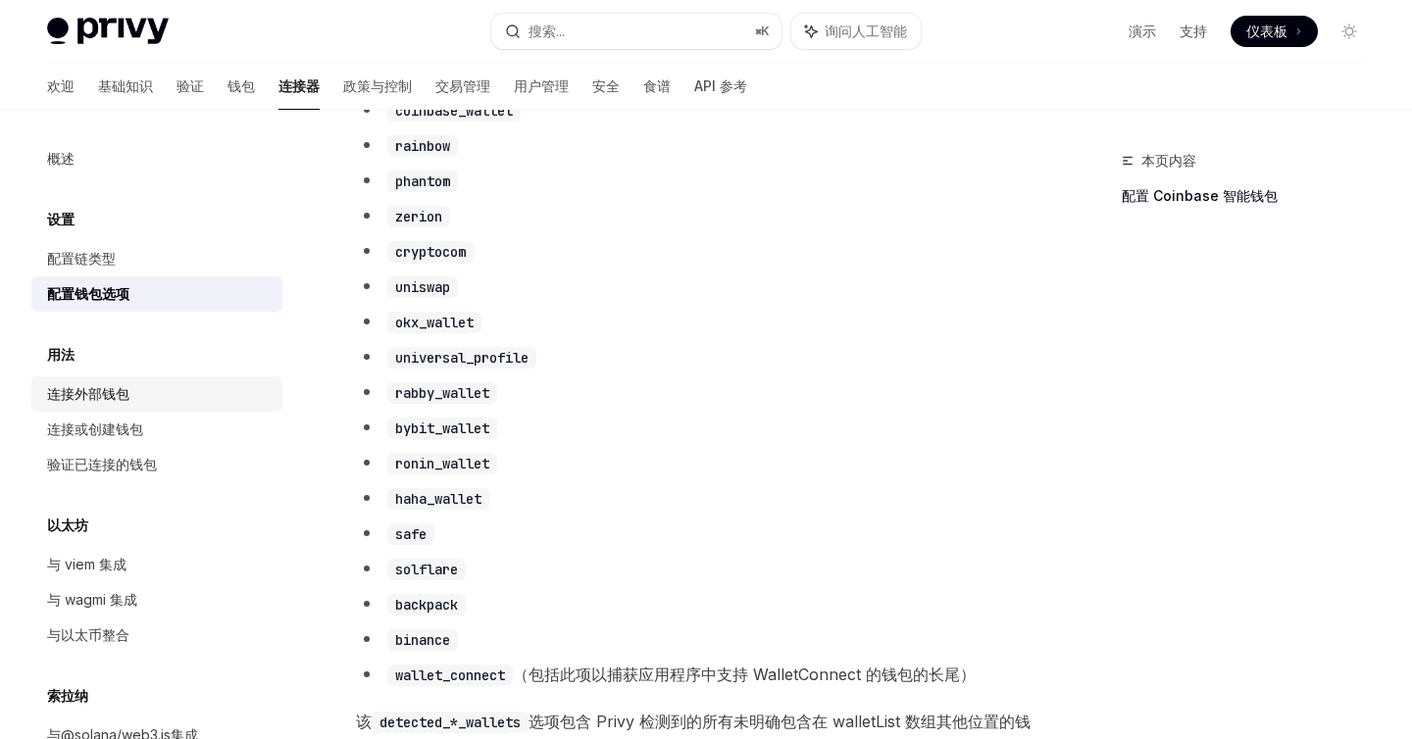
click at [92, 391] on font "连接外部钱包" at bounding box center [88, 393] width 82 height 17
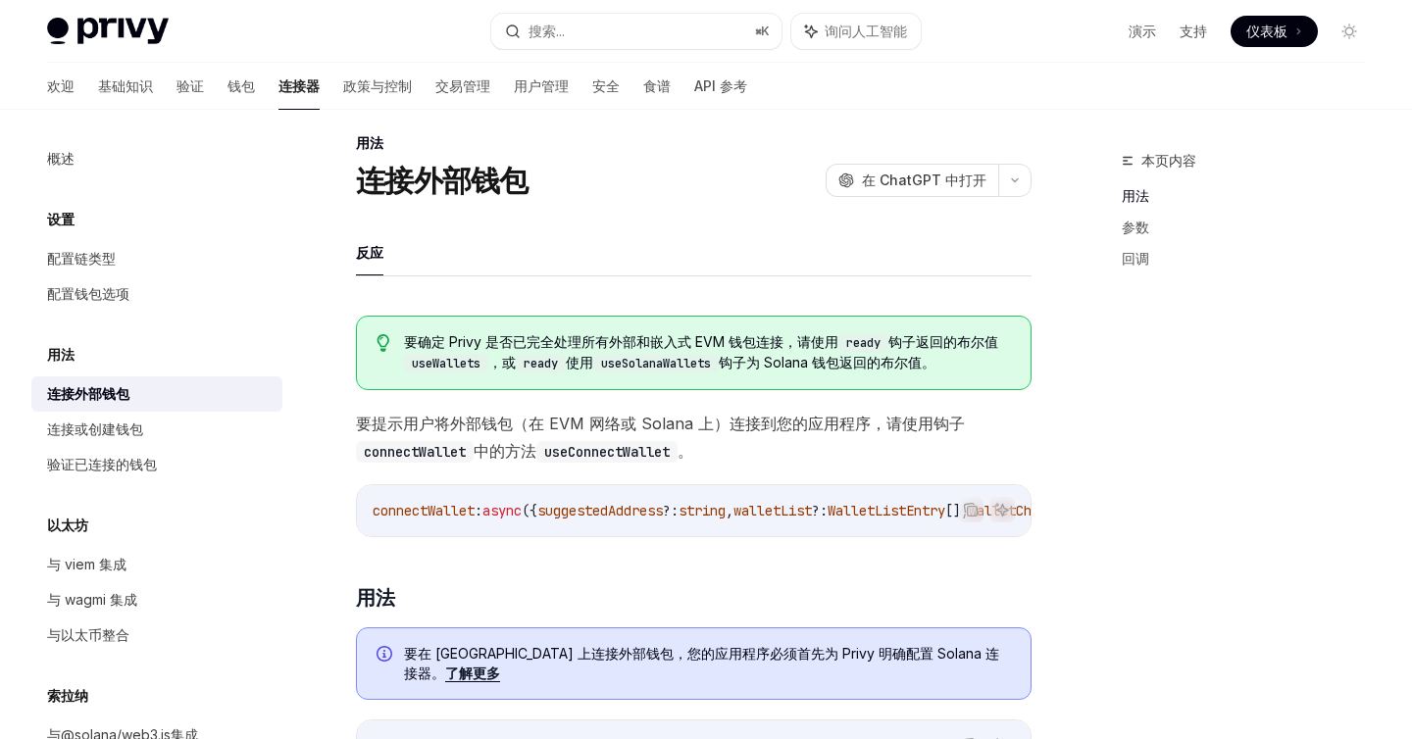
scroll to position [12, 0]
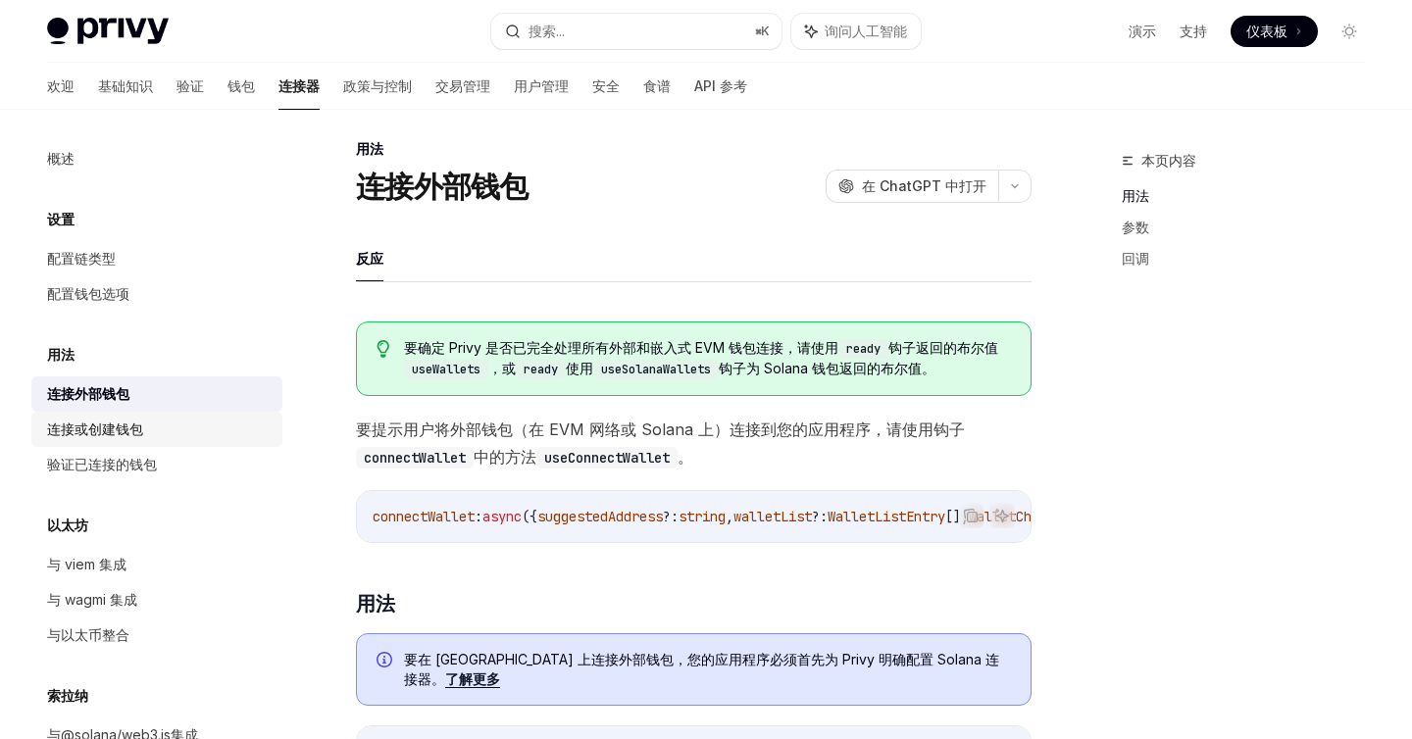
click at [94, 427] on font "连接或创建钱包" at bounding box center [95, 429] width 96 height 17
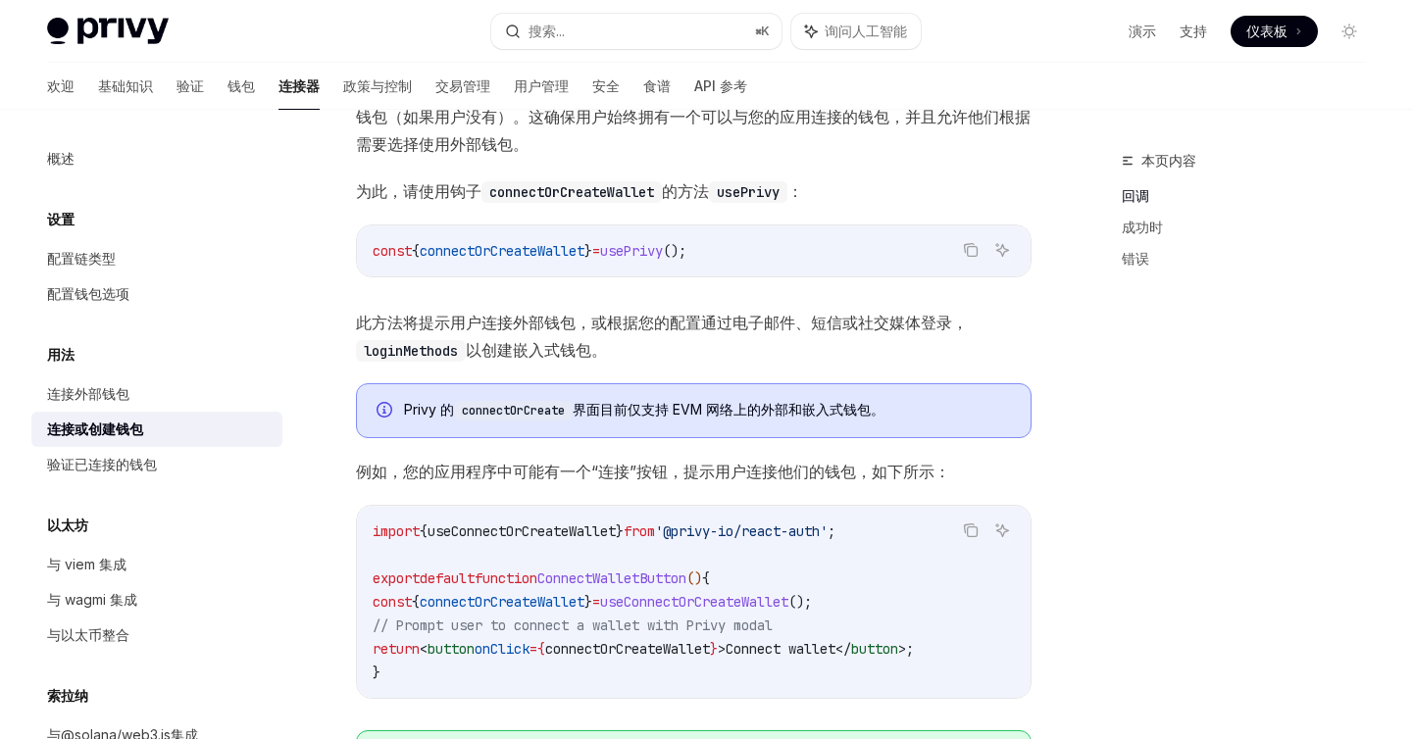
scroll to position [247, 0]
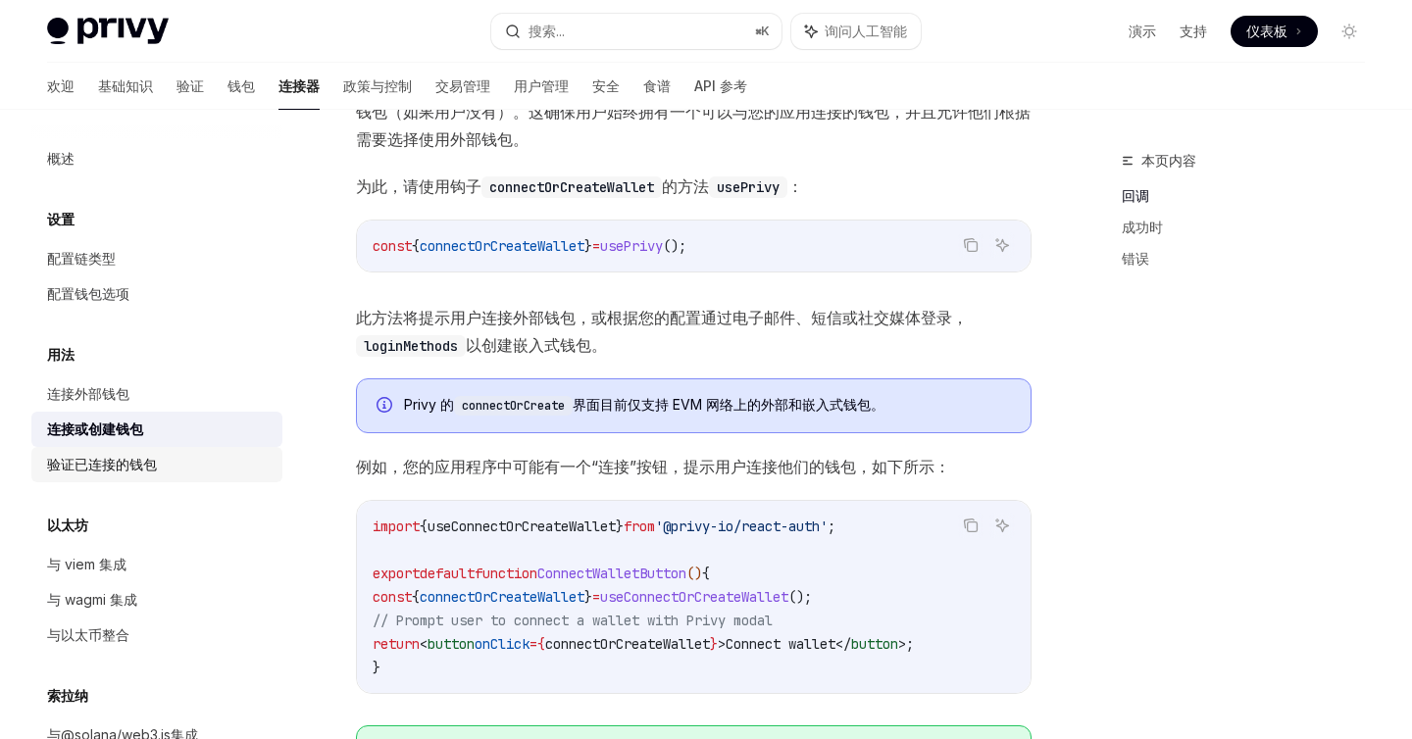
click at [81, 464] on font "验证已连接的钱包" at bounding box center [102, 464] width 110 height 17
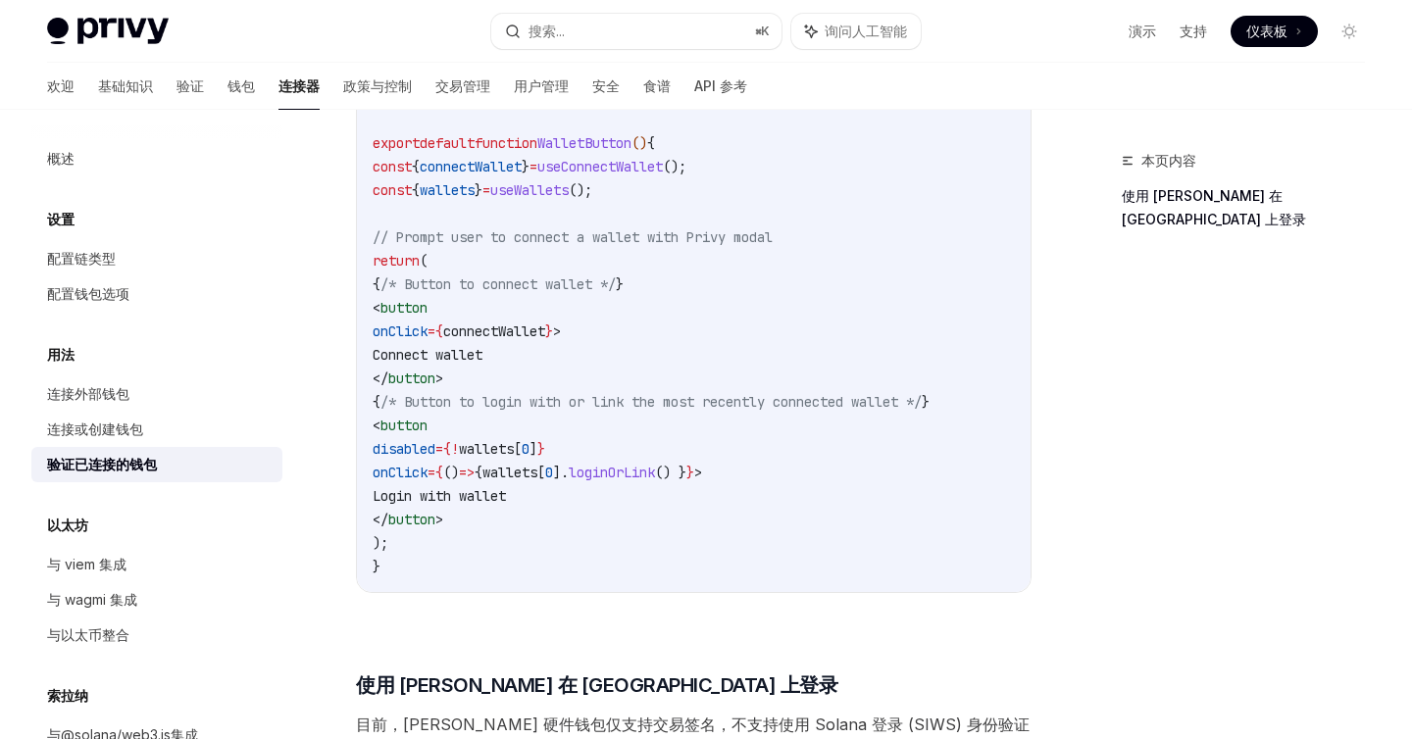
scroll to position [1629, 0]
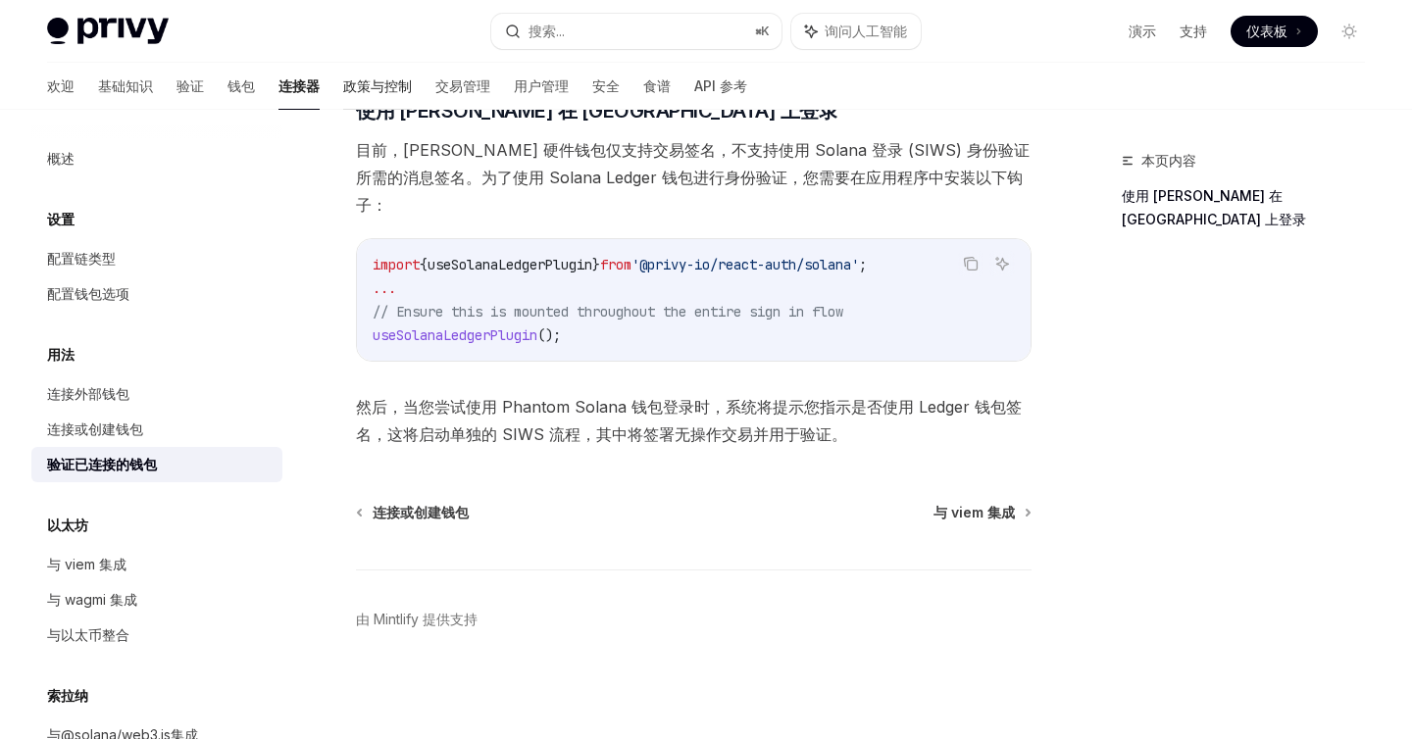
click at [345, 85] on font "政策与控制" at bounding box center [377, 85] width 69 height 17
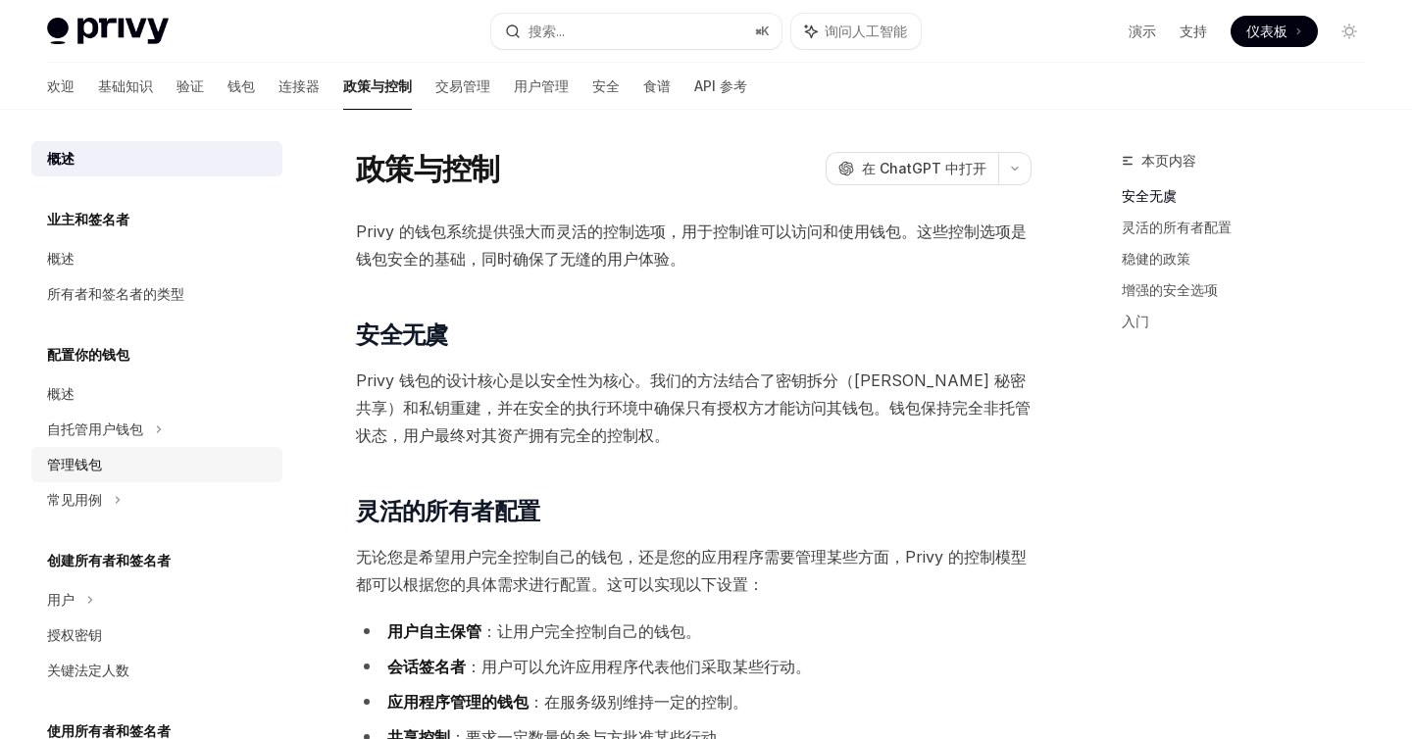
click at [104, 449] on link "管理钱包" at bounding box center [156, 464] width 251 height 35
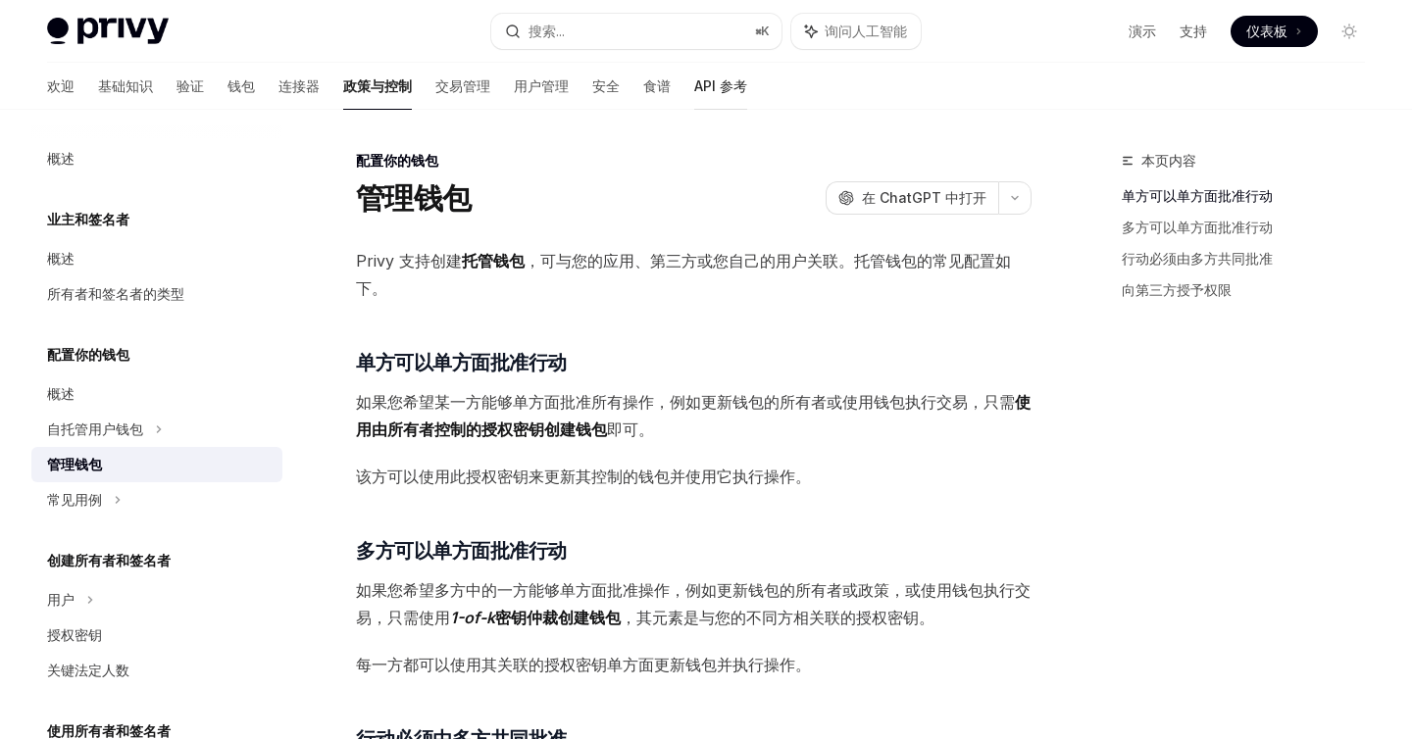
click at [694, 80] on font "API 参考" at bounding box center [720, 85] width 53 height 17
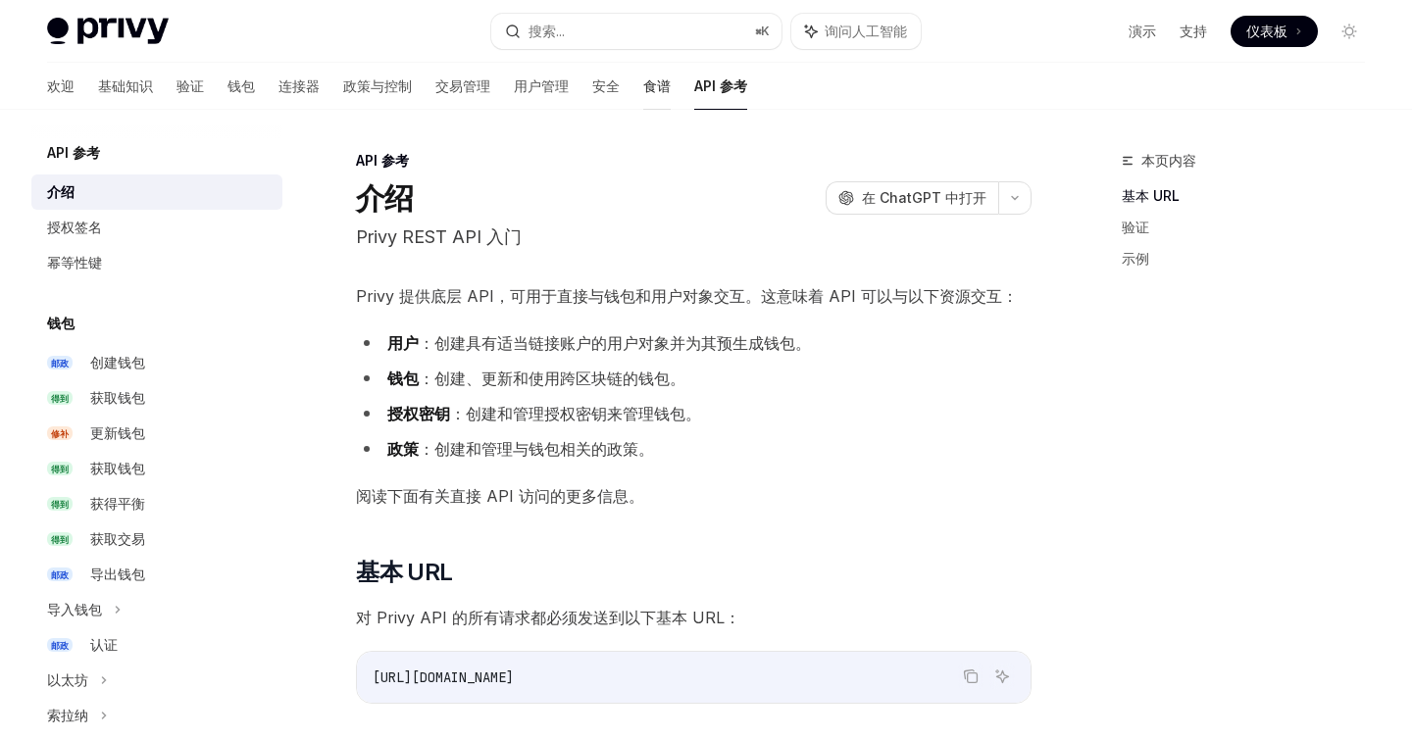
click at [643, 86] on font "食谱" at bounding box center [656, 85] width 27 height 17
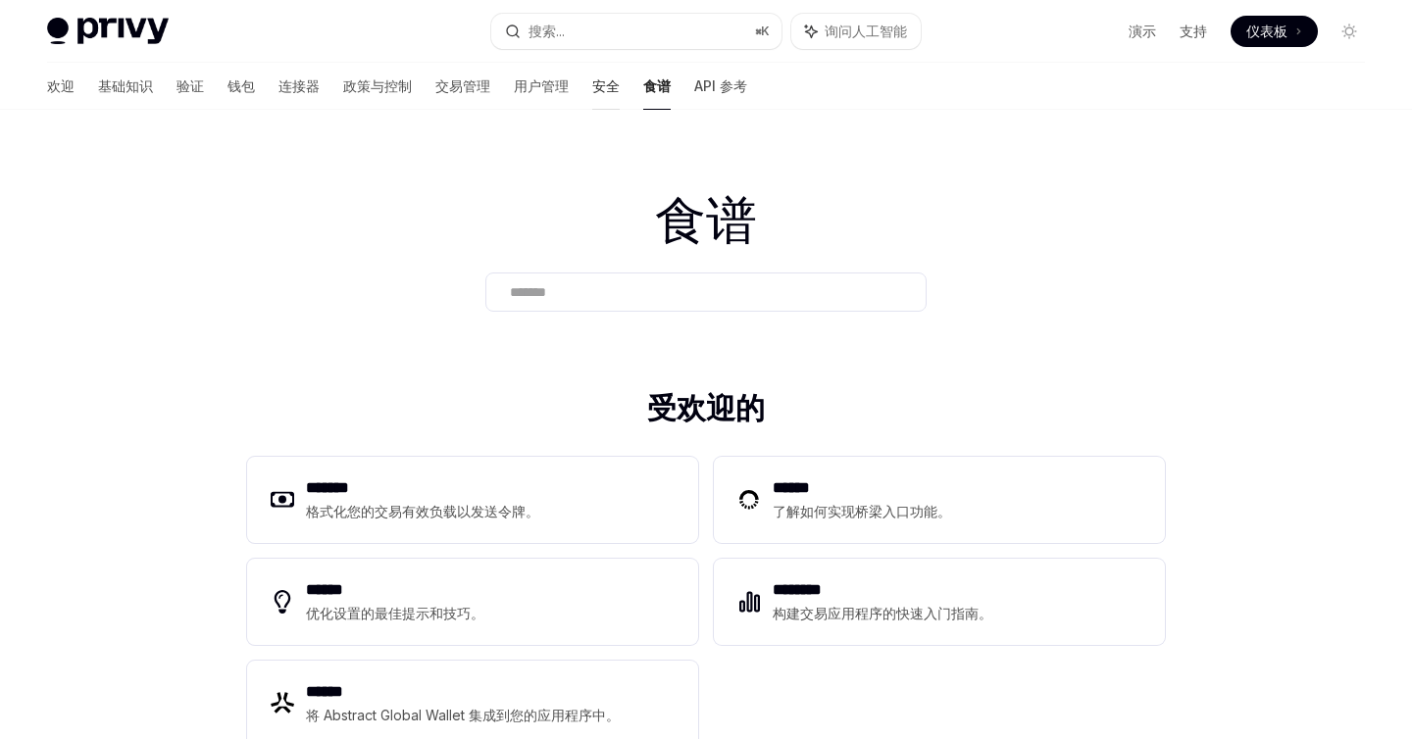
click at [592, 90] on font "安全" at bounding box center [605, 85] width 27 height 17
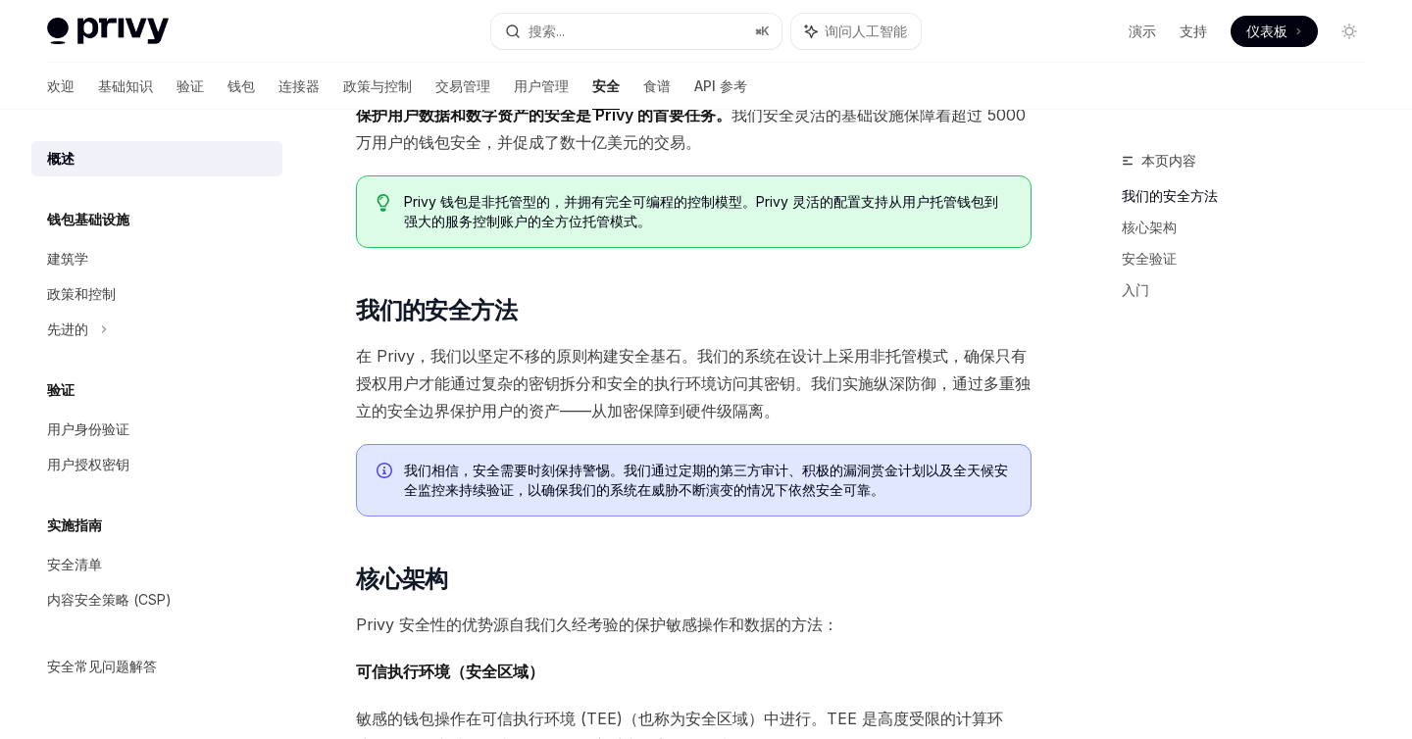
scroll to position [141, 0]
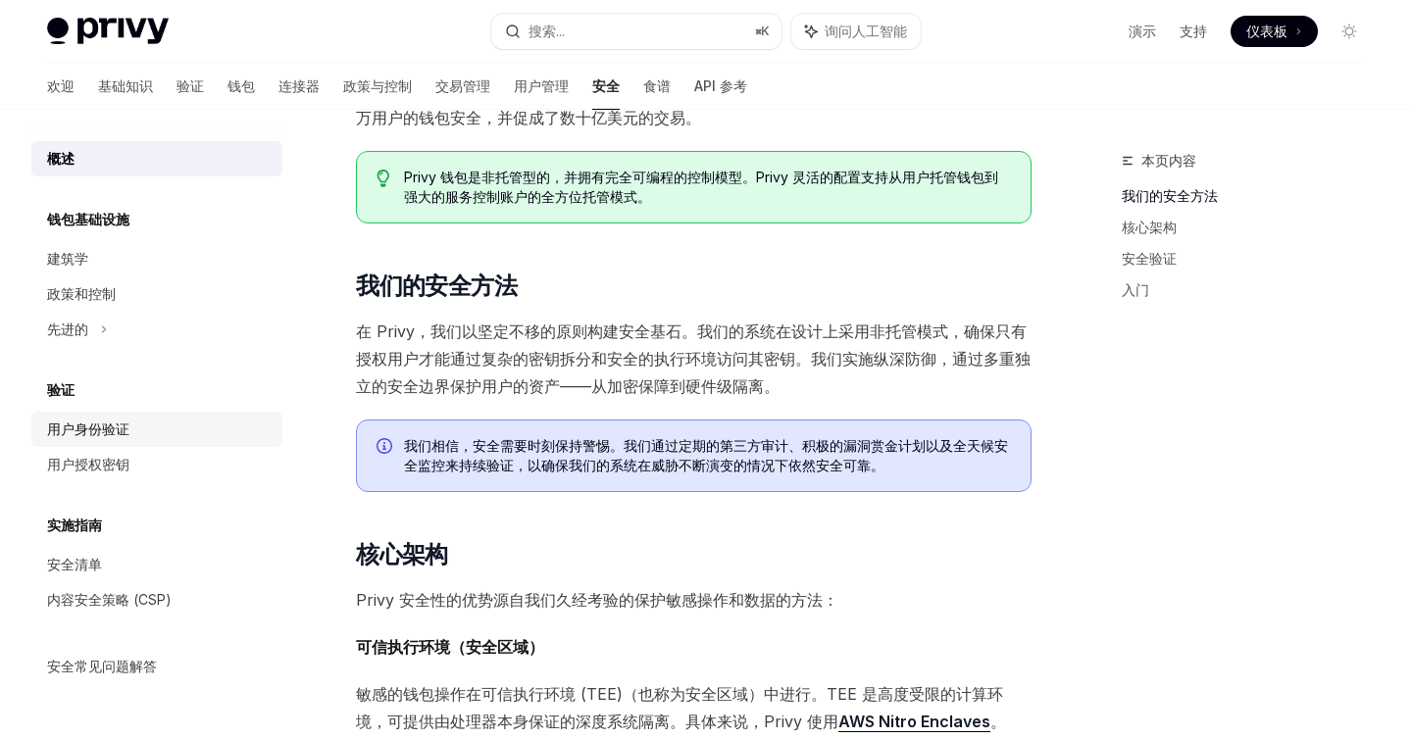
click at [99, 428] on font "用户身份验证" at bounding box center [88, 429] width 82 height 17
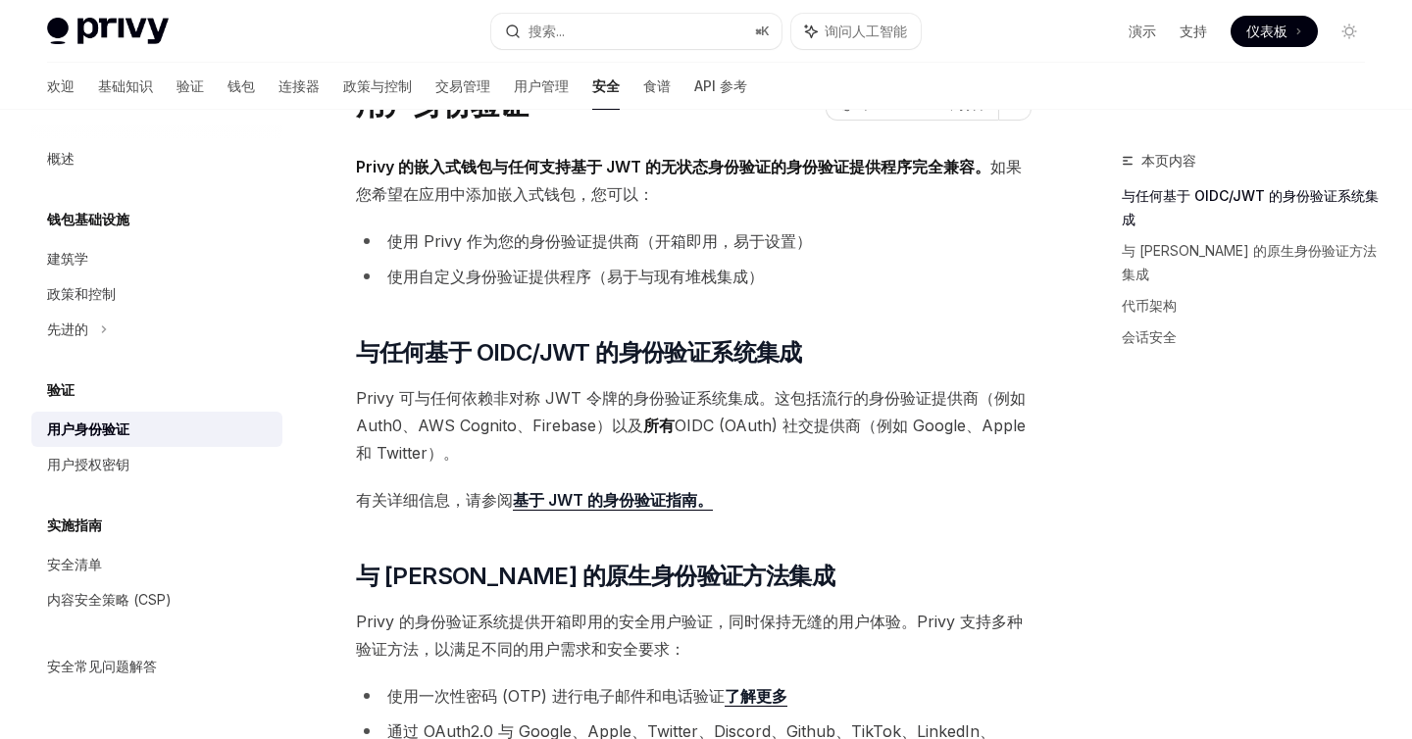
scroll to position [111, 0]
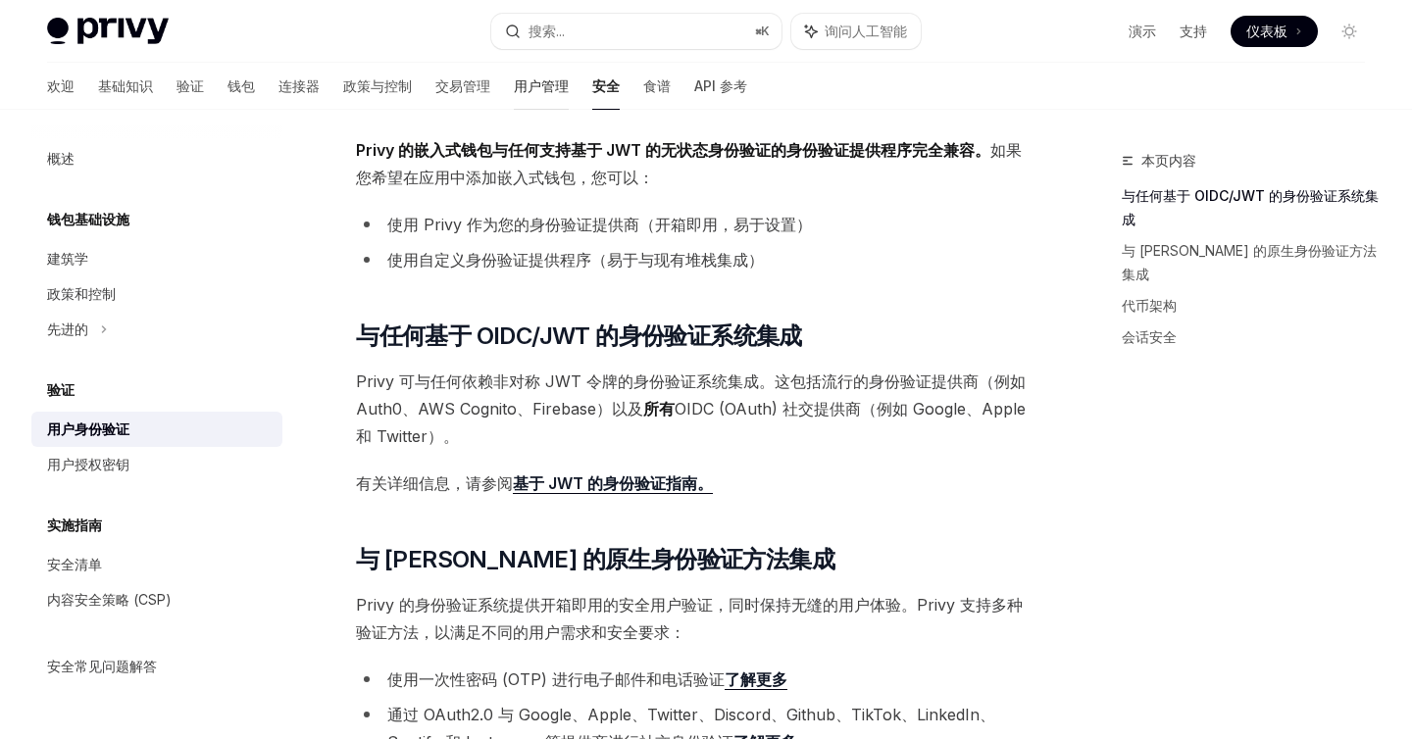
click at [514, 81] on font "用户管理" at bounding box center [541, 85] width 55 height 17
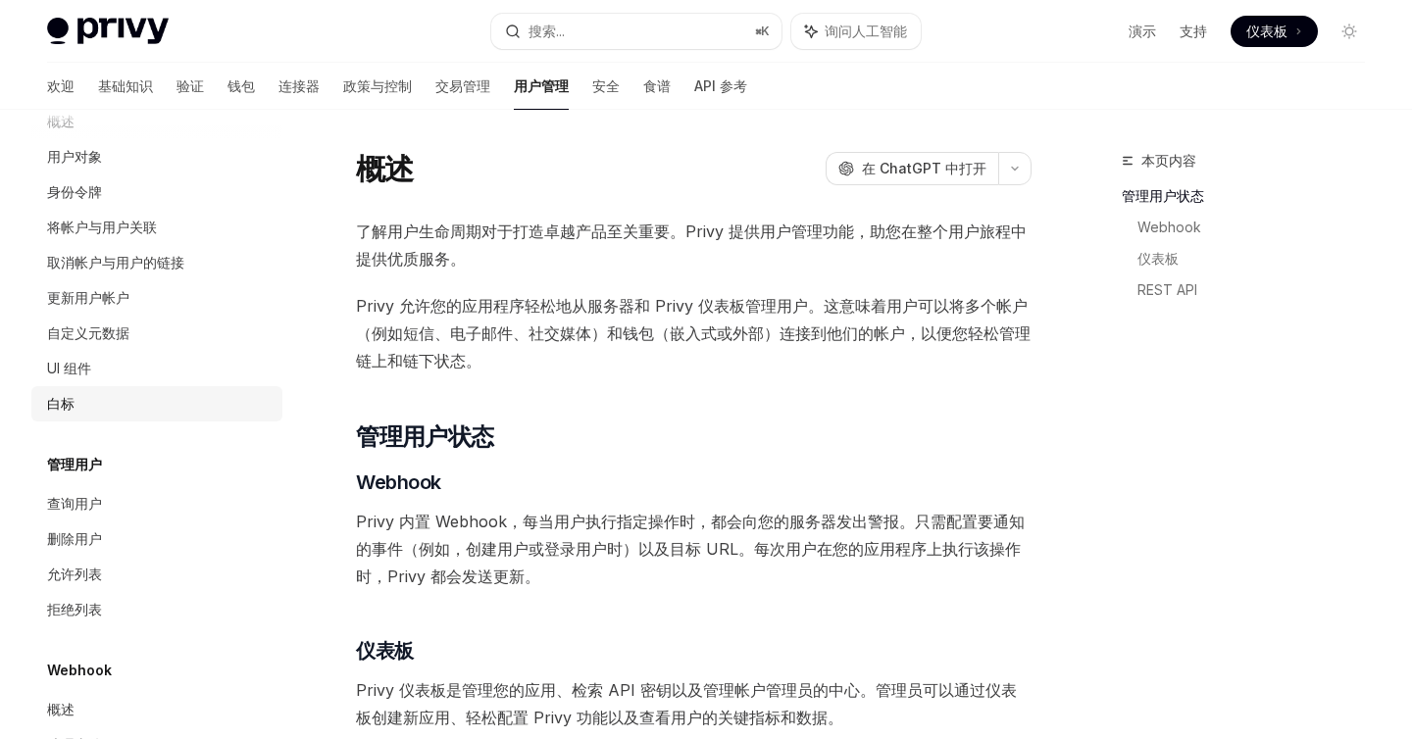
scroll to position [334, 0]
click at [127, 354] on div "UI 组件" at bounding box center [159, 366] width 224 height 24
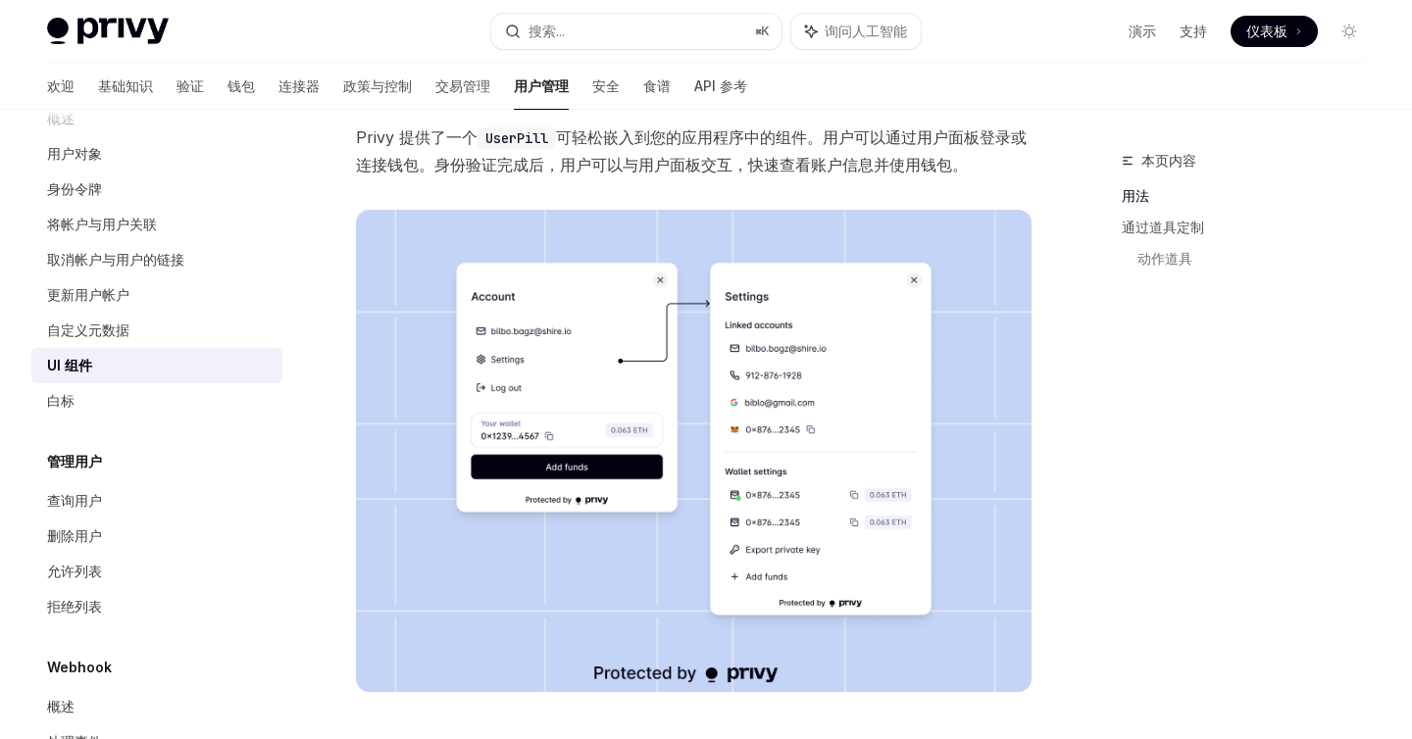
scroll to position [246, 0]
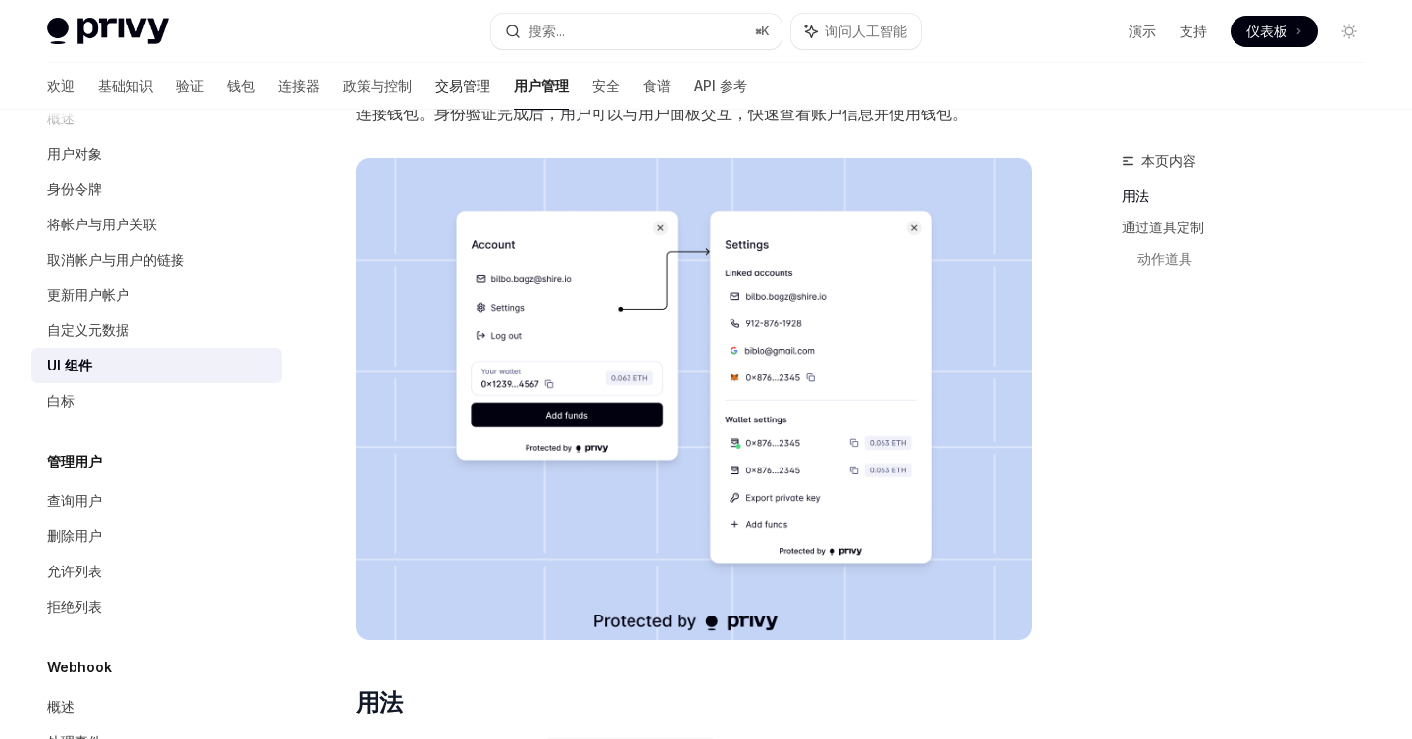
click at [435, 84] on font "交易管理" at bounding box center [462, 85] width 55 height 17
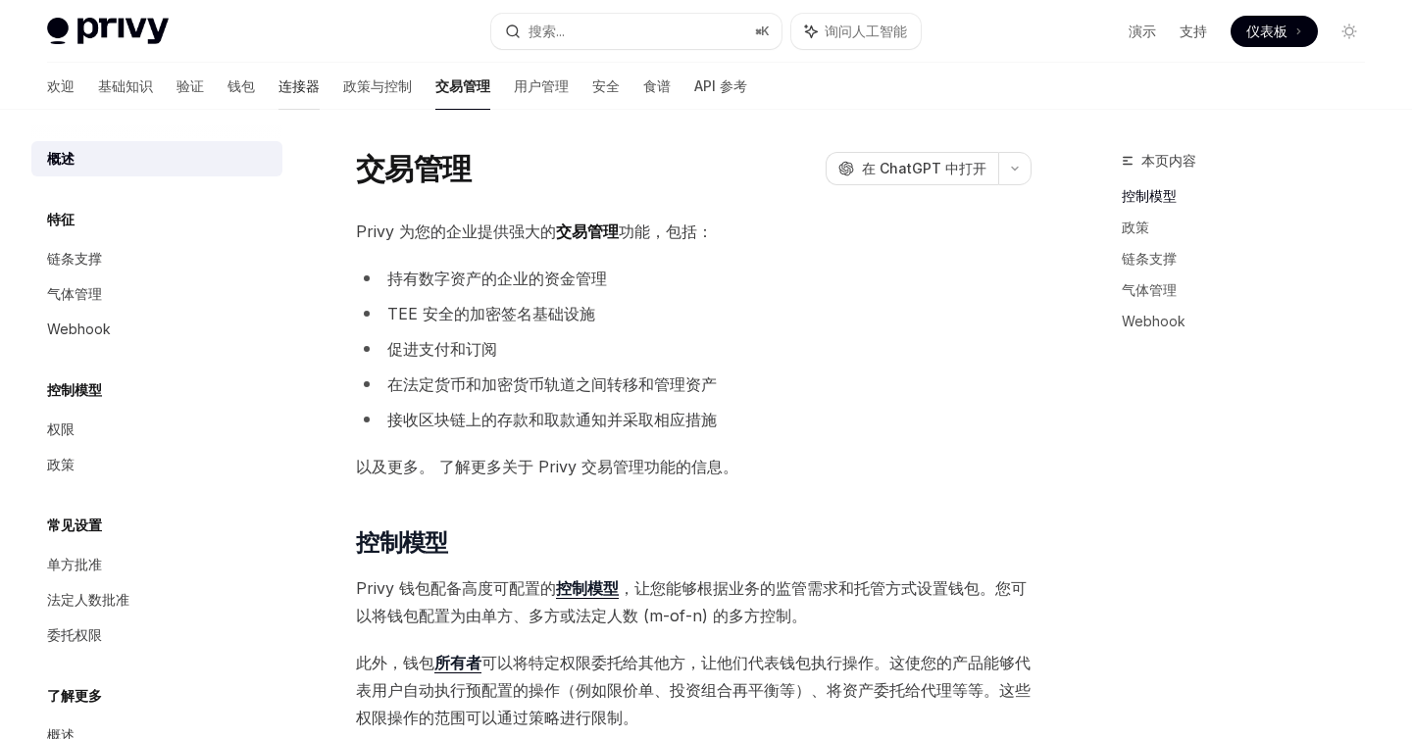
click at [343, 88] on font "政策与控制" at bounding box center [377, 85] width 69 height 17
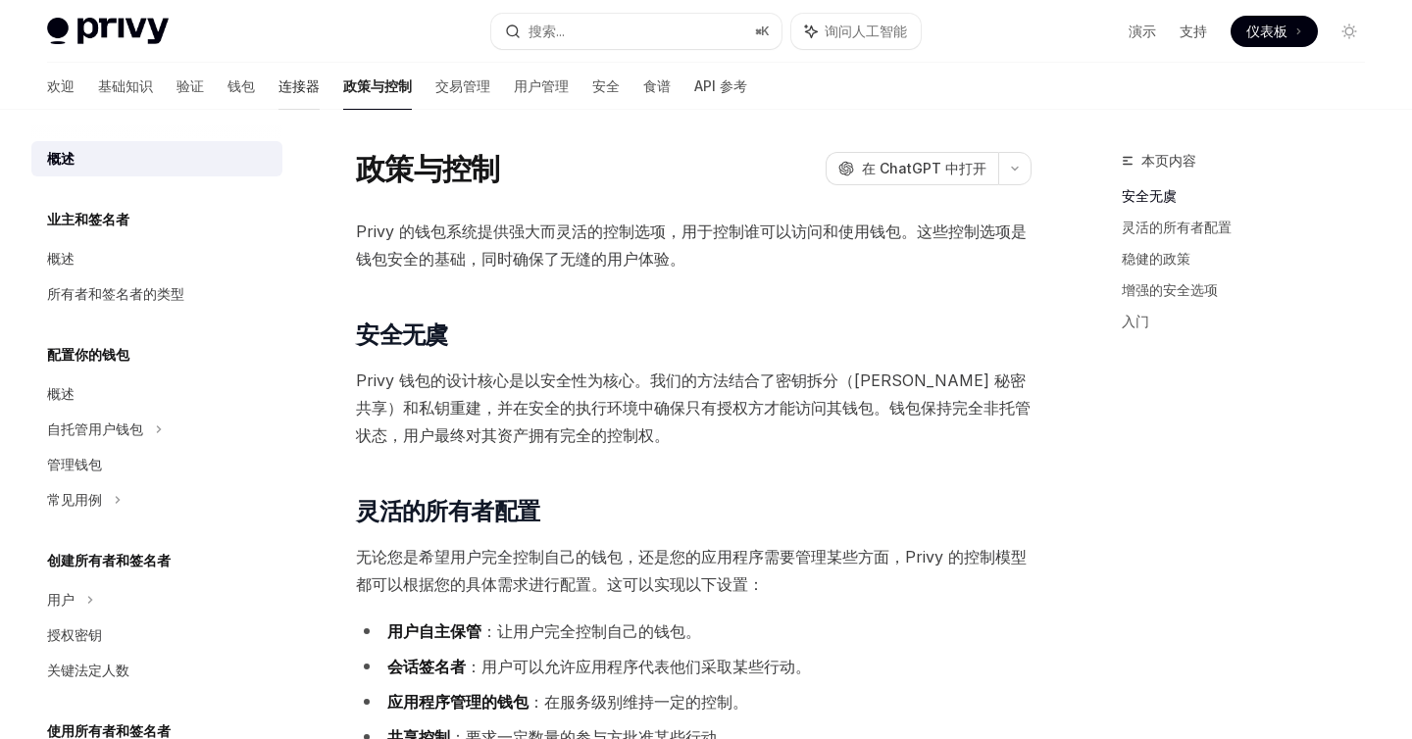
click at [279, 83] on font "连接器" at bounding box center [299, 85] width 41 height 17
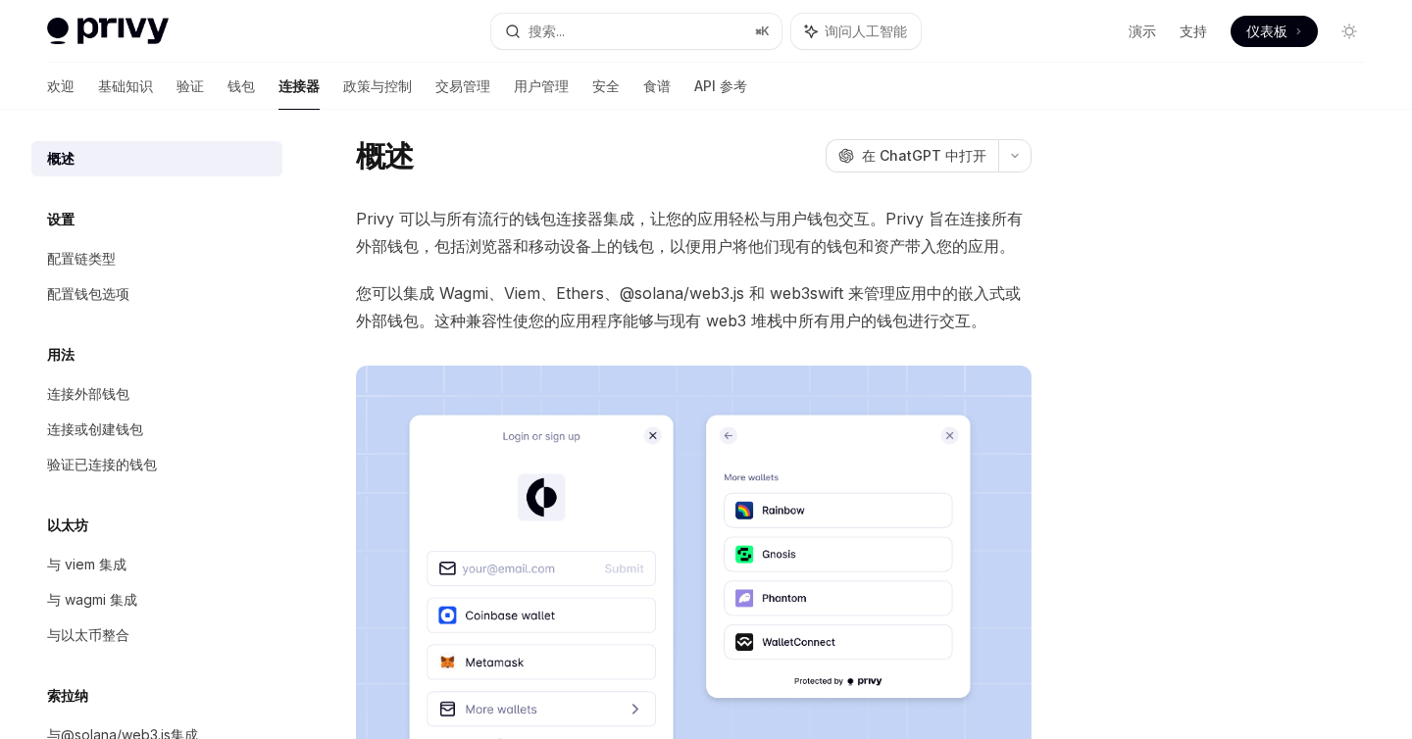
scroll to position [18, 0]
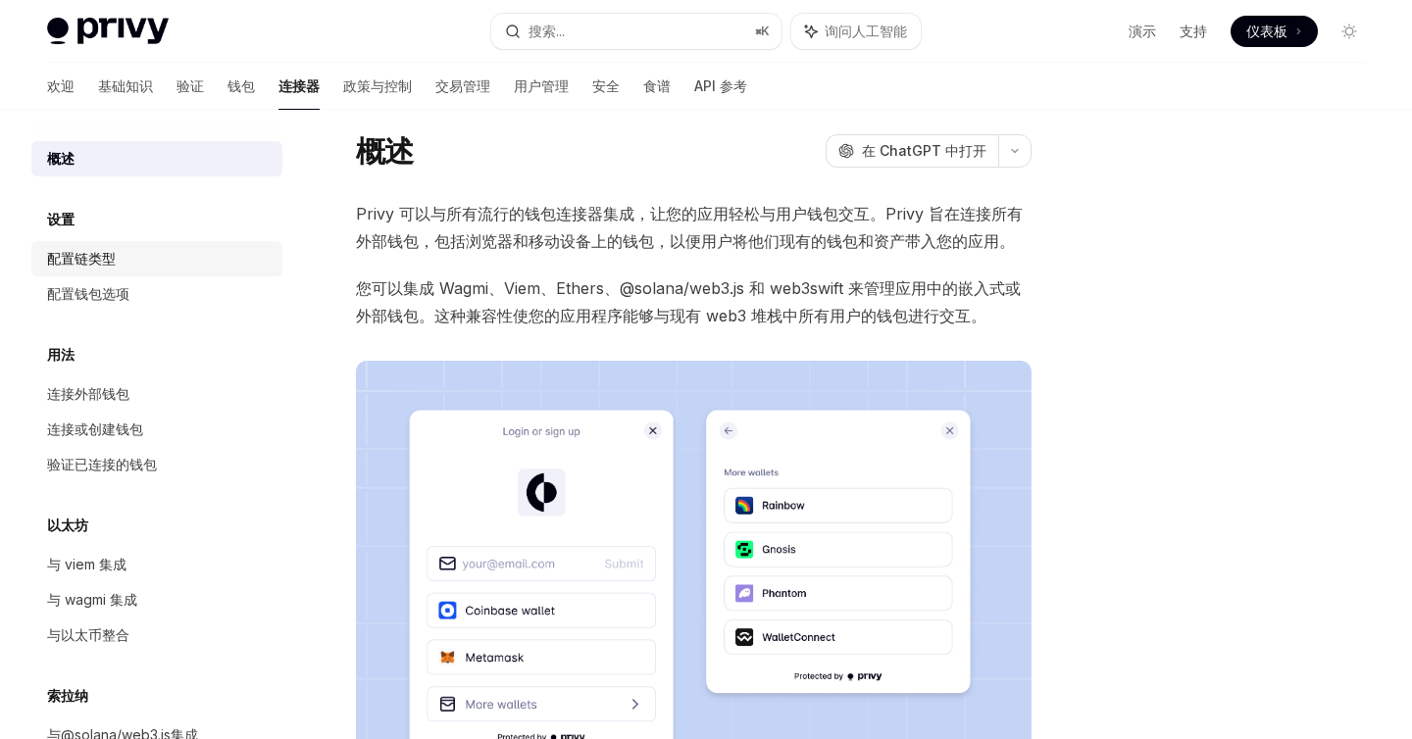
click at [126, 255] on div "配置链类型" at bounding box center [159, 259] width 224 height 24
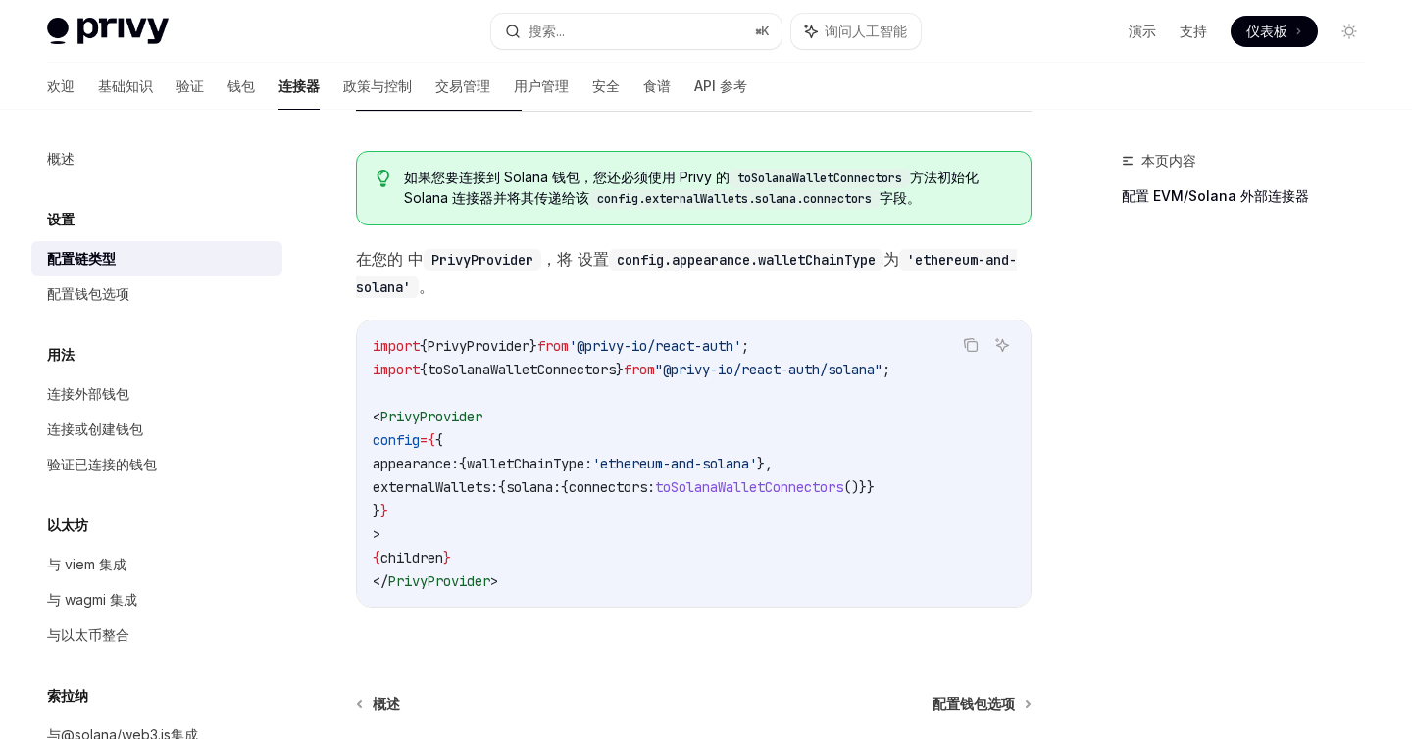
scroll to position [338, 0]
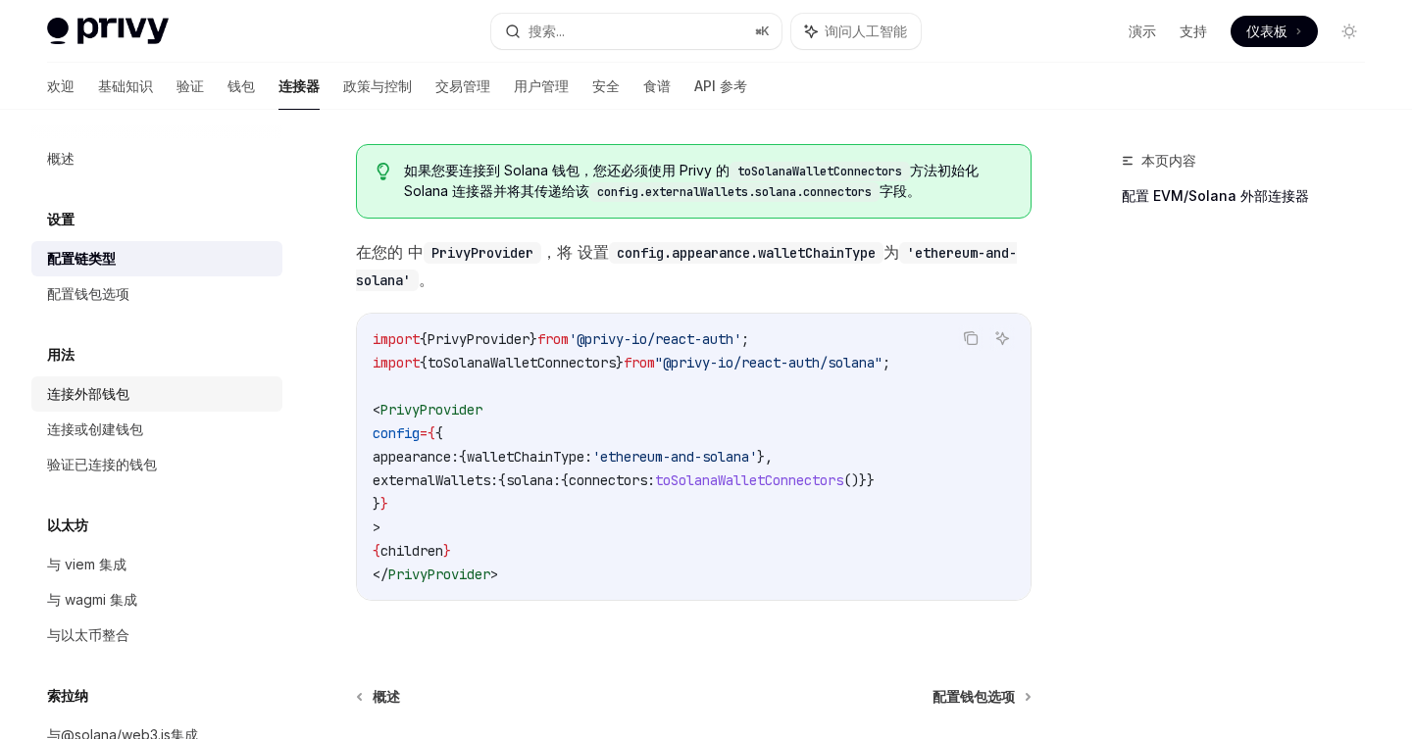
click at [88, 398] on font "连接外部钱包" at bounding box center [88, 393] width 82 height 17
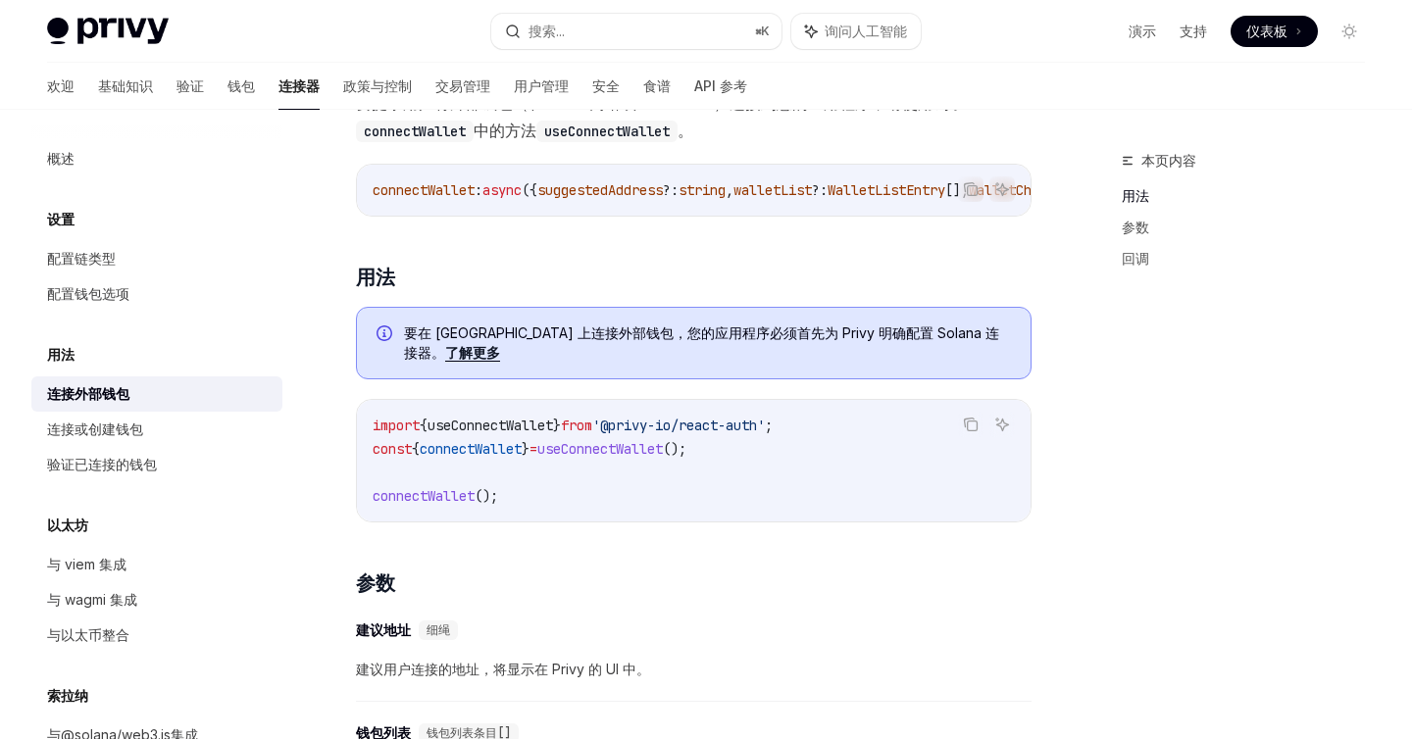
scroll to position [340, 0]
click at [500, 344] on font "了解更多" at bounding box center [472, 350] width 55 height 17
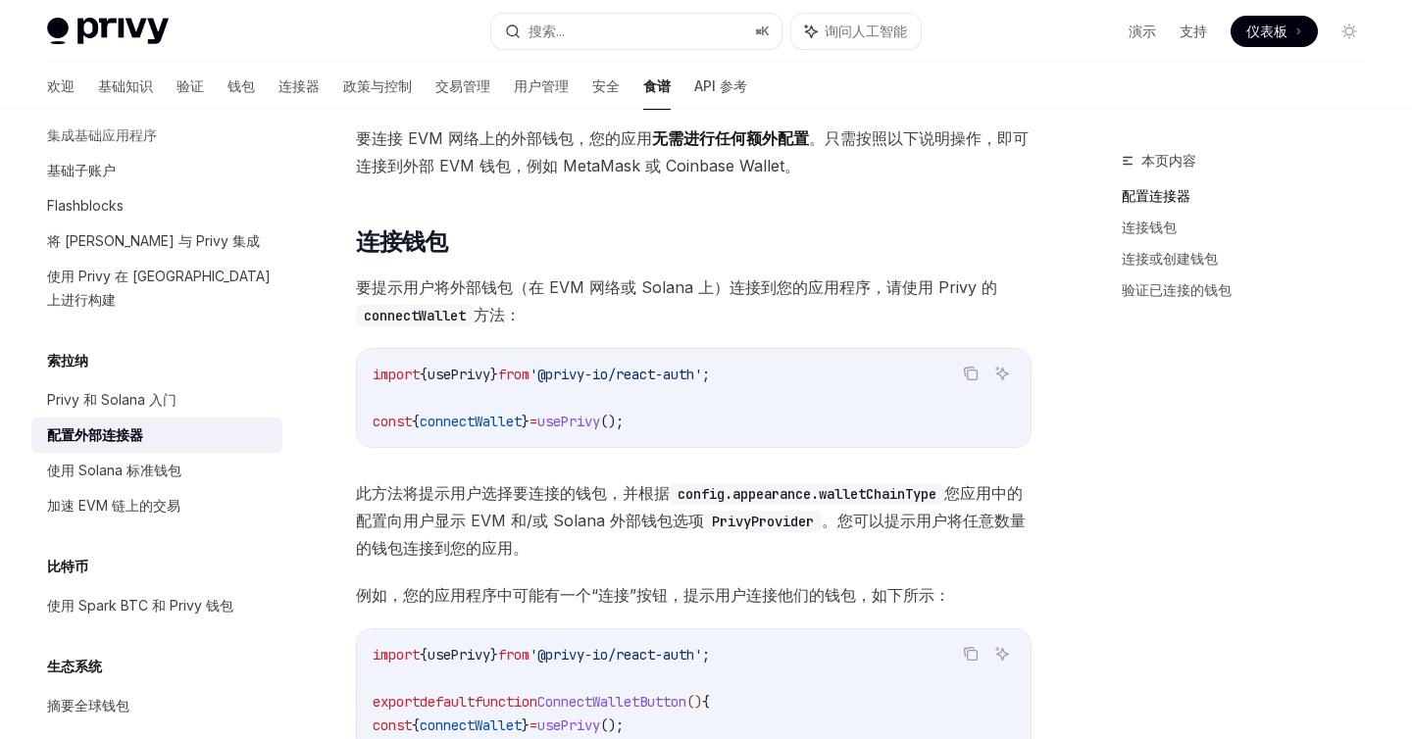
scroll to position [308, 0]
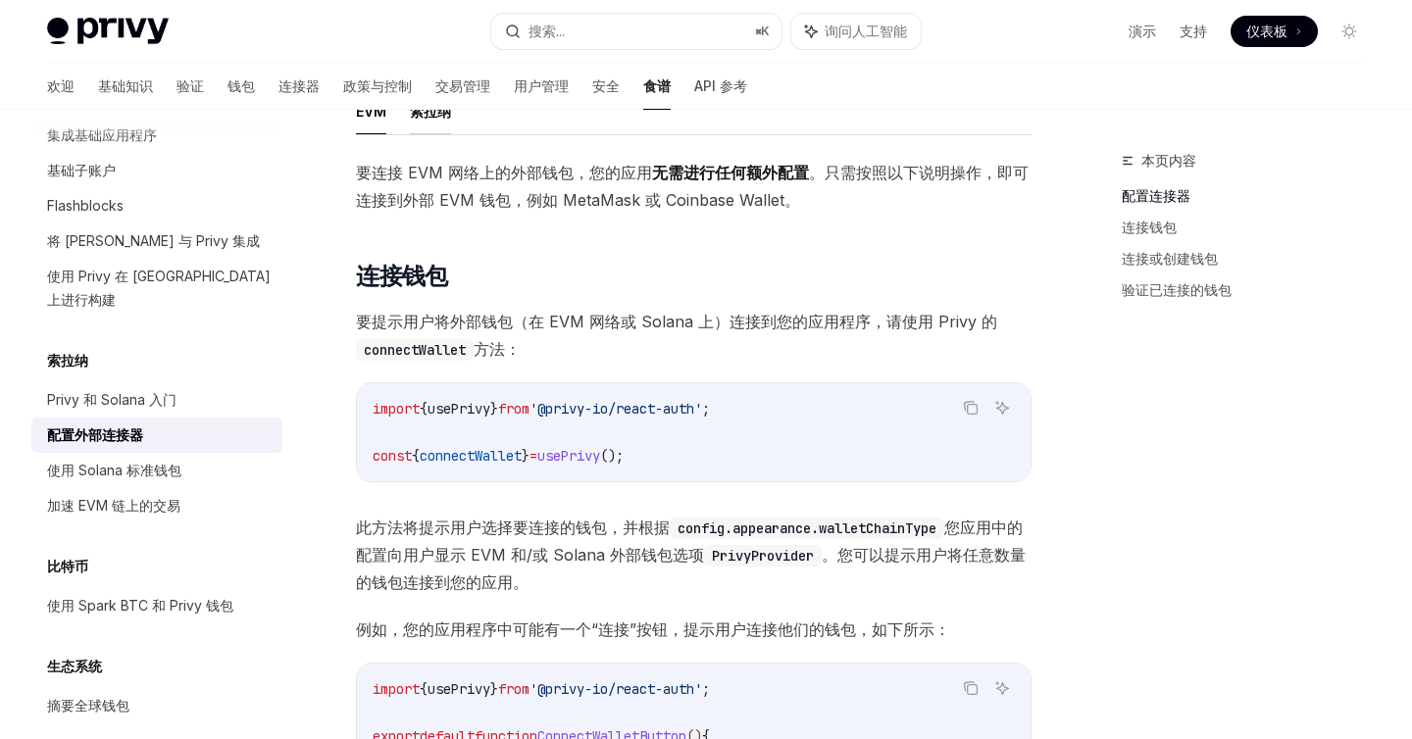
click at [423, 113] on font "索拉纳" at bounding box center [430, 111] width 41 height 17
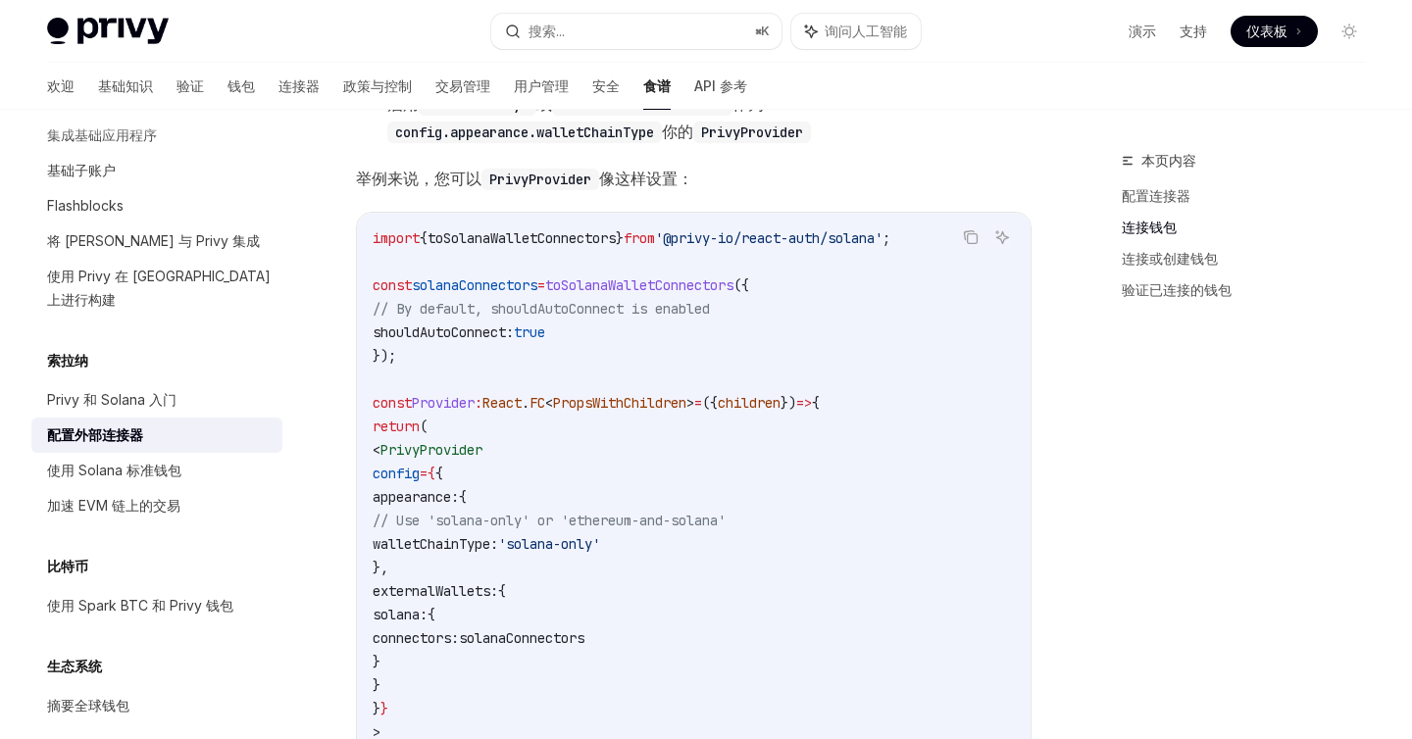
scroll to position [484, 0]
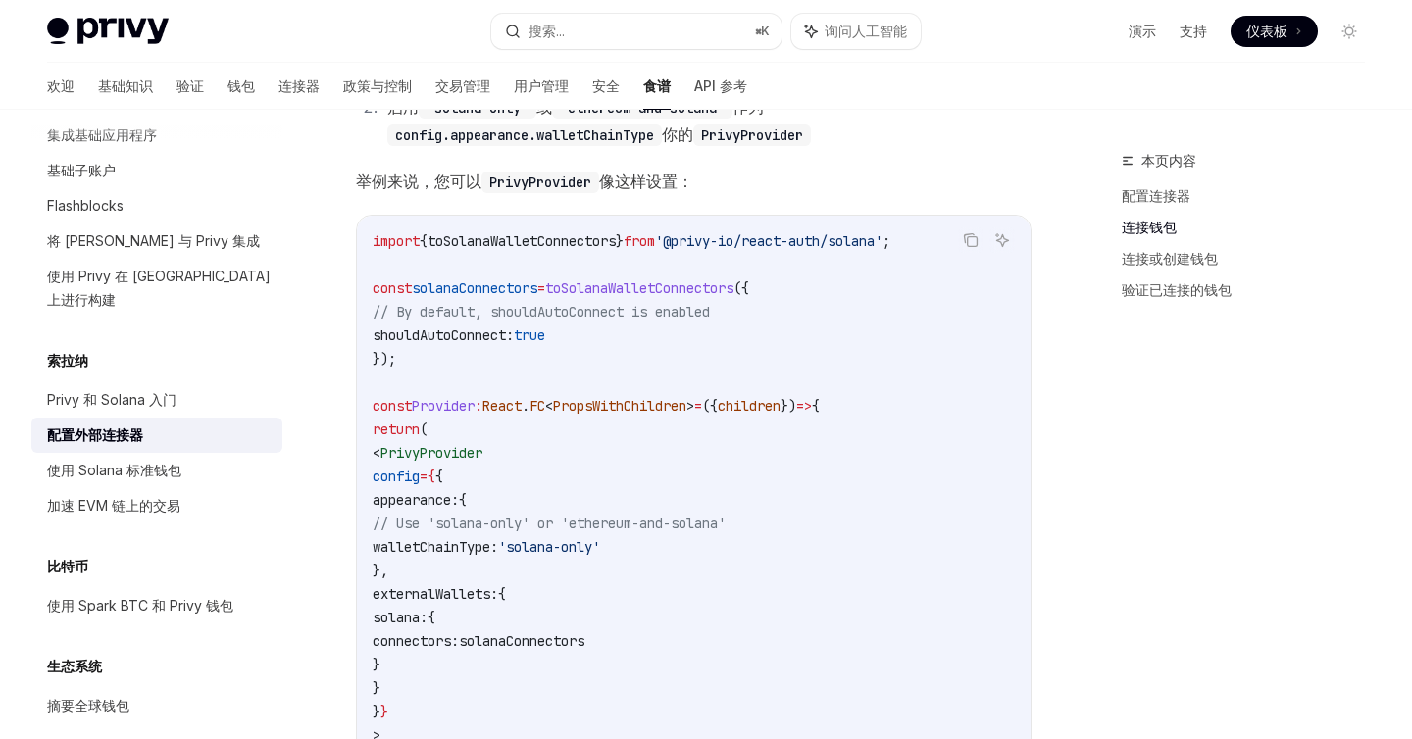
click at [855, 516] on code "import { toSolanaWalletConnectors } from '@privy-io/react-auth/solana' ; const …" at bounding box center [694, 535] width 642 height 612
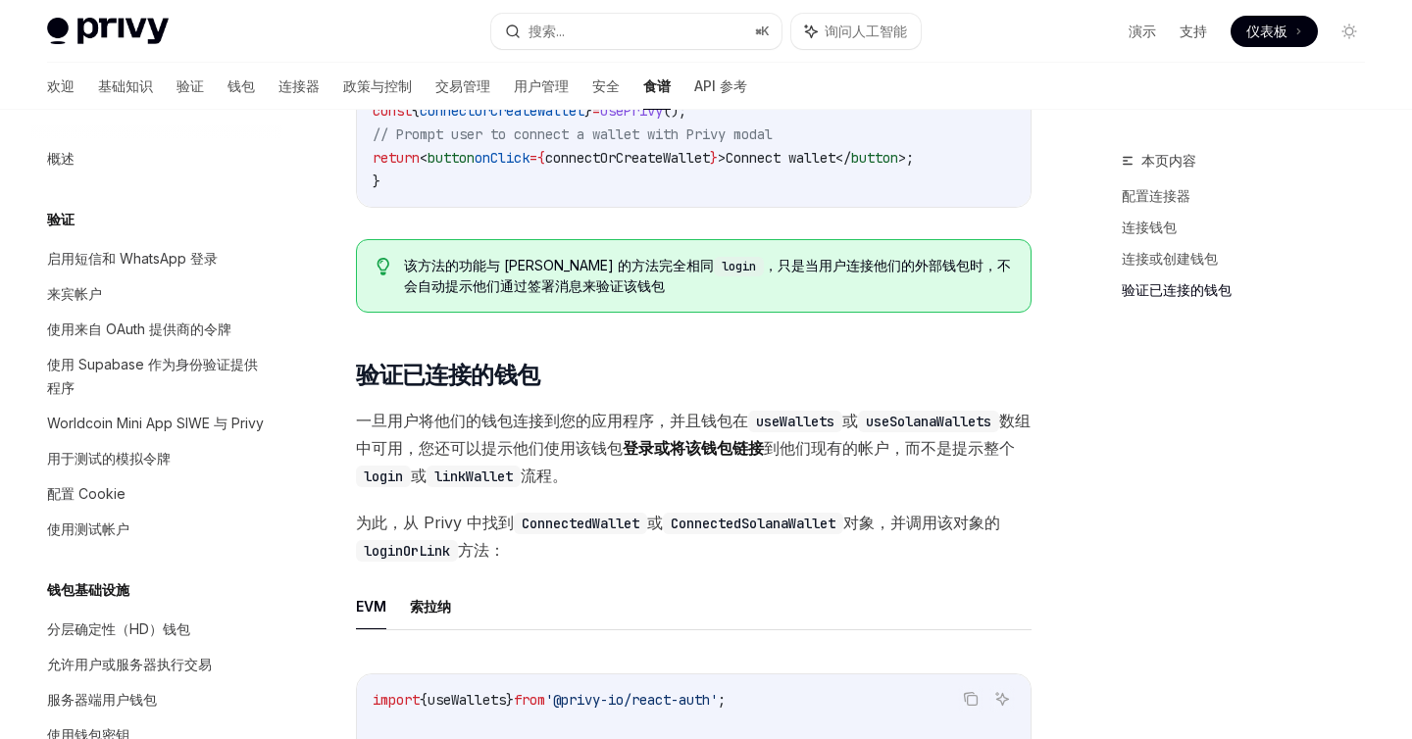
scroll to position [3014, 0]
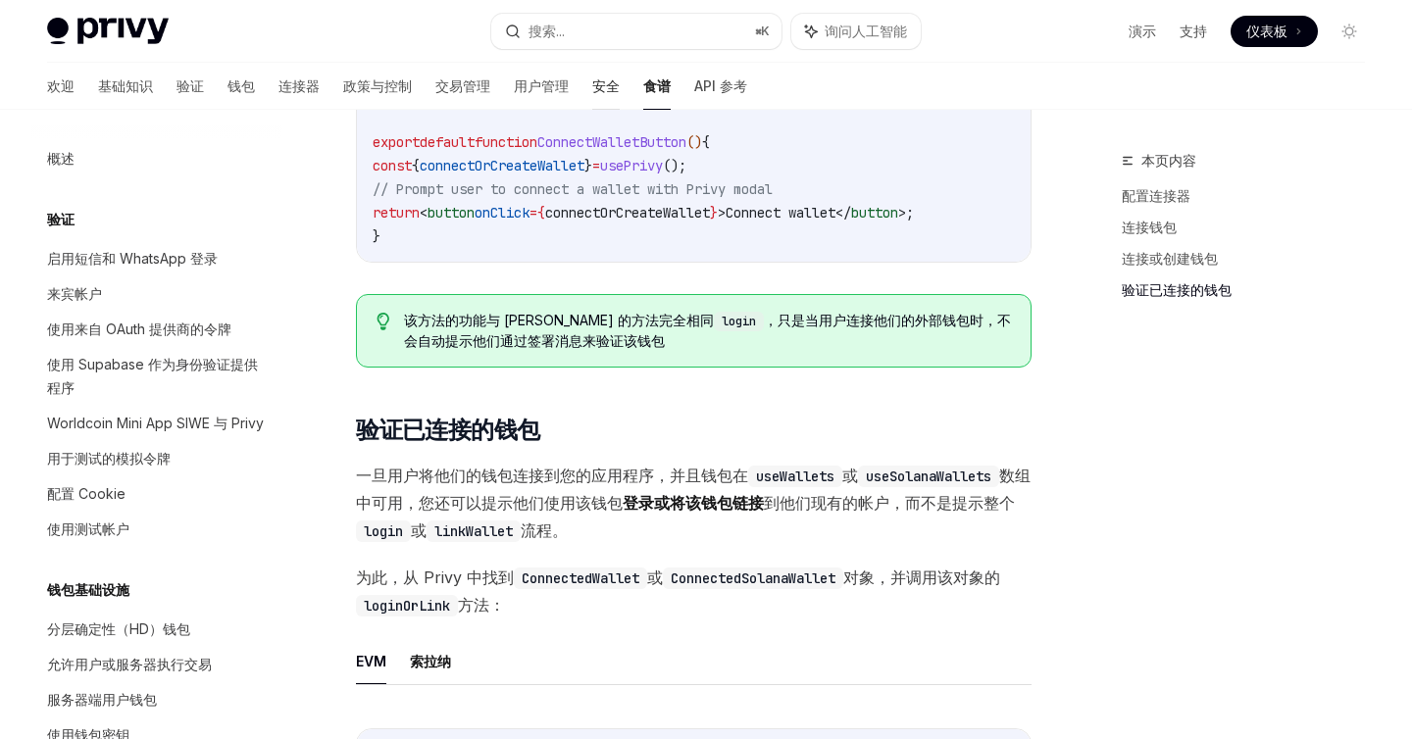
click at [592, 86] on font "安全" at bounding box center [605, 85] width 27 height 17
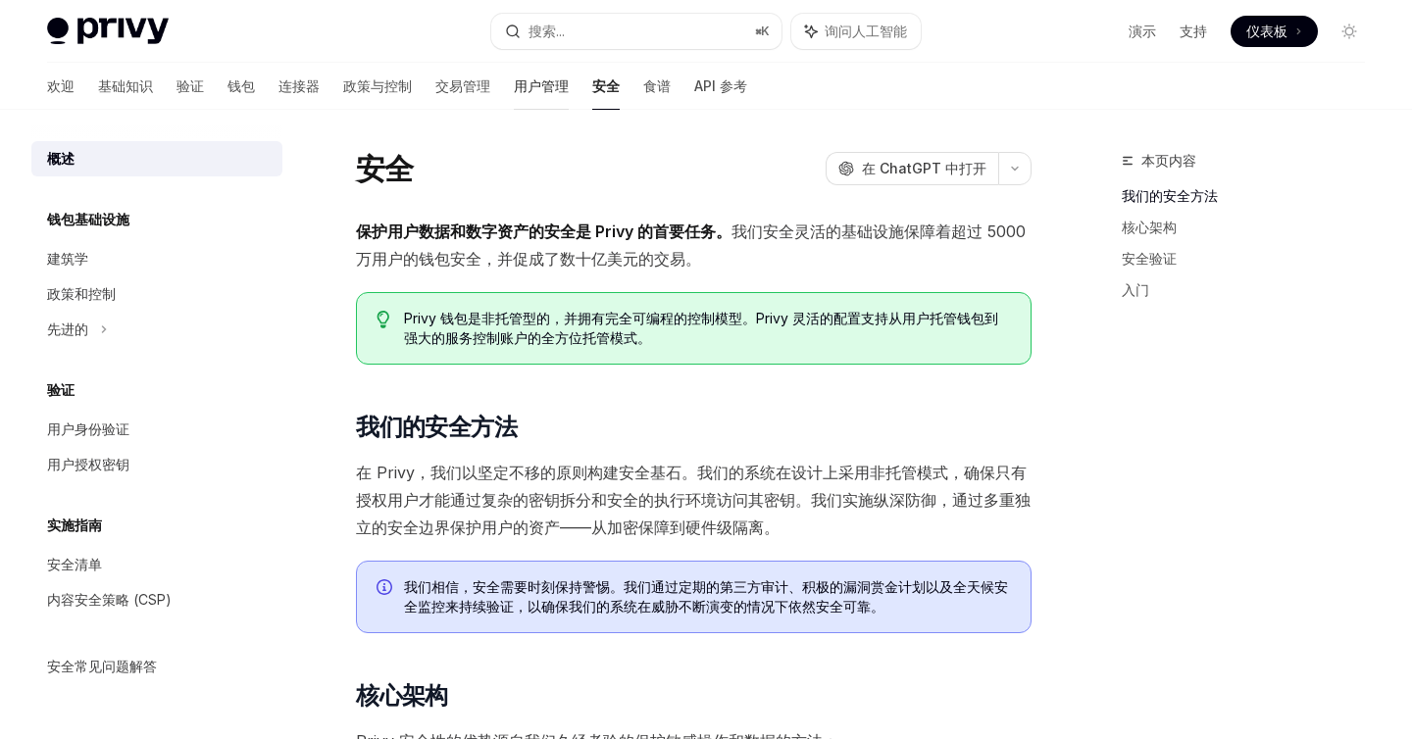
click at [514, 90] on font "用户管理" at bounding box center [541, 85] width 55 height 17
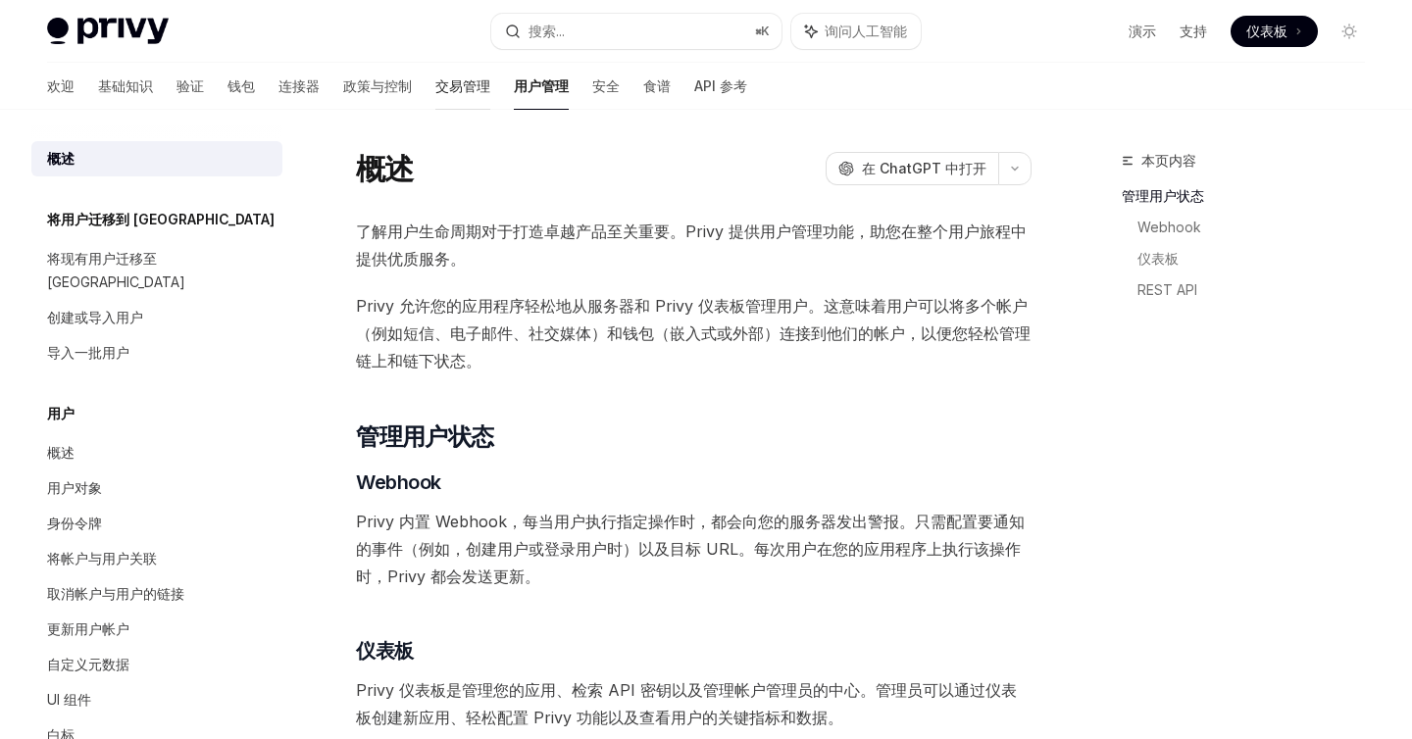
click at [435, 79] on font "交易管理" at bounding box center [462, 85] width 55 height 17
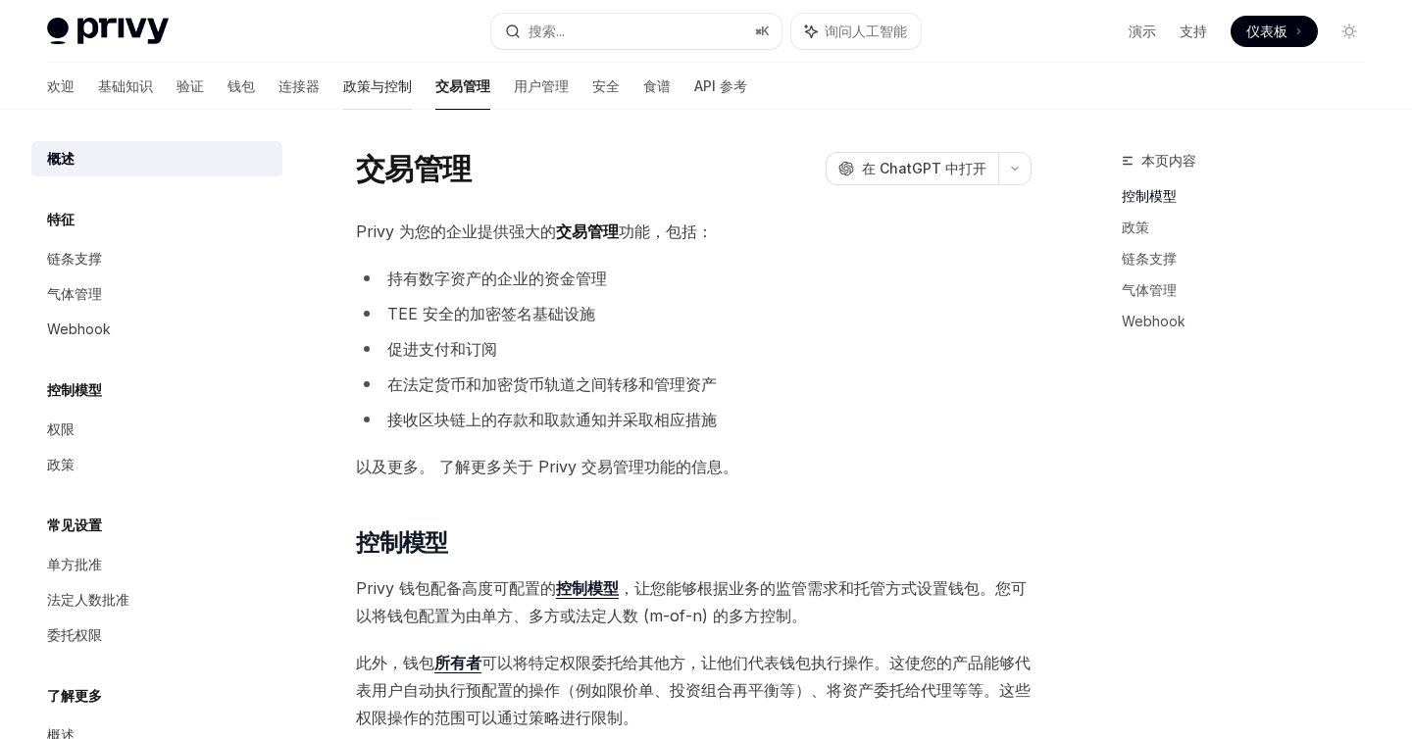
click at [343, 87] on font "政策与控制" at bounding box center [377, 85] width 69 height 17
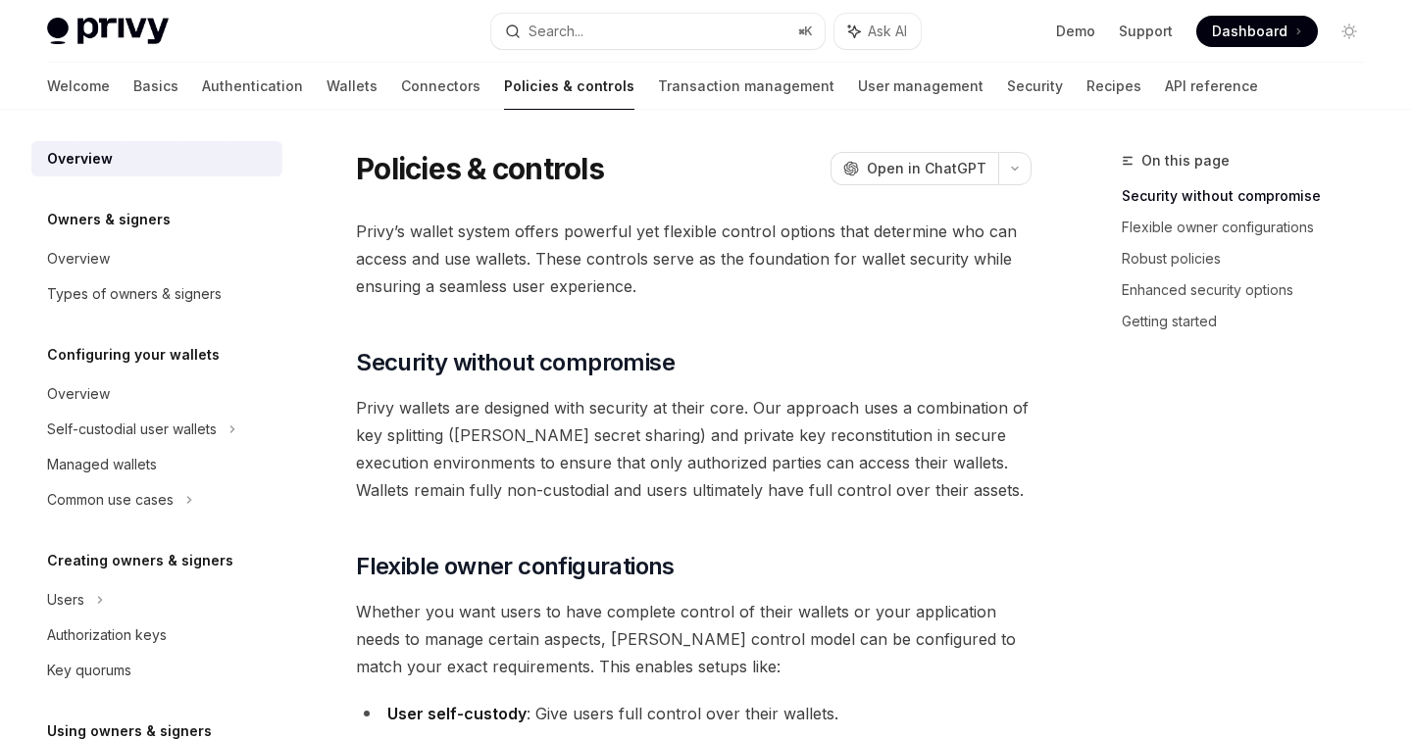
click at [401, 85] on link "Connectors" at bounding box center [440, 86] width 79 height 47
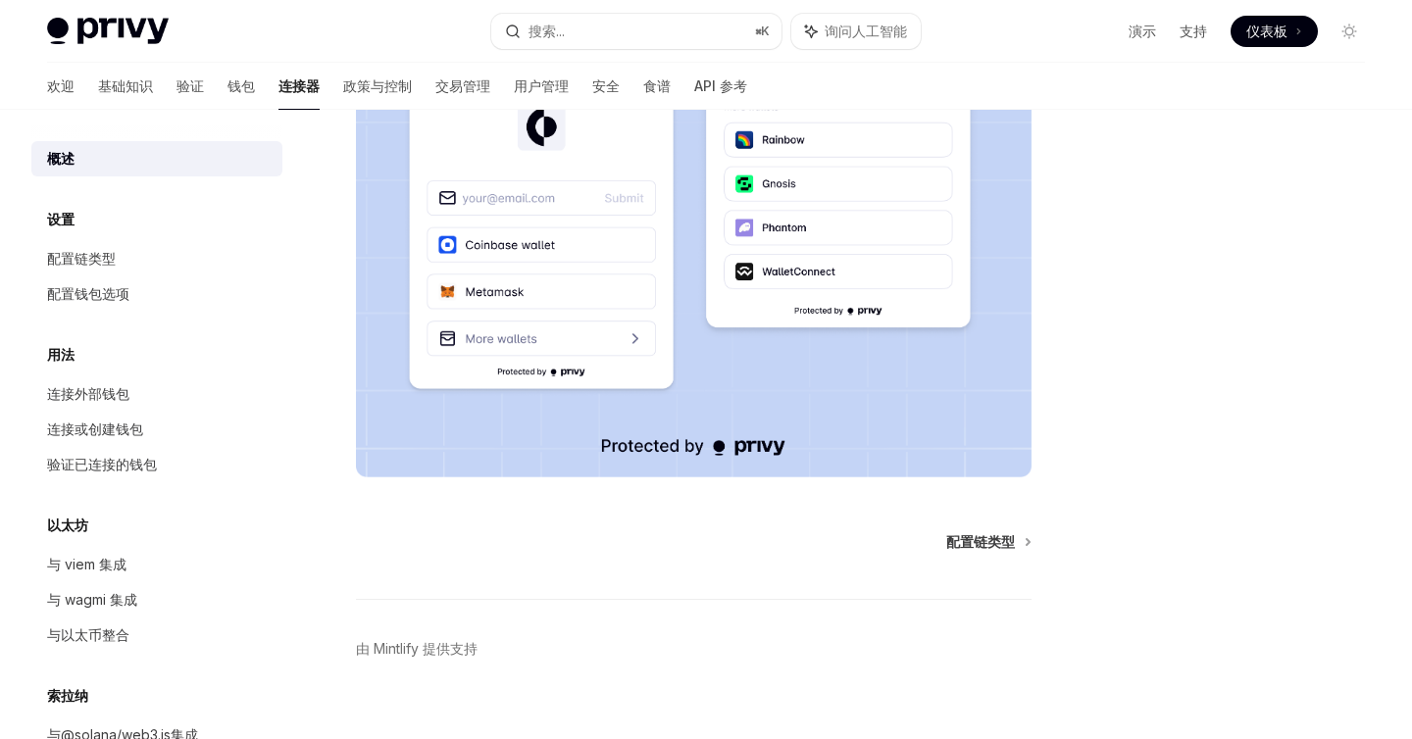
scroll to position [440, 0]
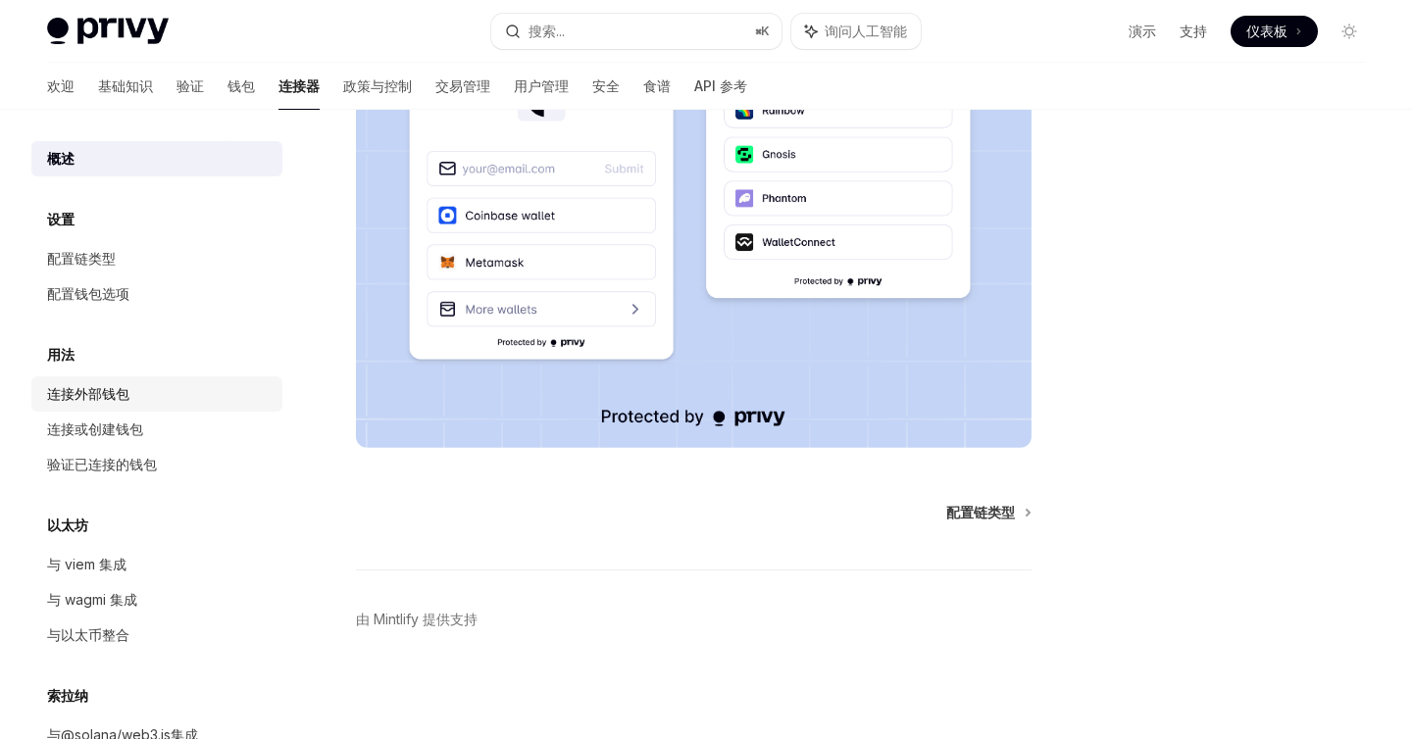
click at [118, 392] on font "连接外部钱包" at bounding box center [88, 393] width 82 height 17
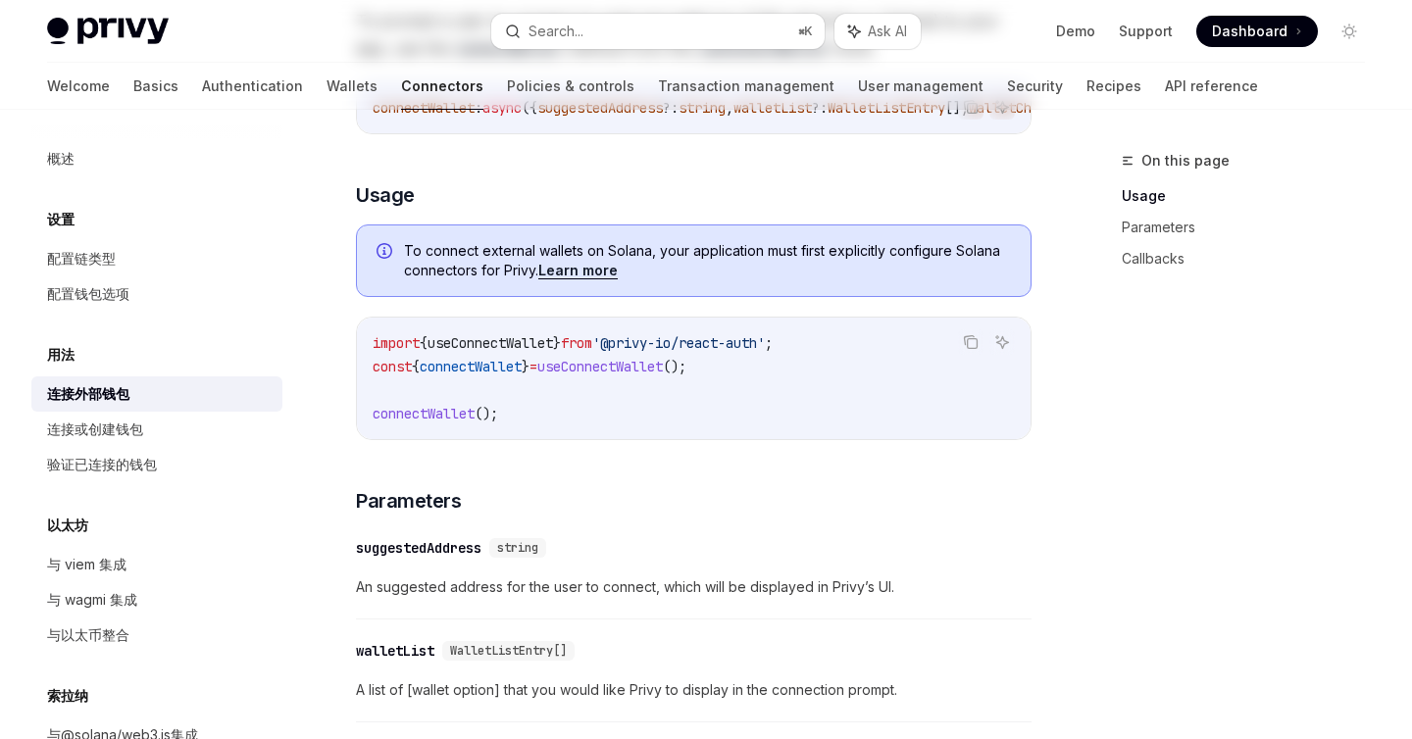
type textarea "*"
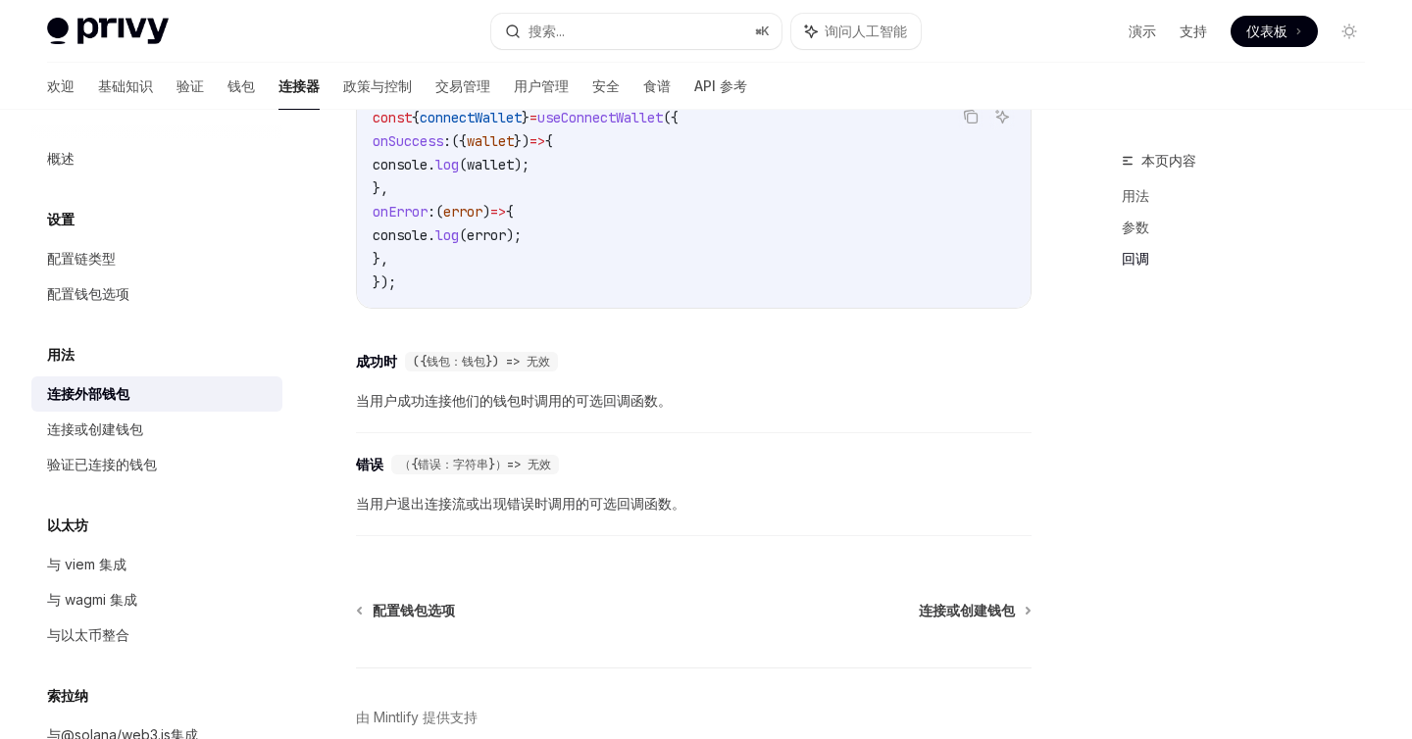
scroll to position [1326, 0]
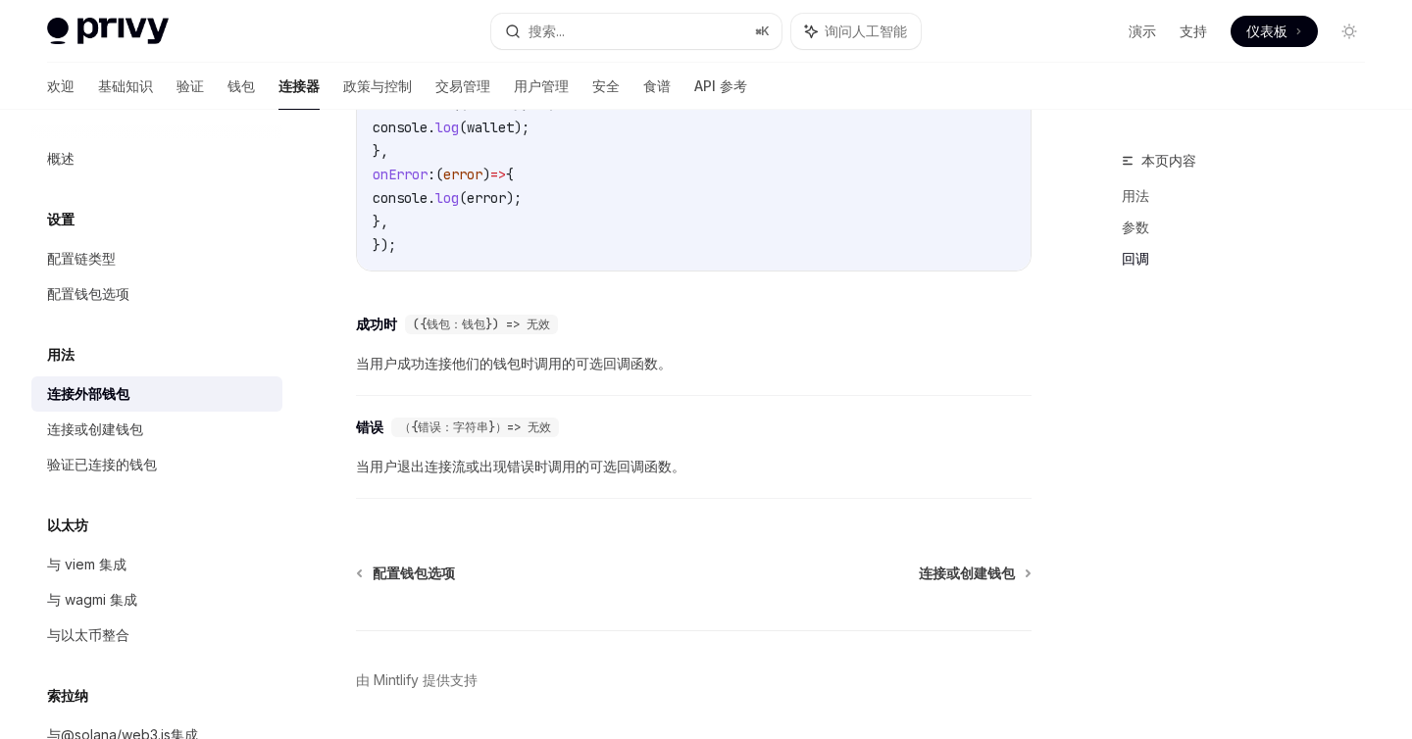
click at [433, 355] on font "当用户成功连接他们的钱包时调用的可选回调函数。" at bounding box center [514, 363] width 316 height 17
click at [633, 355] on font "当用户成功连接他们的钱包时调用的可选回调函数。" at bounding box center [514, 363] width 316 height 17
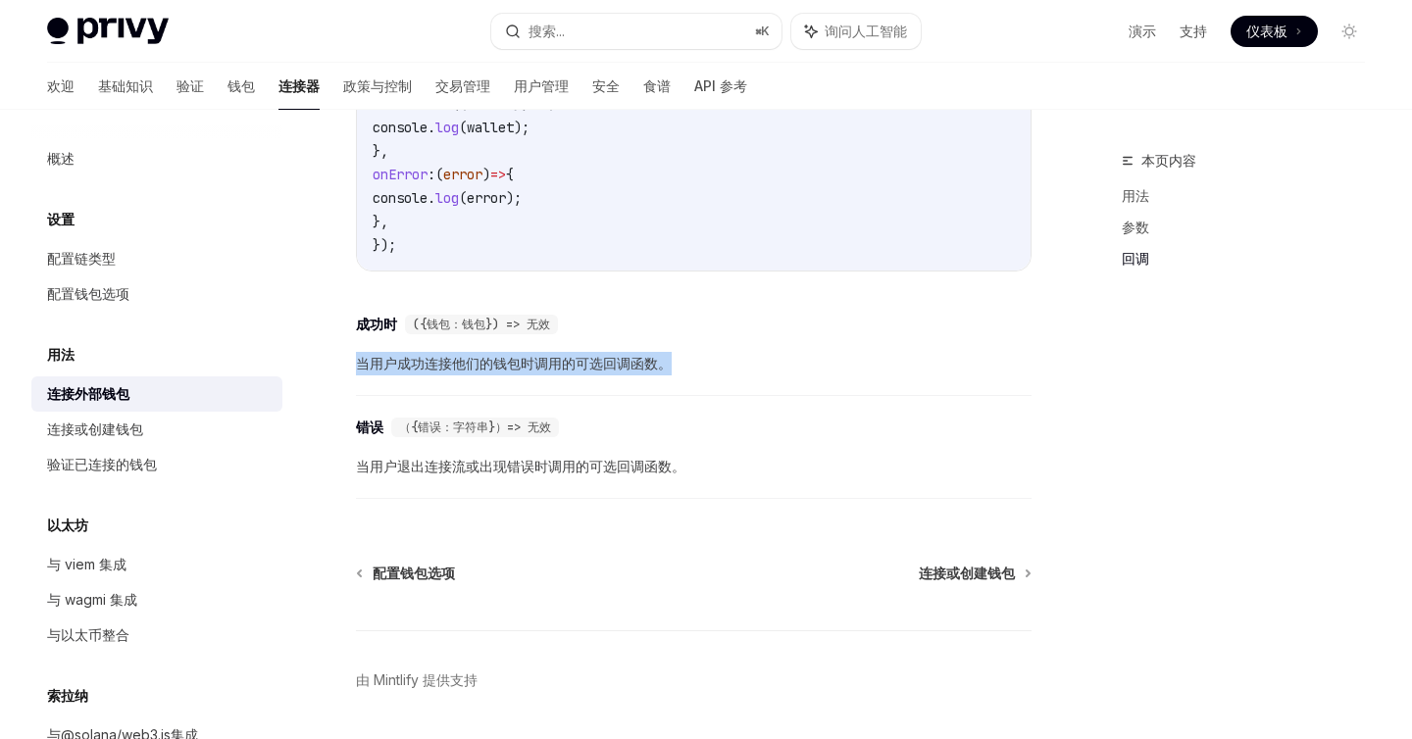
click at [633, 355] on font "当用户成功连接他们的钱包时调用的可选回调函数。" at bounding box center [514, 363] width 316 height 17
click at [486, 458] on font "当用户退出连接流或出现错误时调用的可选回调函数。" at bounding box center [521, 466] width 330 height 17
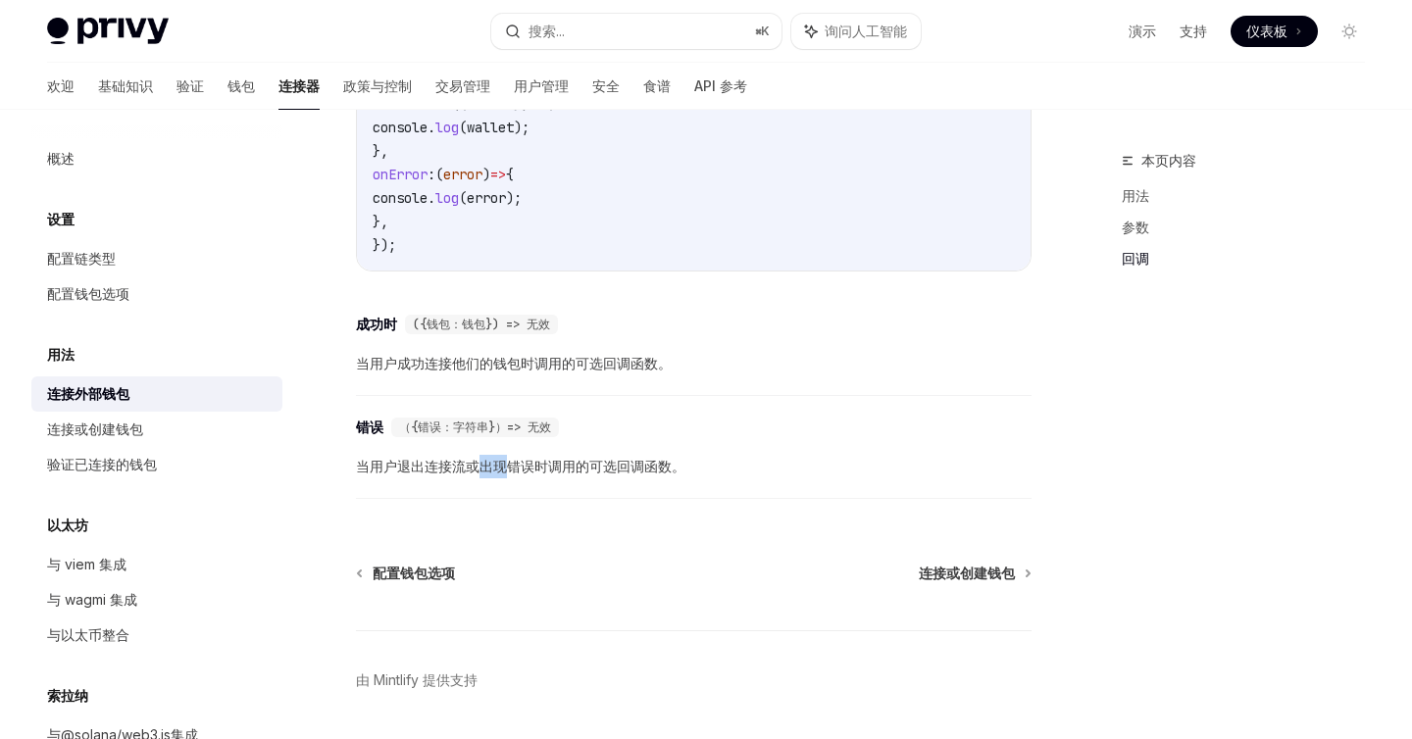
click at [486, 458] on font "当用户退出连接流或出现错误时调用的可选回调函数。" at bounding box center [521, 466] width 330 height 17
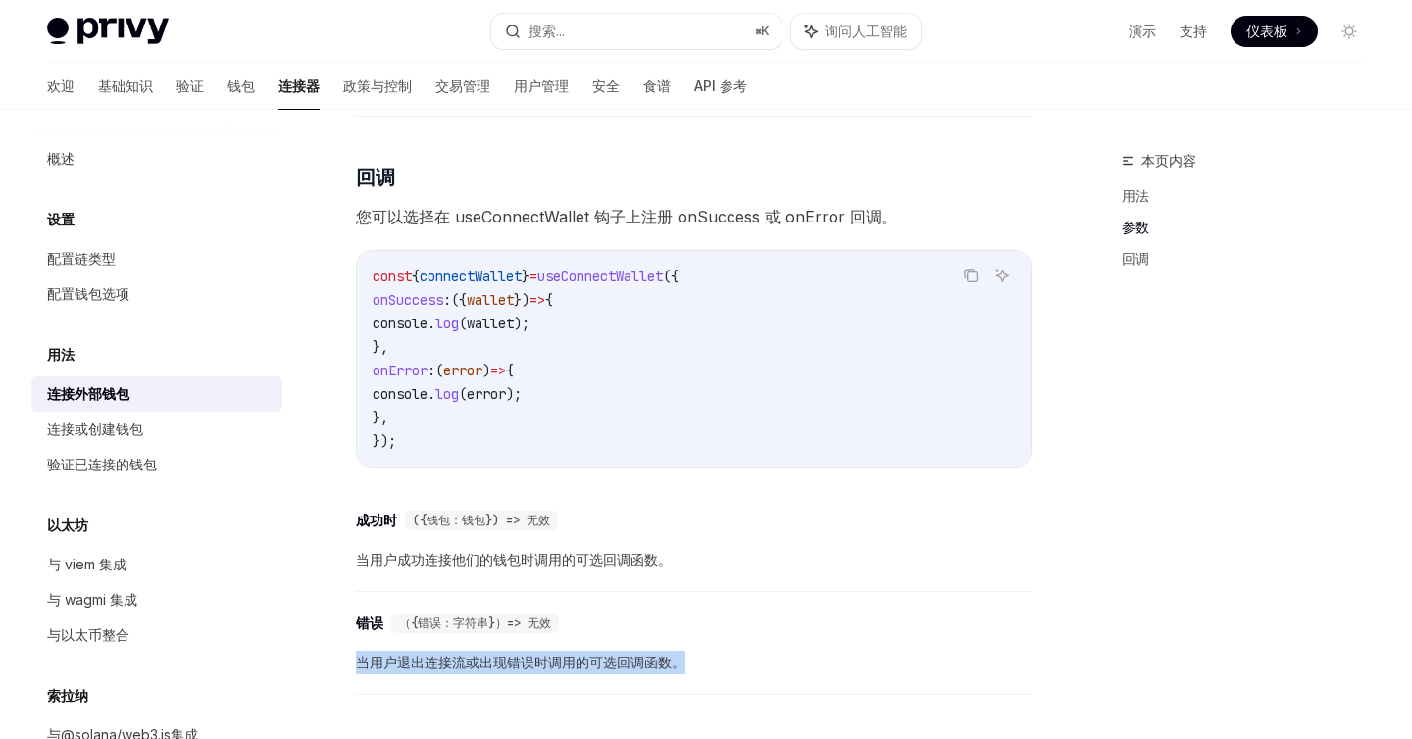
scroll to position [1128, 0]
click at [1192, 25] on font "支持" at bounding box center [1193, 31] width 27 height 17
